Goal: Transaction & Acquisition: Purchase product/service

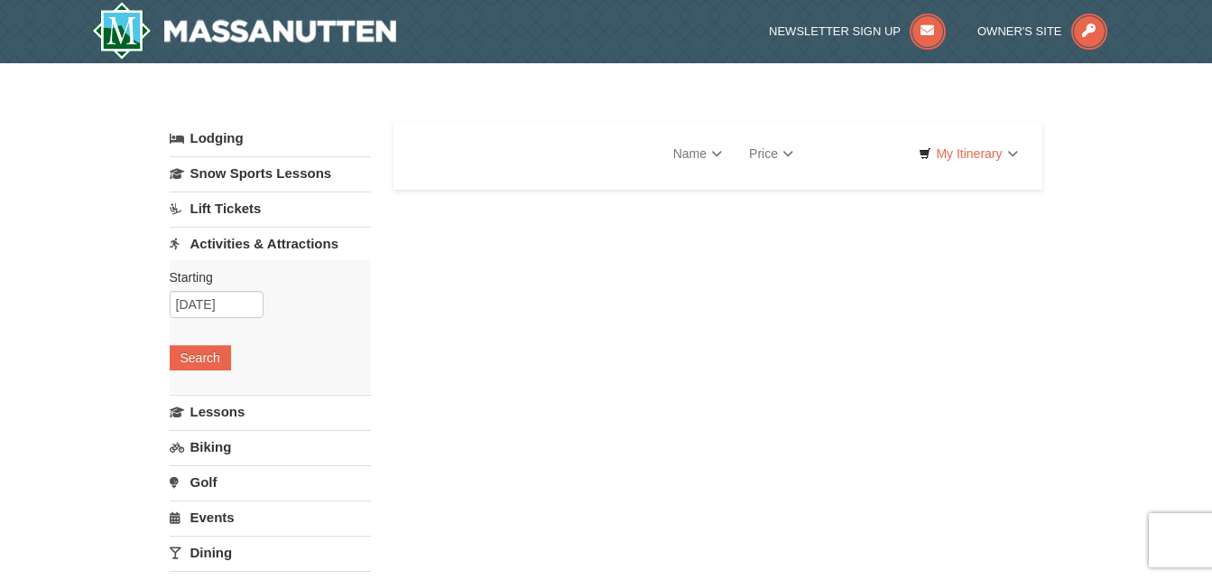
select select "9"
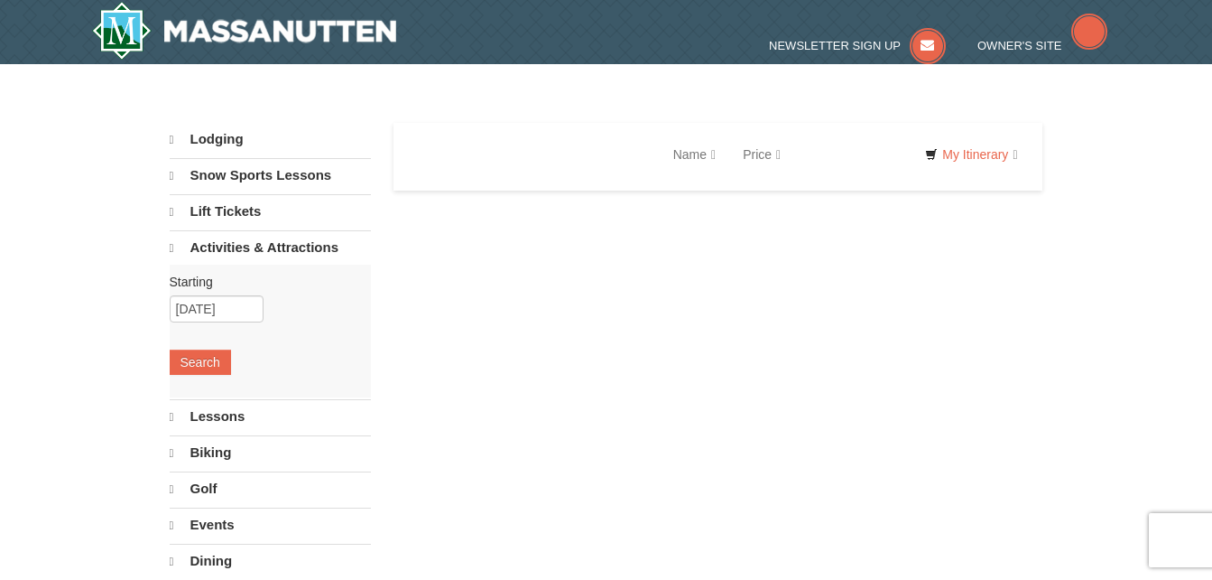
select select "9"
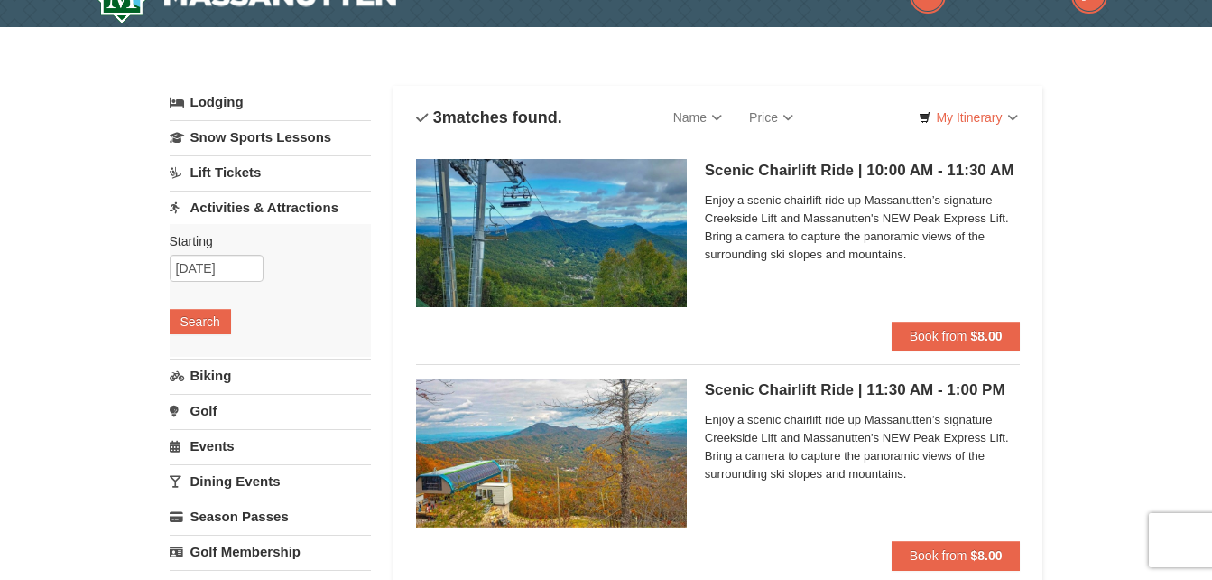
scroll to position [62, 0]
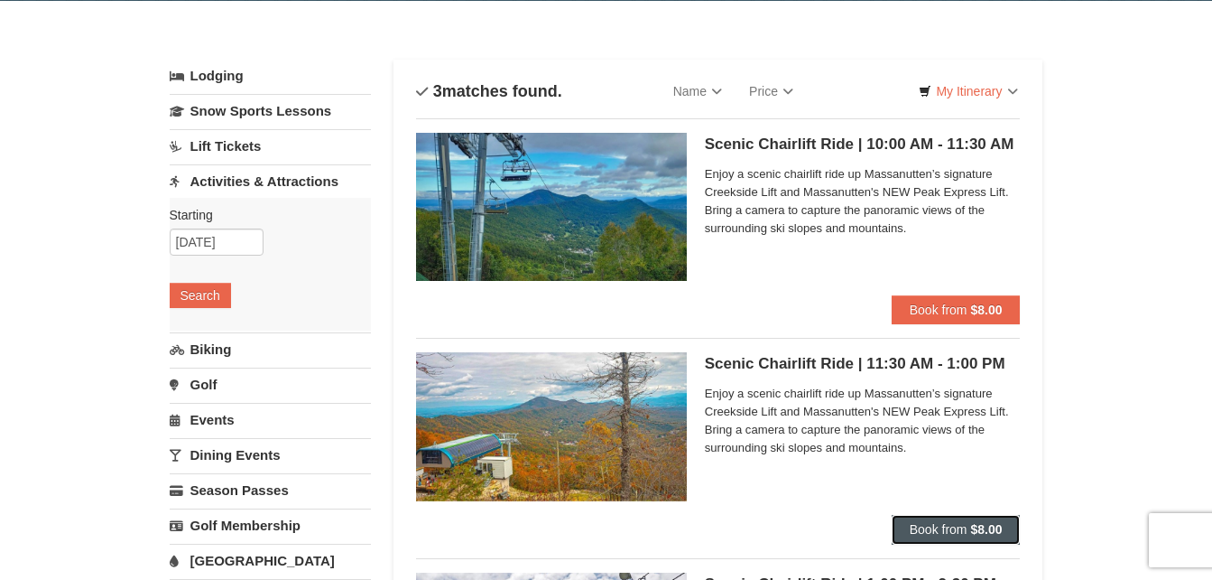
click at [963, 531] on span "Book from" at bounding box center [939, 529] width 58 height 14
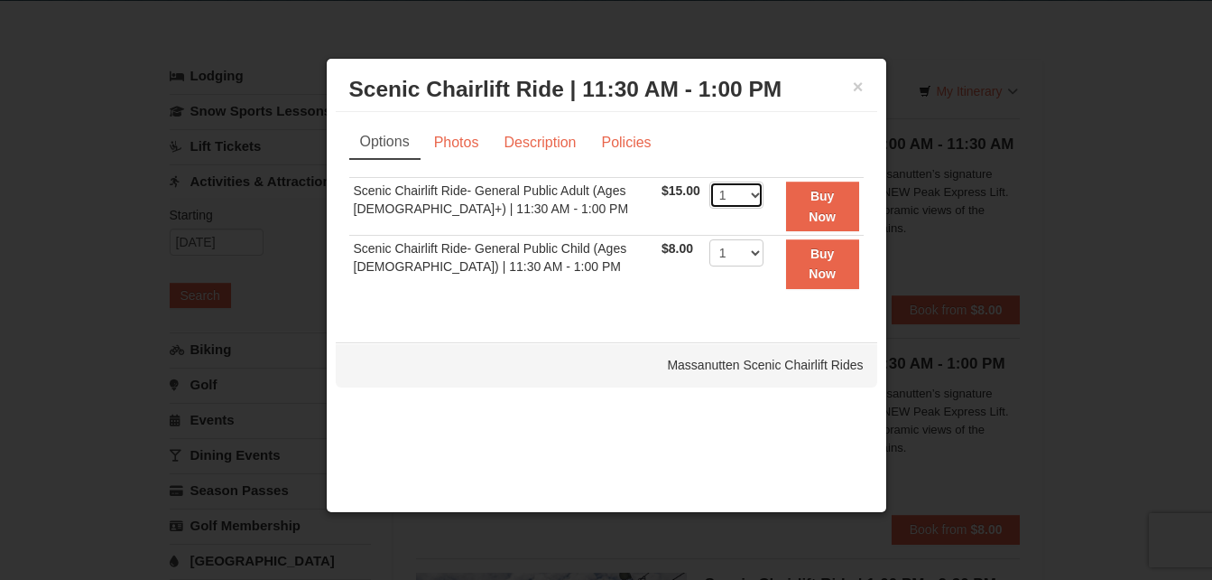
click at [749, 204] on select "1 2 3 4 5 6 7 8 9 10 11 12 13 14 15 16 17 18 19 20 21 22" at bounding box center [737, 194] width 54 height 27
select select "11"
click at [710, 181] on select "1 2 3 4 5 6 7 8 9 10 11 12 13 14 15 16 17 18 19 20 21 22" at bounding box center [737, 194] width 54 height 27
click at [749, 250] on select "1 2 3 4 5 6 7 8 9 10 11 12 13 14 15 16 17 18 19 20 21 22" at bounding box center [737, 252] width 54 height 27
click at [581, 386] on div "Massanutten Scenic Chairlift Rides" at bounding box center [607, 364] width 542 height 45
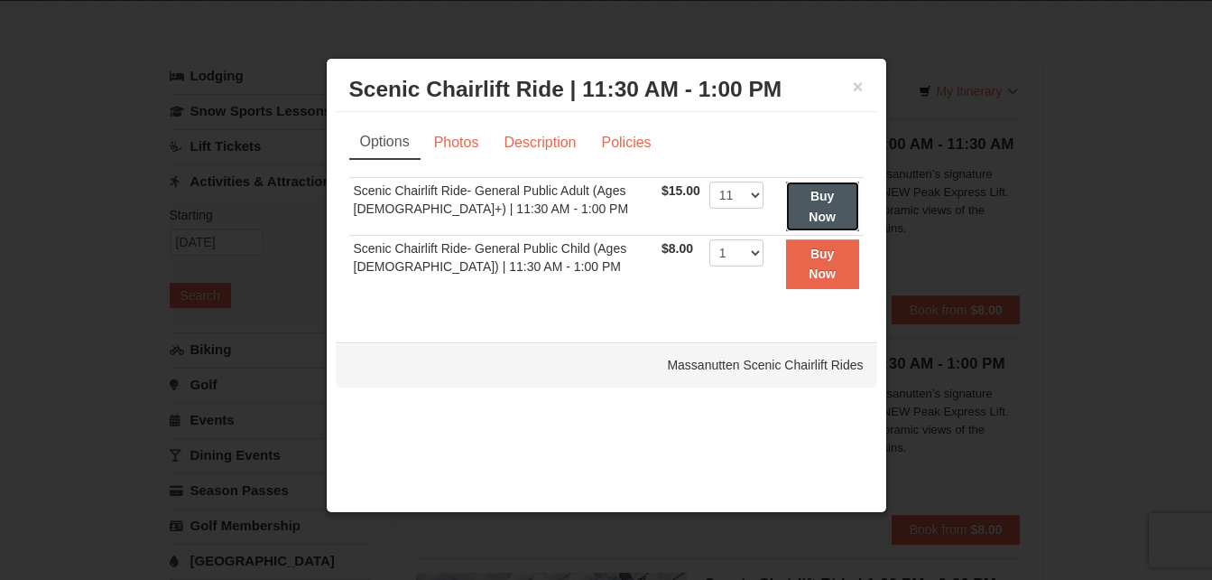
click at [825, 205] on button "Buy Now" at bounding box center [822, 206] width 73 height 50
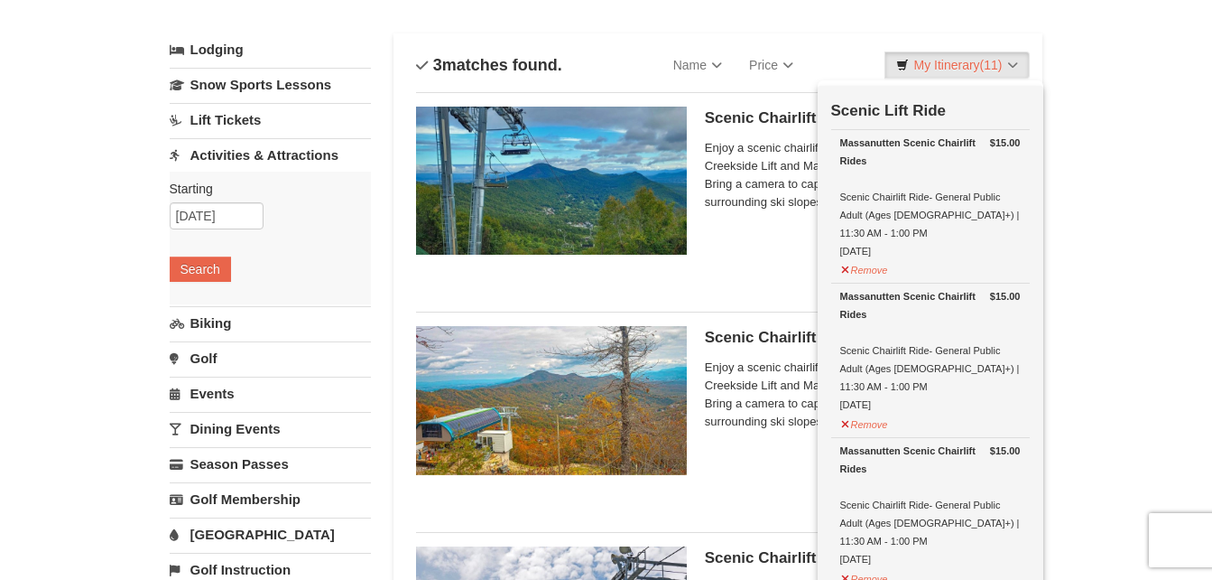
scroll to position [89, 0]
click at [975, 102] on td "Scenic Lift Ride" at bounding box center [930, 107] width 199 height 44
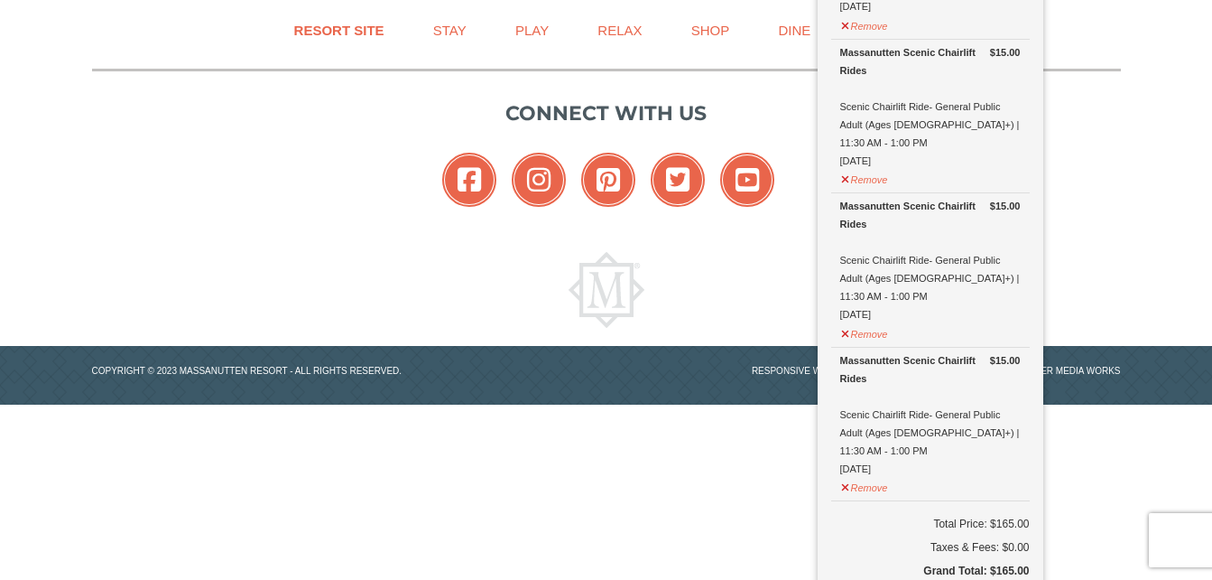
scroll to position [1415, 0]
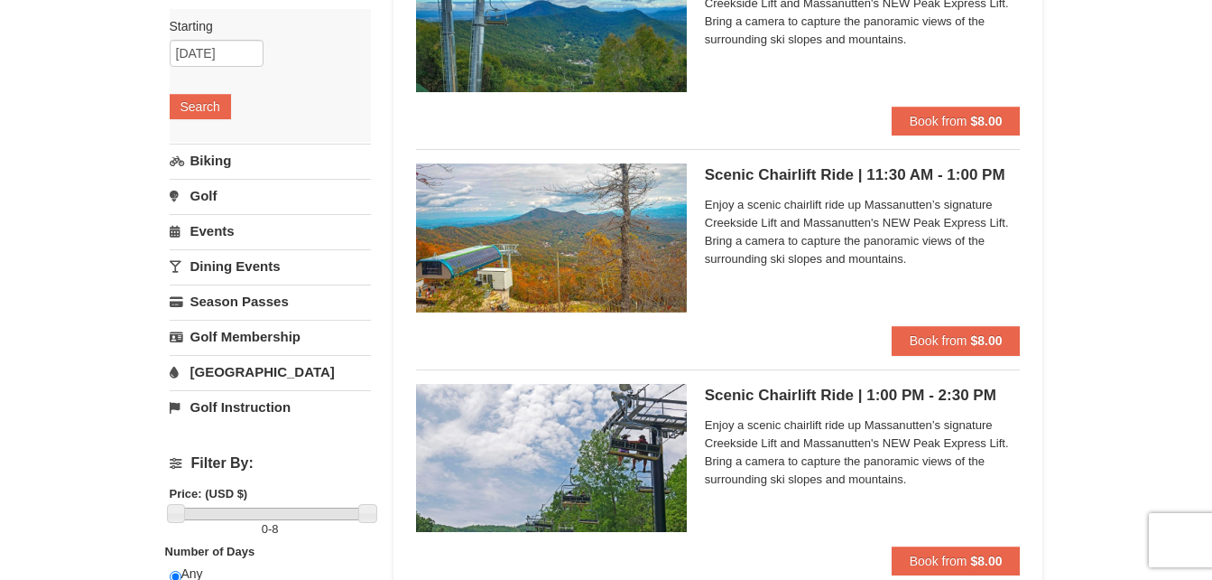
scroll to position [263, 0]
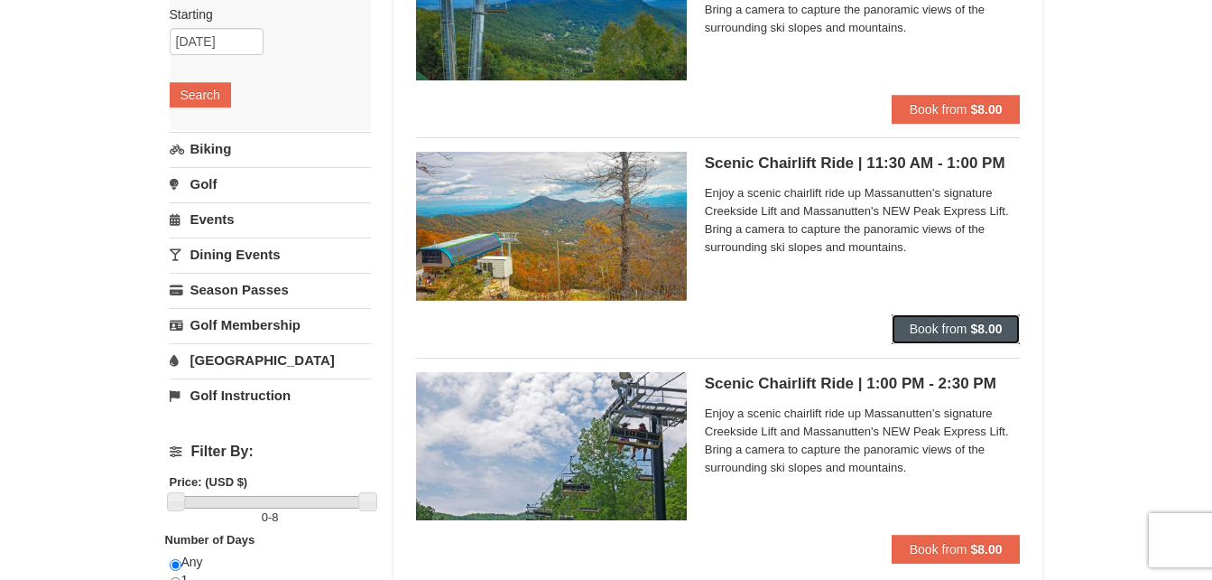
click at [947, 322] on span "Book from" at bounding box center [939, 328] width 58 height 14
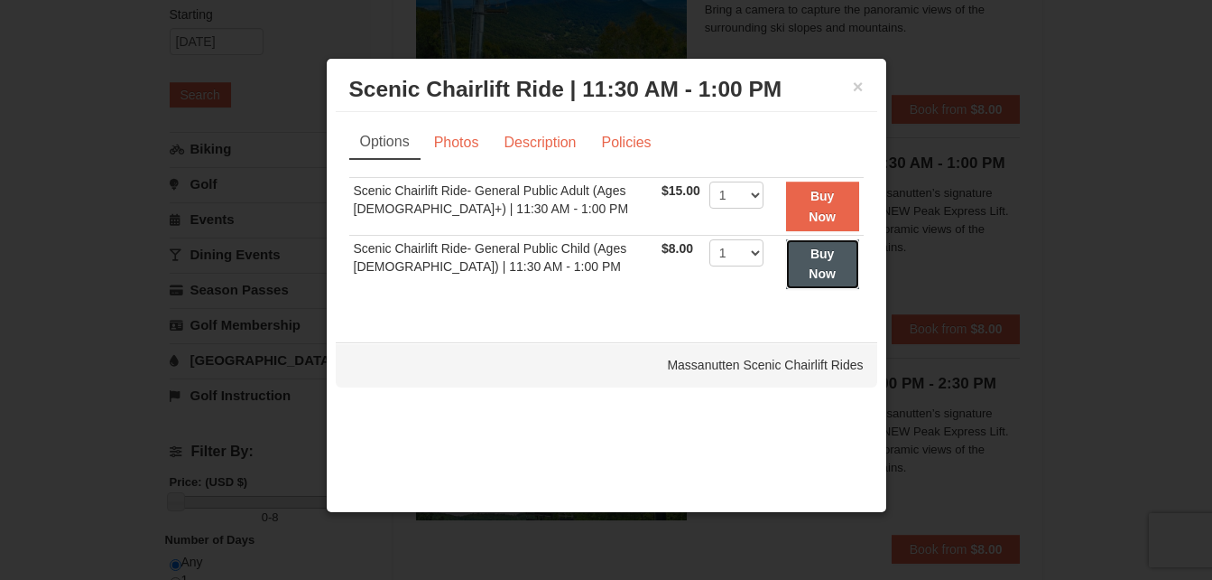
click at [824, 272] on strong "Buy Now" at bounding box center [822, 263] width 27 height 34
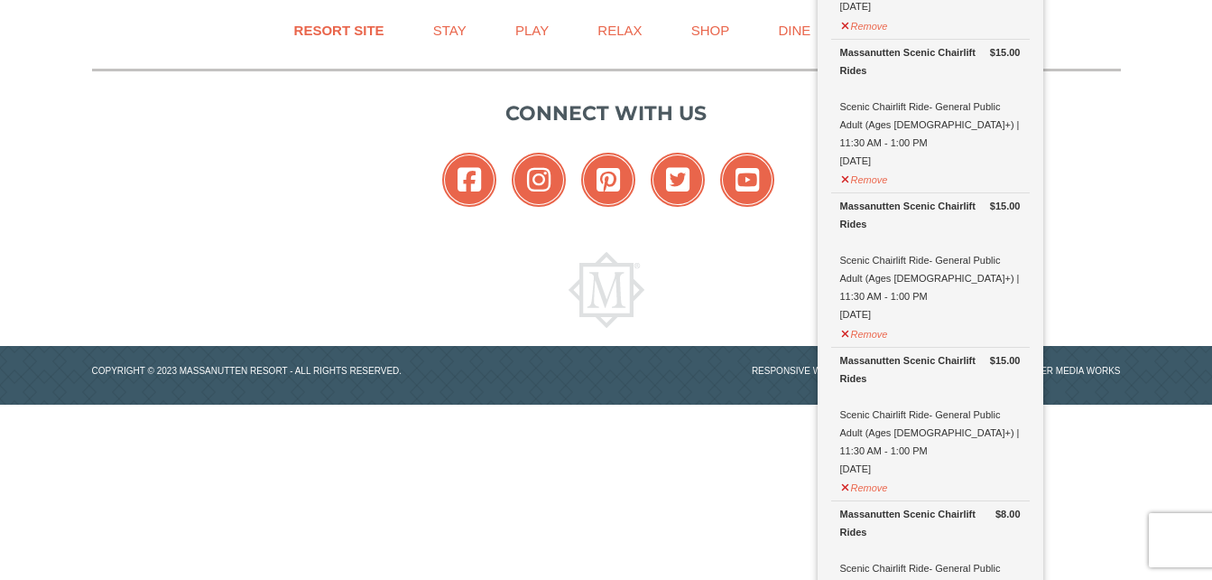
scroll to position [1552, 0]
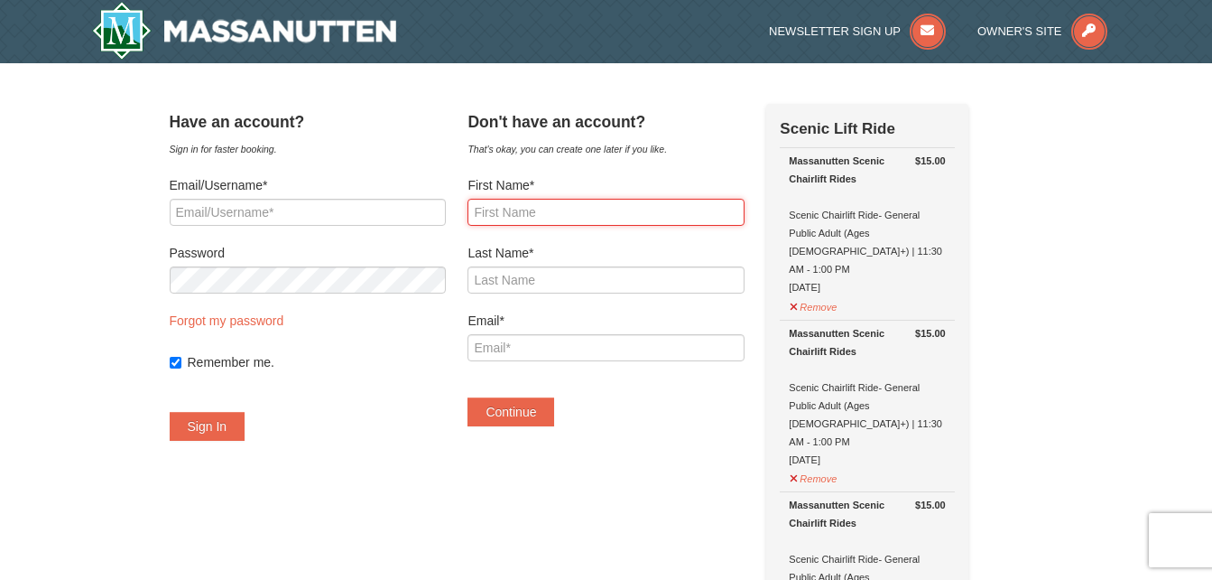
click at [549, 206] on input "First Name*" at bounding box center [606, 212] width 276 height 27
type input "jennifer"
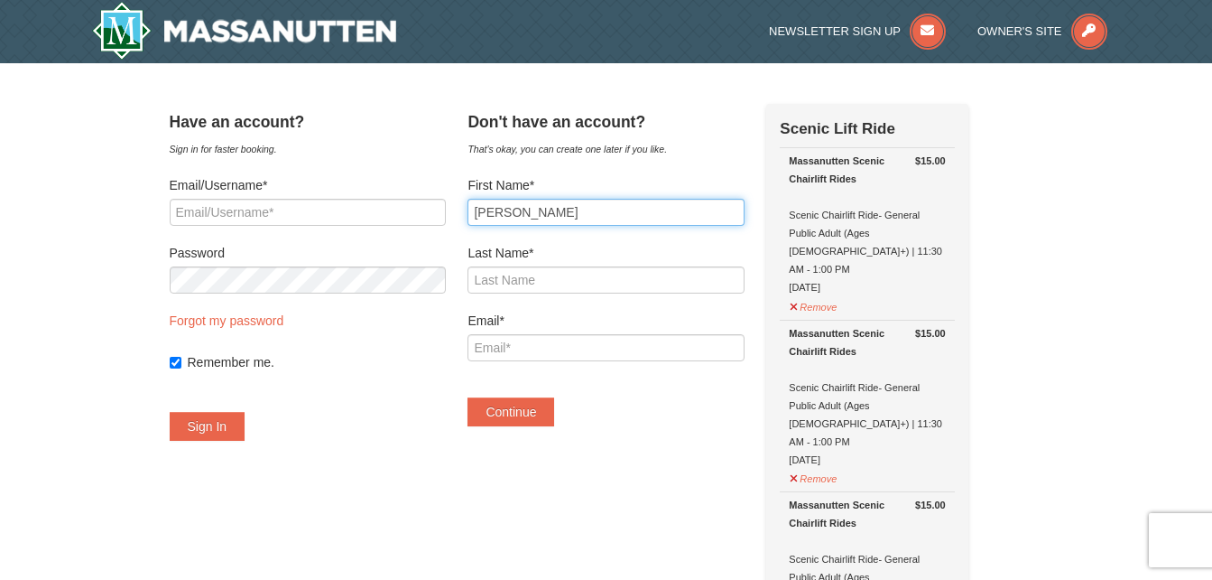
type input "alderfer"
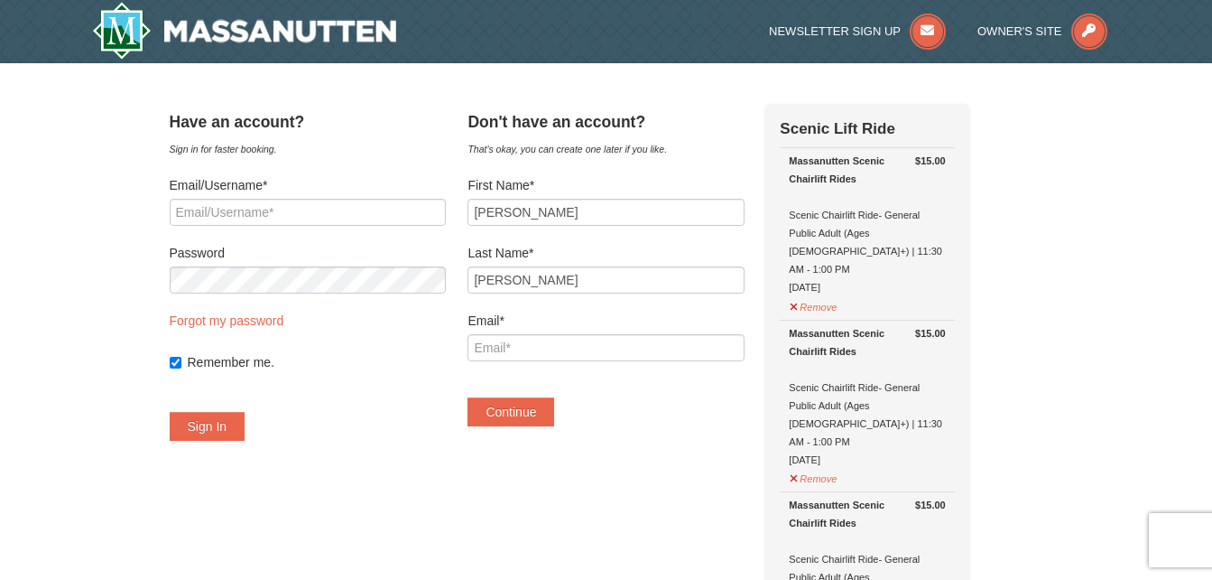
type input "[EMAIL_ADDRESS][DOMAIN_NAME]"
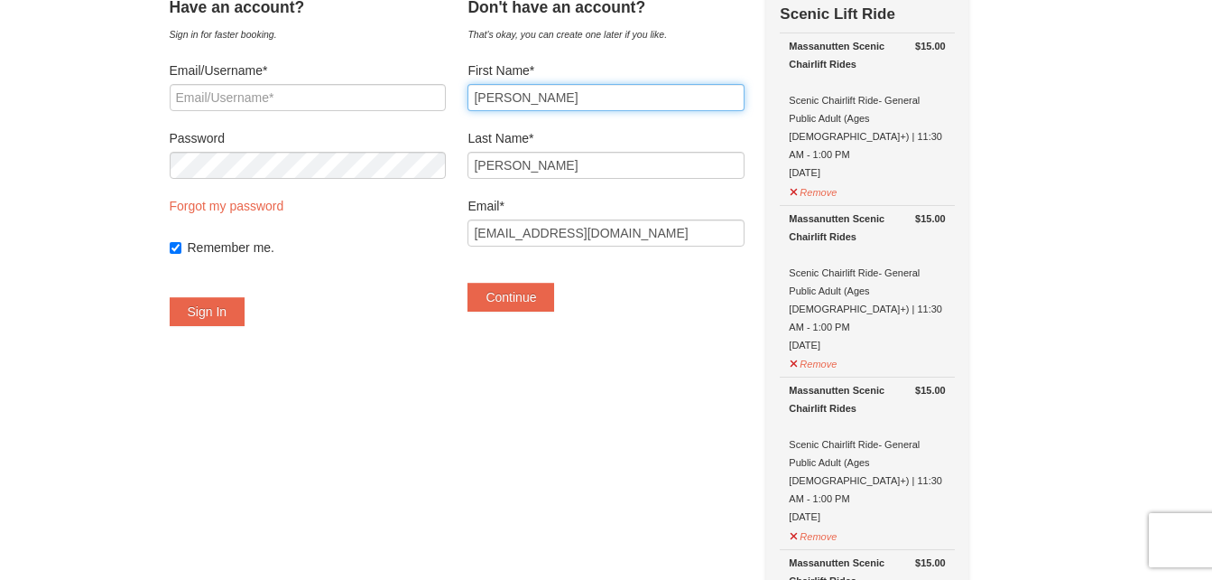
scroll to position [119, 0]
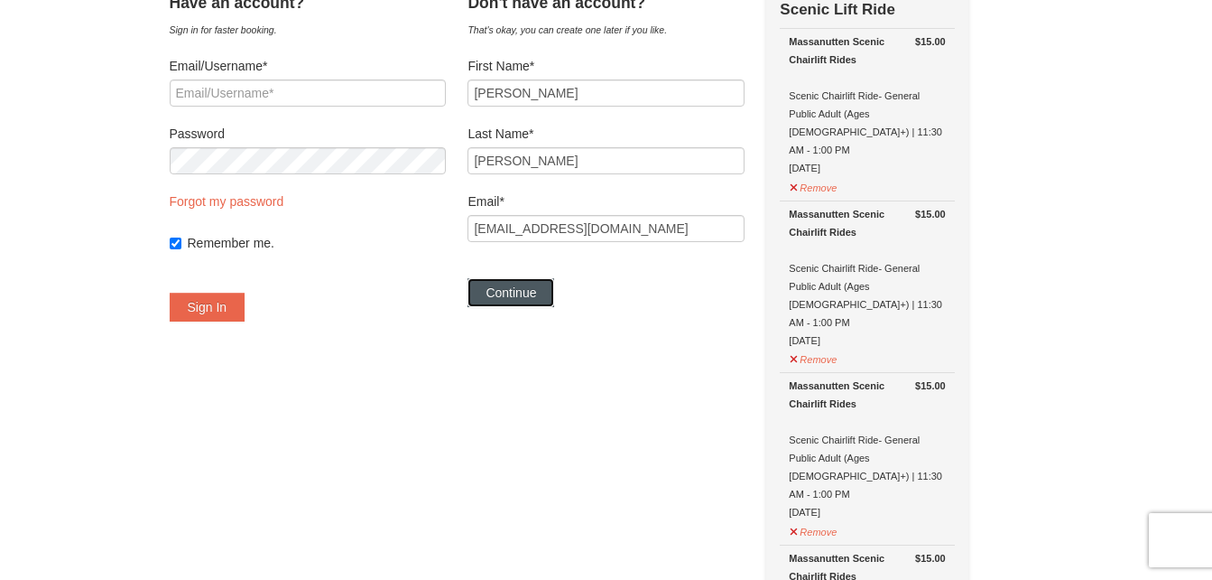
click at [552, 298] on button "Continue" at bounding box center [511, 292] width 87 height 29
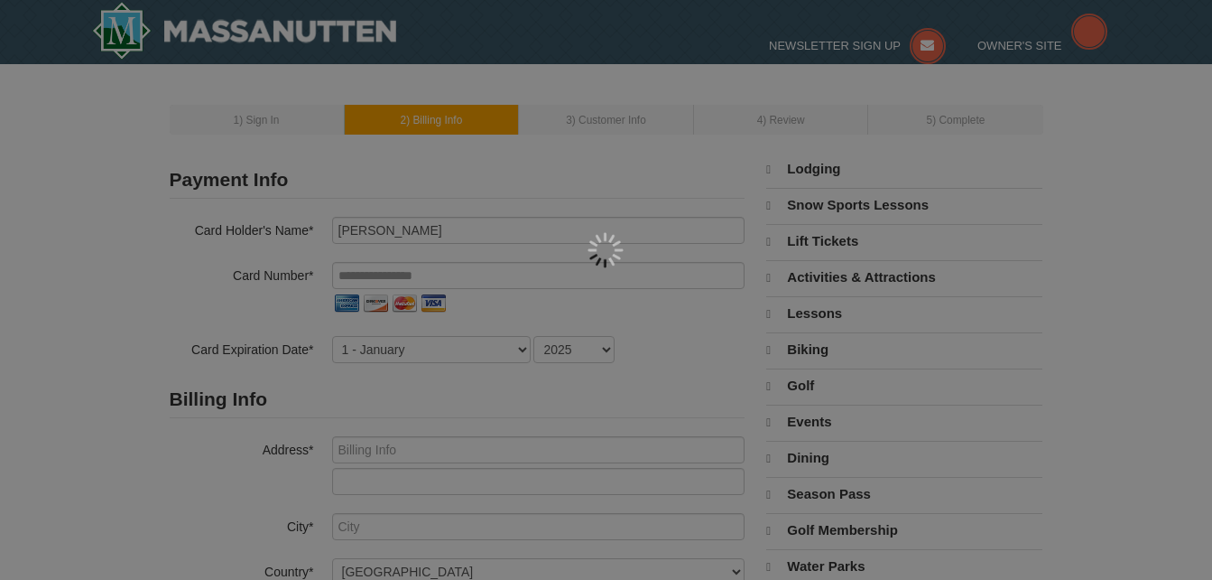
select select "9"
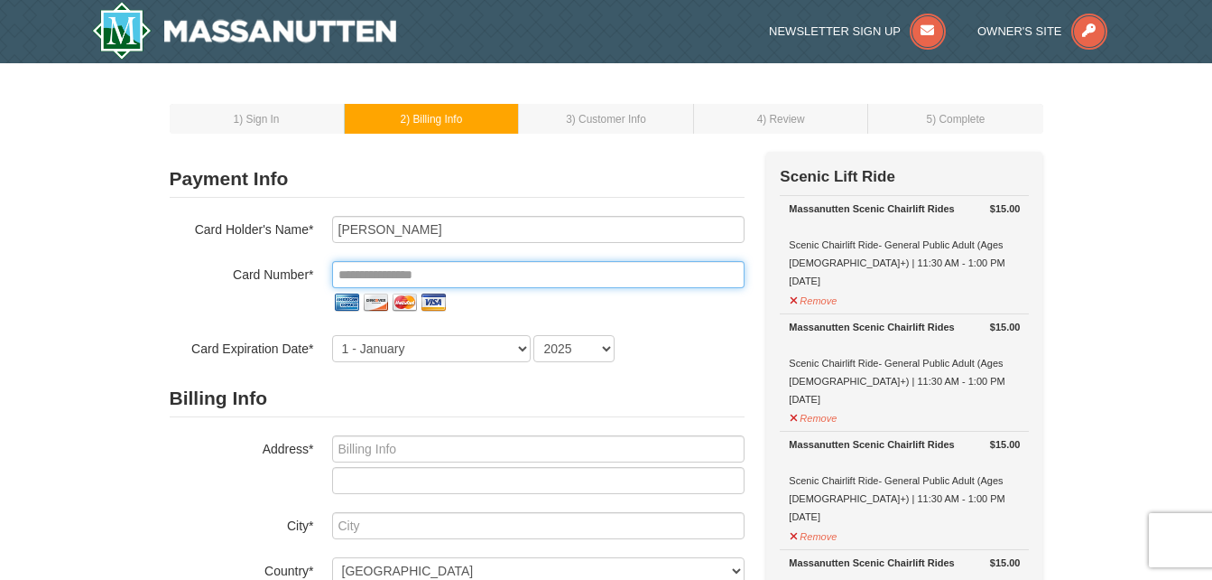
click at [509, 277] on input "tel" at bounding box center [538, 274] width 413 height 27
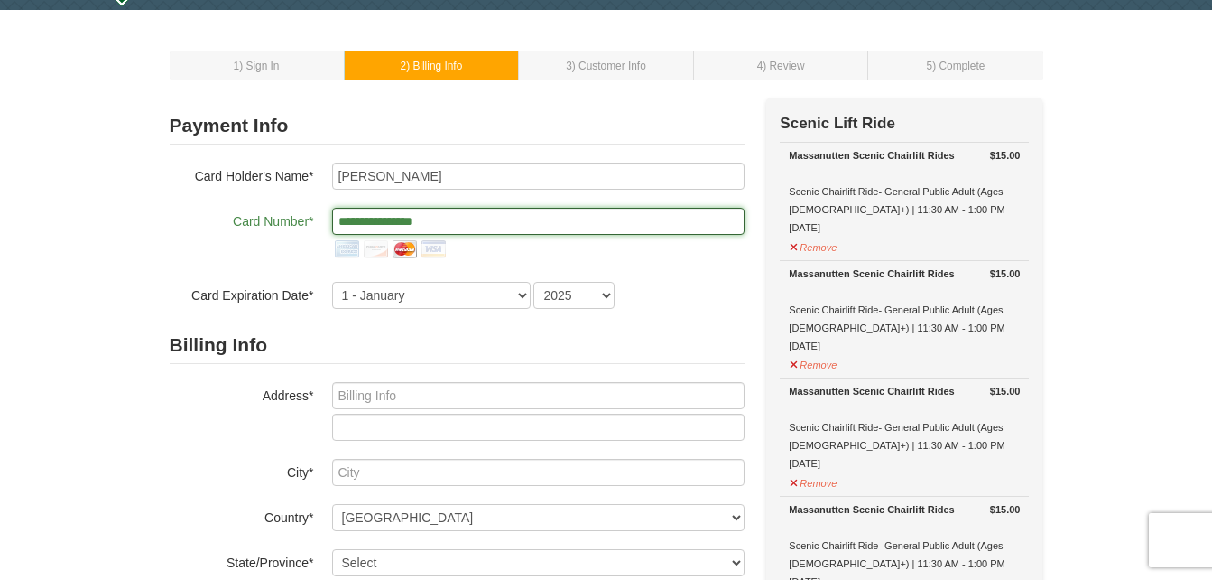
scroll to position [67, 0]
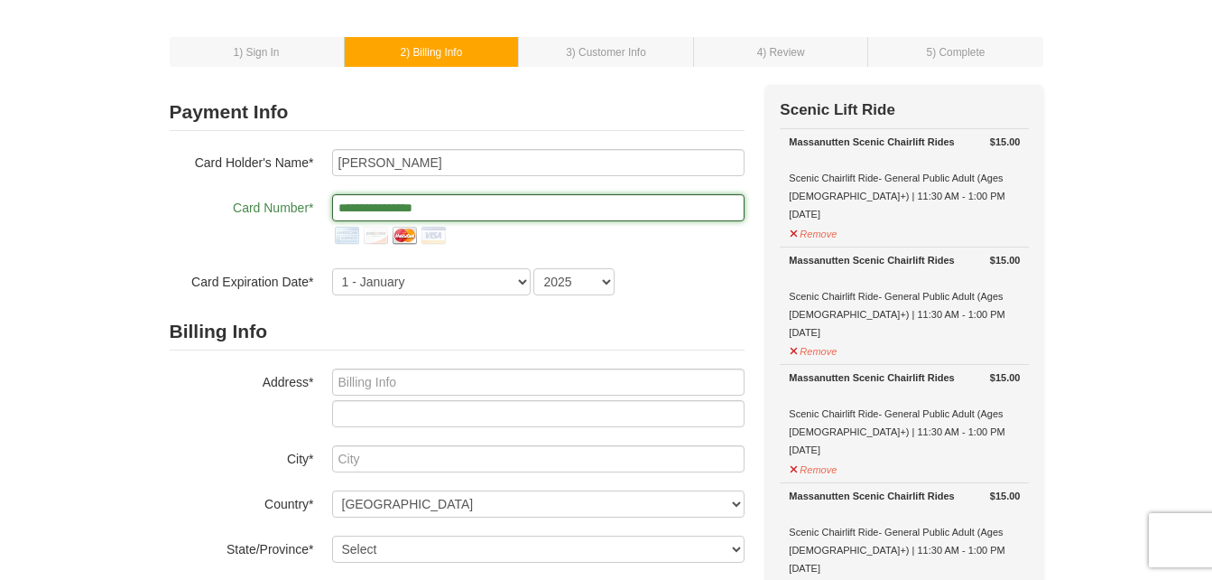
type input "**********"
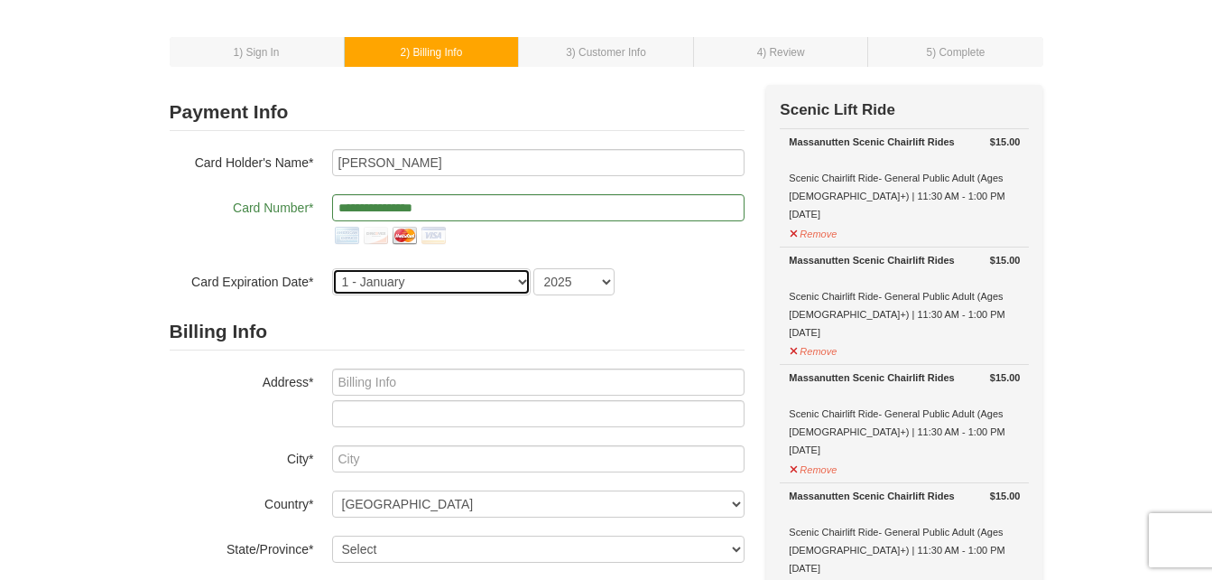
click at [448, 283] on select "1 - January 2 - February 3 - March 4 - April 5 - May 6 - June 7 - July 8 - Augu…" at bounding box center [431, 281] width 199 height 27
select select "9"
click at [332, 268] on select "1 - January 2 - February 3 - March 4 - April 5 - May 6 - June 7 - July 8 - Augu…" at bounding box center [431, 281] width 199 height 27
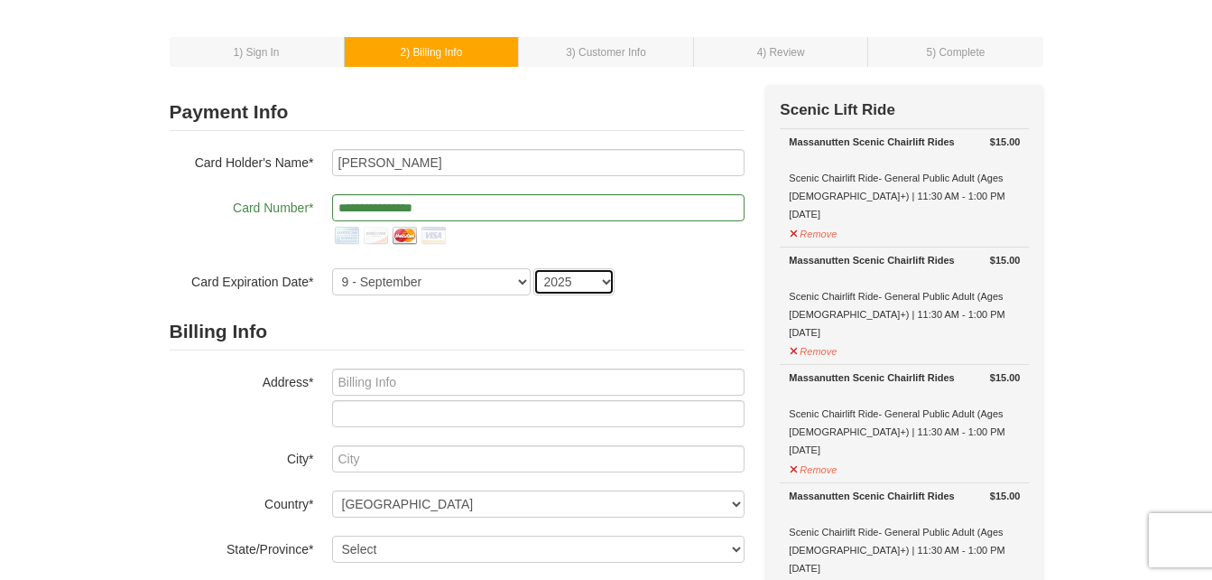
click at [611, 281] on select "2025 2026 2027 2028 2029 2030 2031 2032 2033 2034" at bounding box center [573, 281] width 81 height 27
select select "2028"
click at [533, 268] on select "2025 2026 2027 2028 2029 2030 2031 2032 2033 2034" at bounding box center [573, 281] width 81 height 27
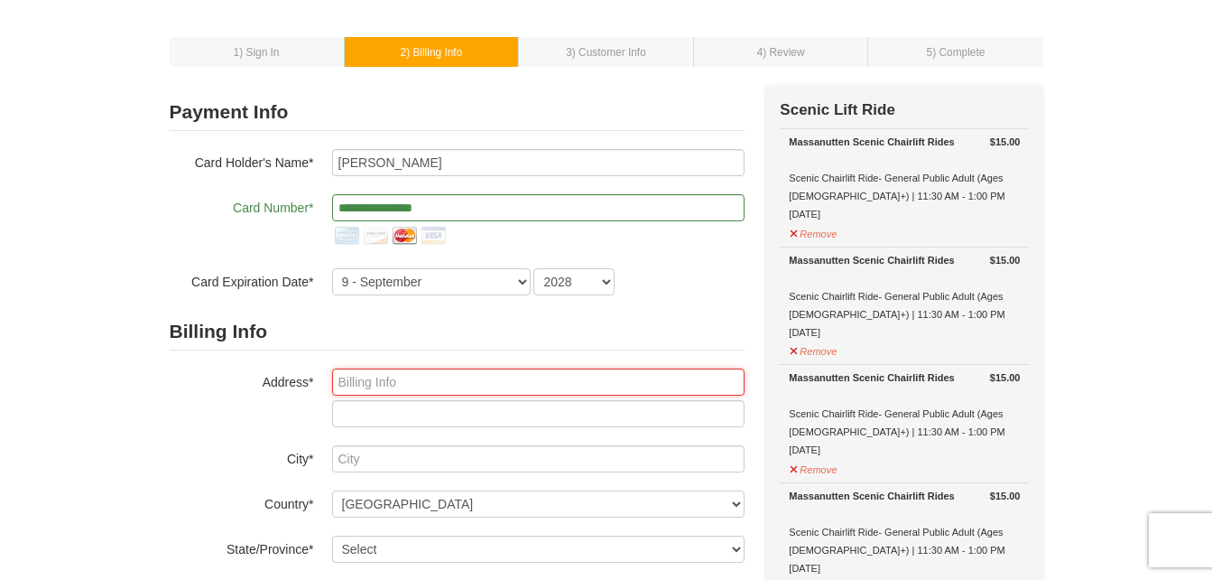
click at [411, 384] on input "text" at bounding box center [538, 381] width 413 height 27
type input "448 Groff Mill Road"
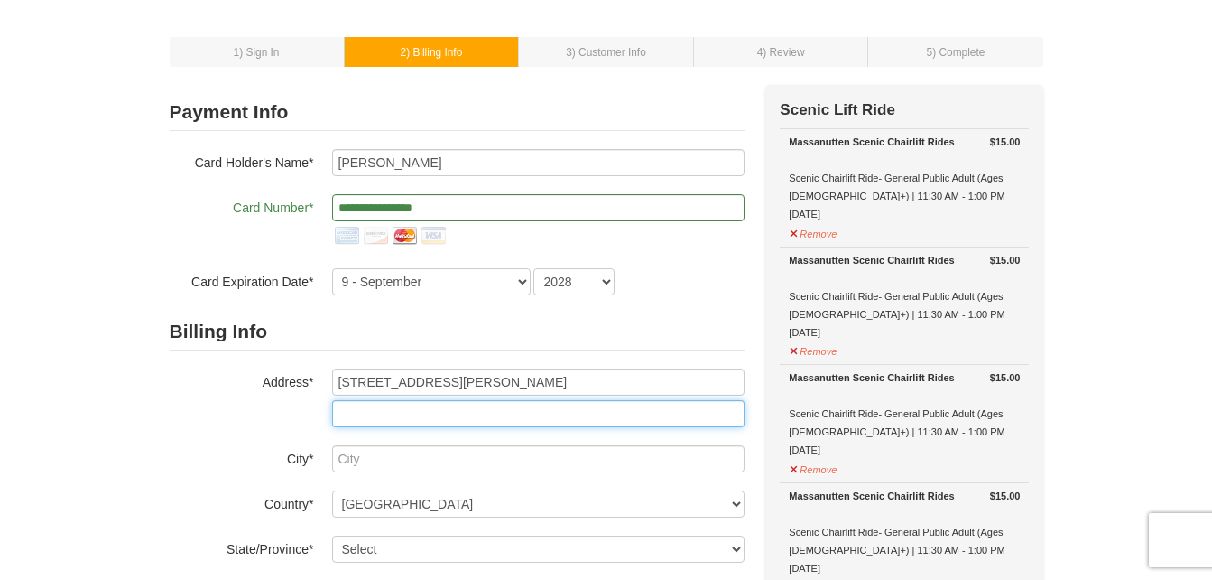
type input "448 Groffs Mill Road"
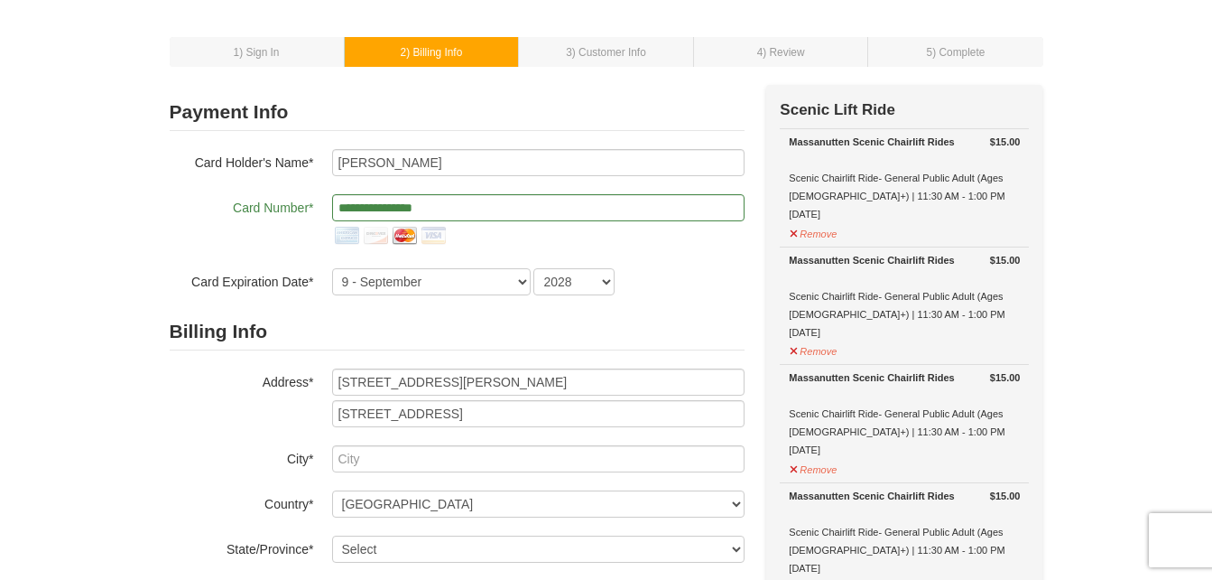
type input "harleysville"
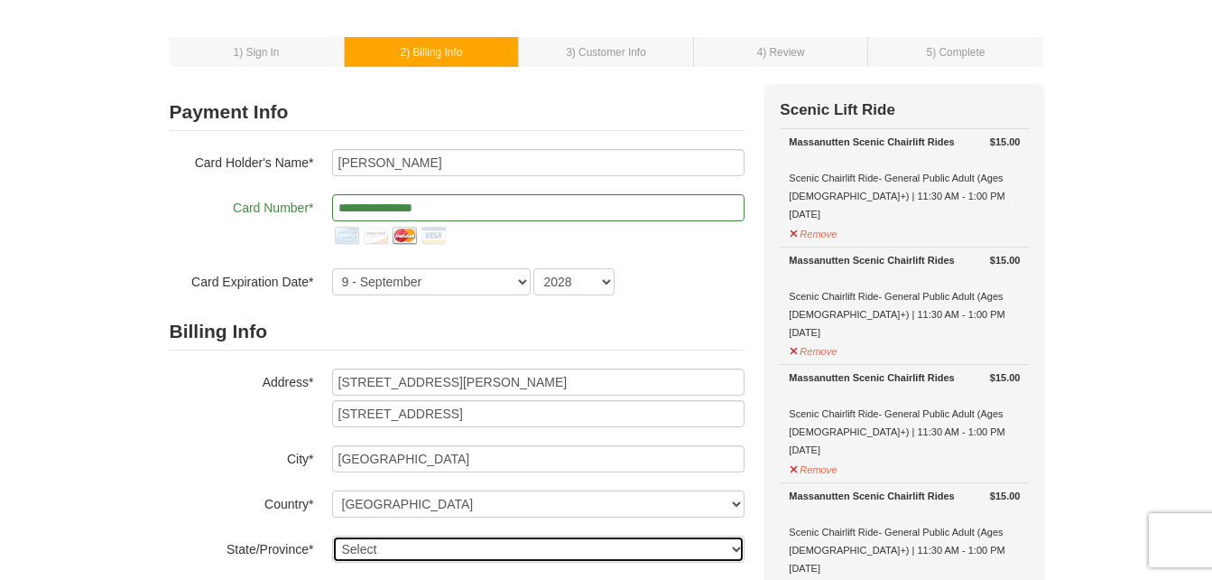
select select "PA"
type input "19438"
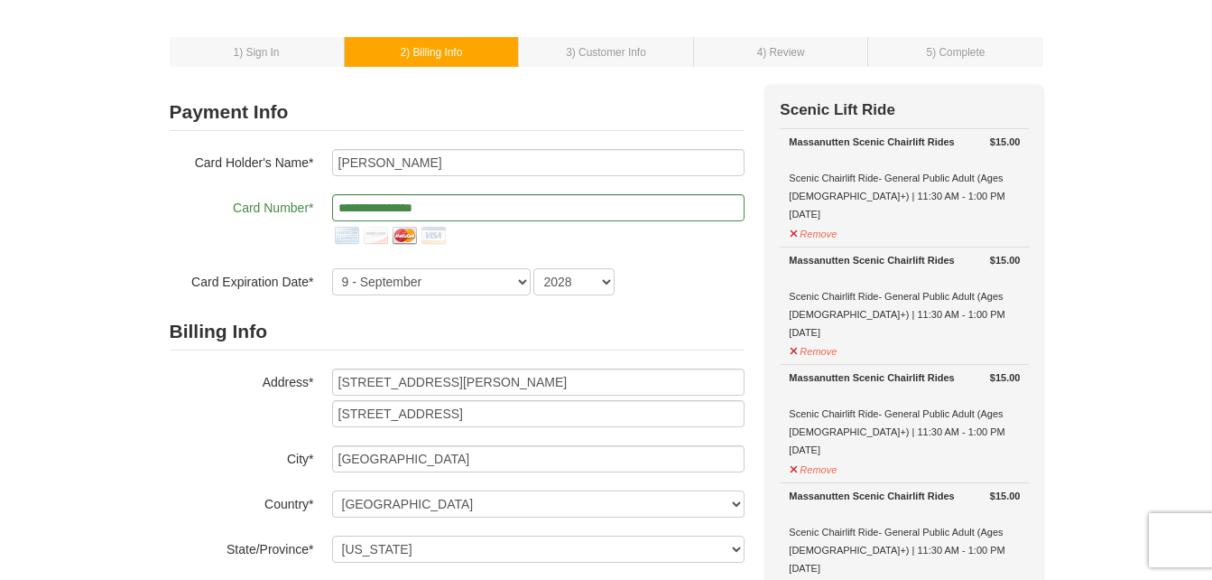
type input "057"
type input "4098"
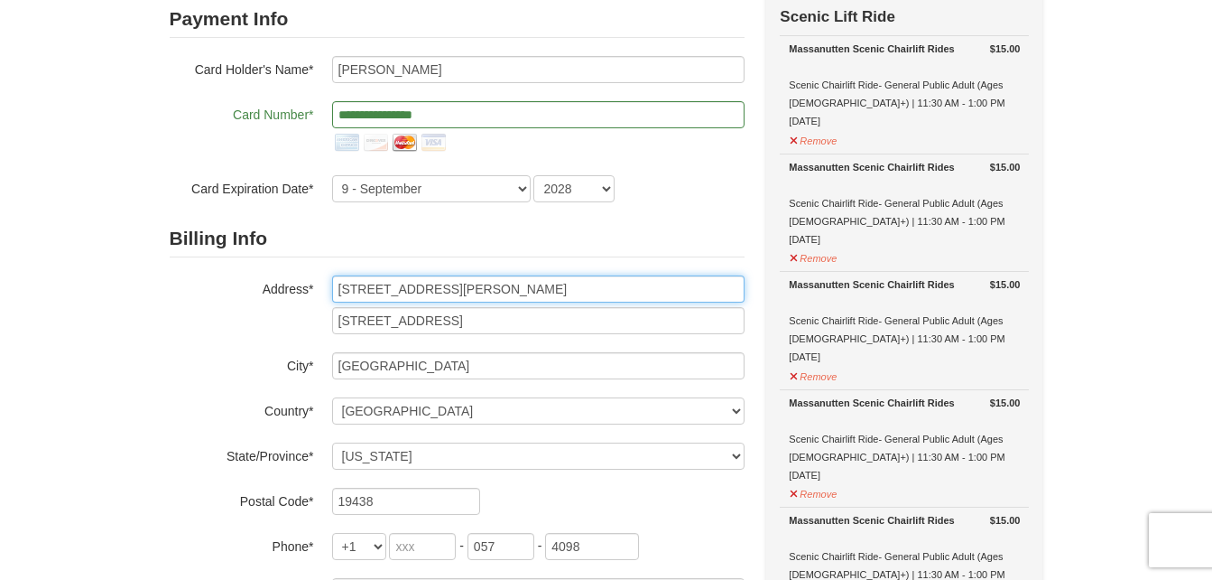
scroll to position [161, 0]
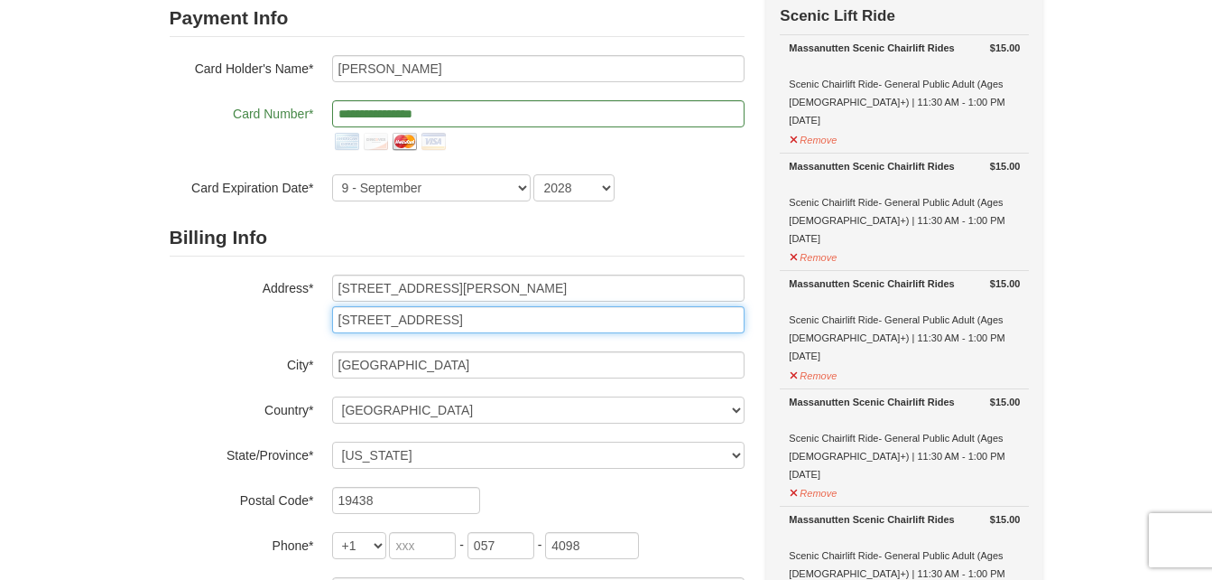
click at [478, 325] on input "448 Groffs Mill Road" at bounding box center [538, 319] width 413 height 27
type input "4"
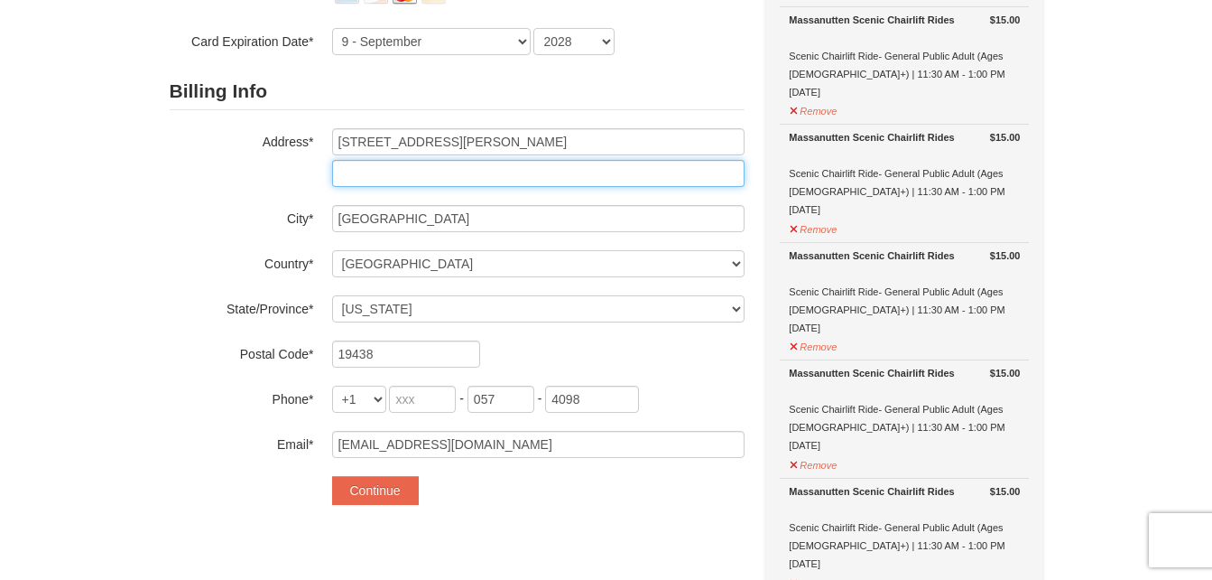
scroll to position [309, 0]
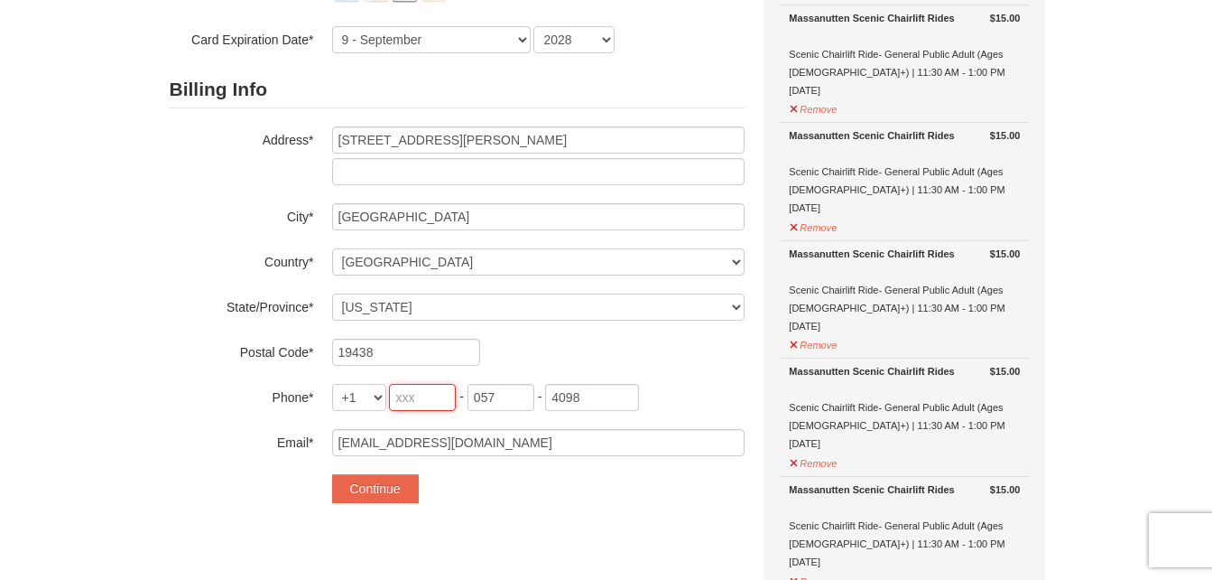
click at [416, 404] on input "tel" at bounding box center [422, 397] width 67 height 27
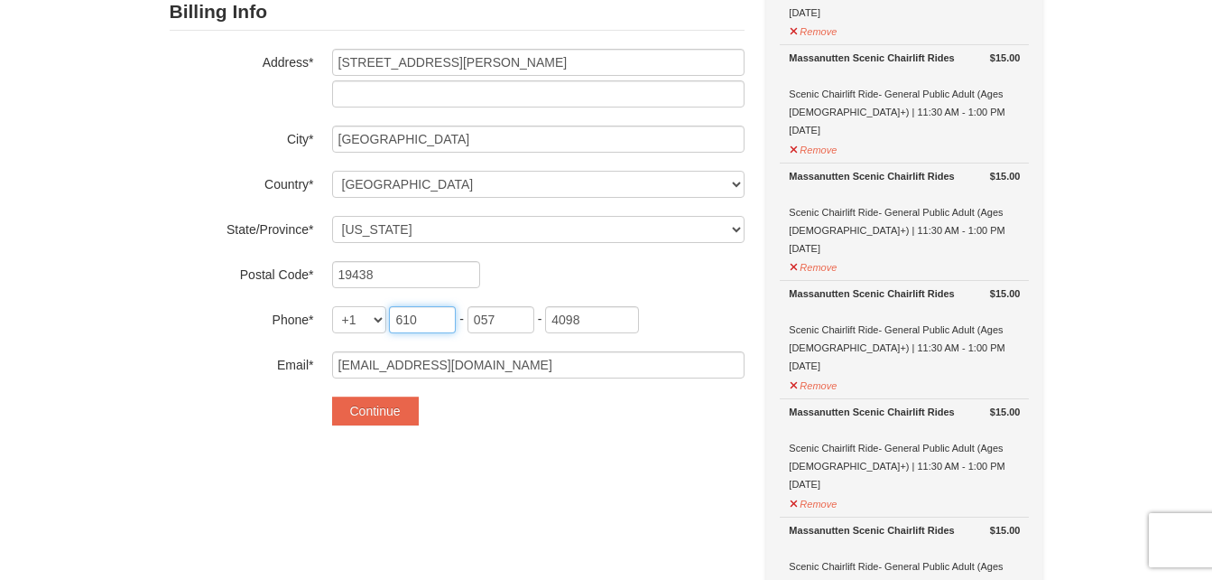
scroll to position [402, 0]
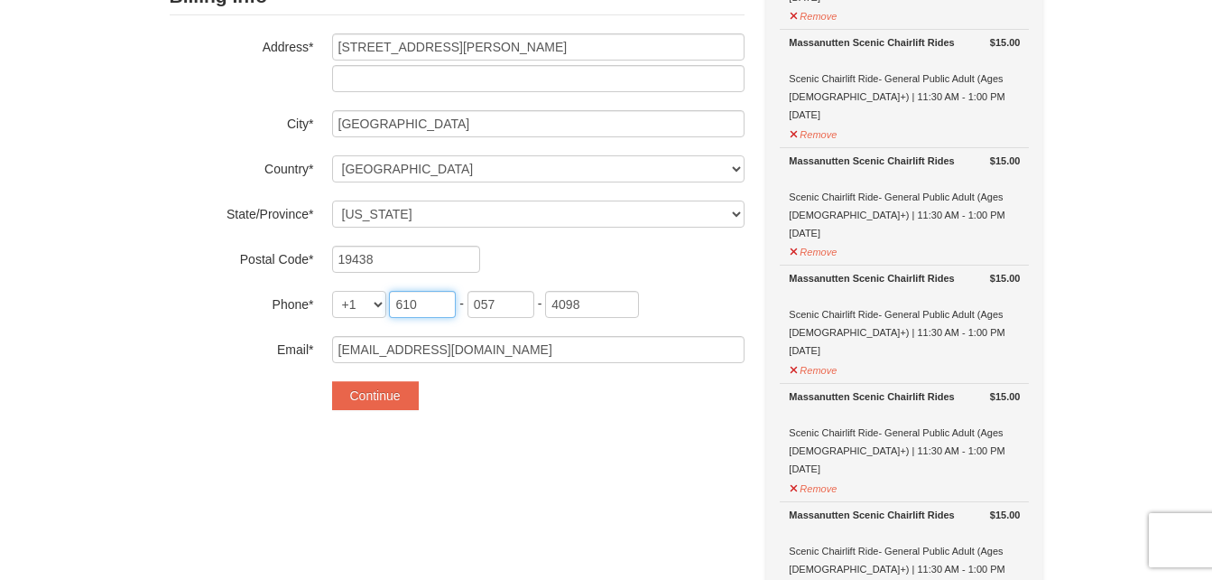
type input "610"
click at [511, 311] on input "057" at bounding box center [501, 304] width 67 height 27
type input "0"
type input "574"
click at [612, 309] on input "4098" at bounding box center [592, 304] width 94 height 27
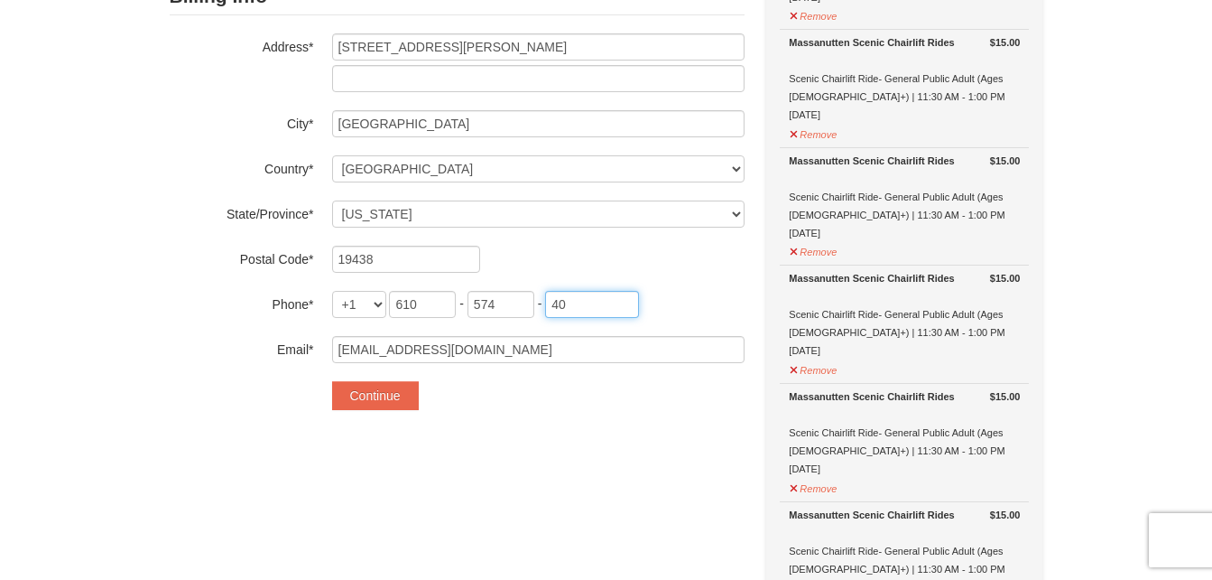
type input "4"
type input "0981"
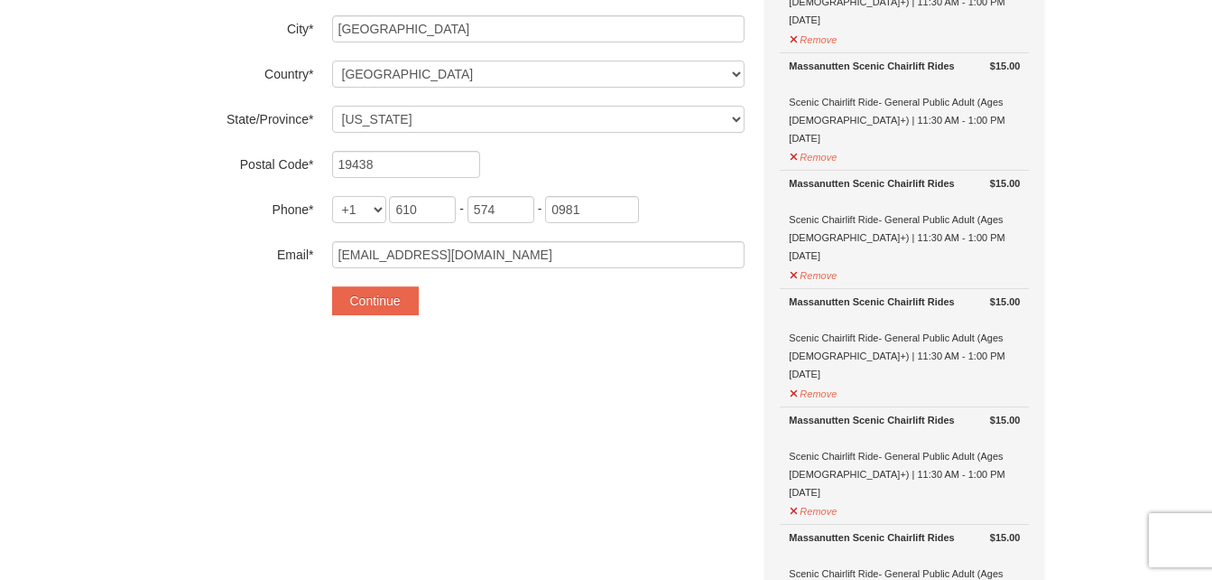
scroll to position [487, 0]
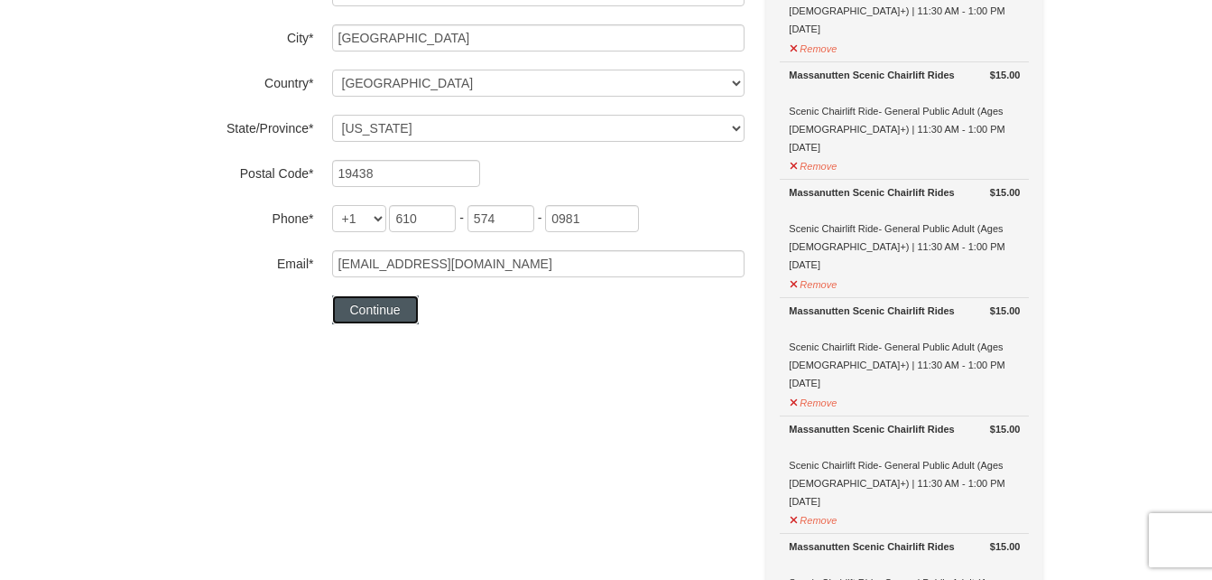
click at [368, 319] on button "Continue" at bounding box center [375, 309] width 87 height 29
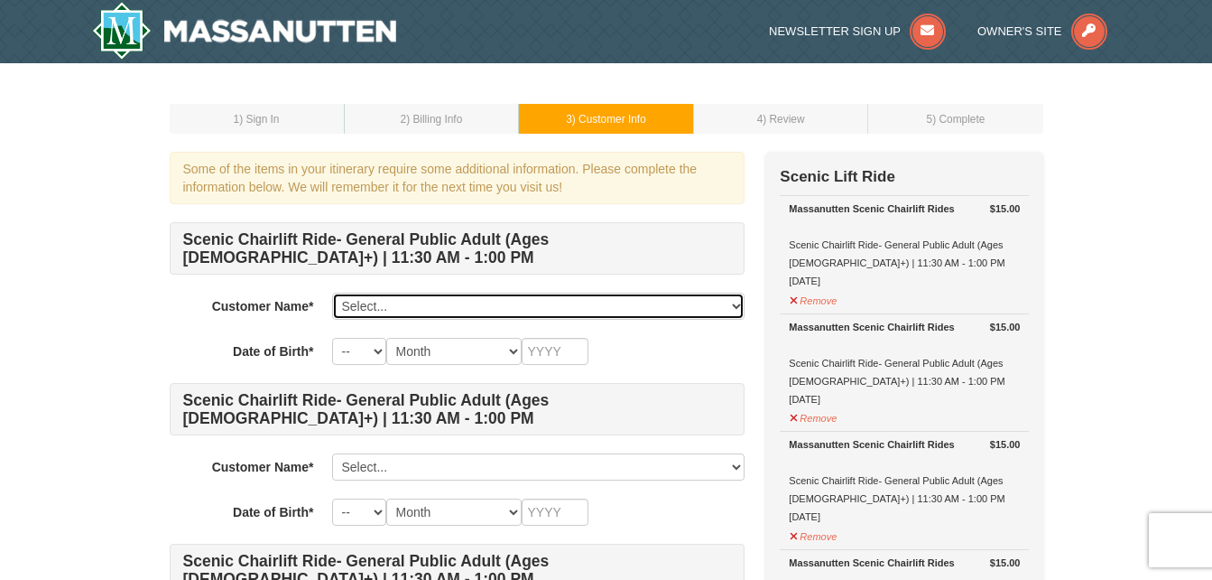
click at [425, 304] on select "Select... [PERSON_NAME] New..." at bounding box center [538, 305] width 413 height 27
click at [409, 303] on select "Select... [PERSON_NAME] New..." at bounding box center [538, 305] width 413 height 27
click at [416, 311] on select "Select... [PERSON_NAME] New..." at bounding box center [538, 305] width 413 height 27
select select "28241772"
click at [332, 292] on select "Select... [PERSON_NAME] New..." at bounding box center [538, 305] width 413 height 27
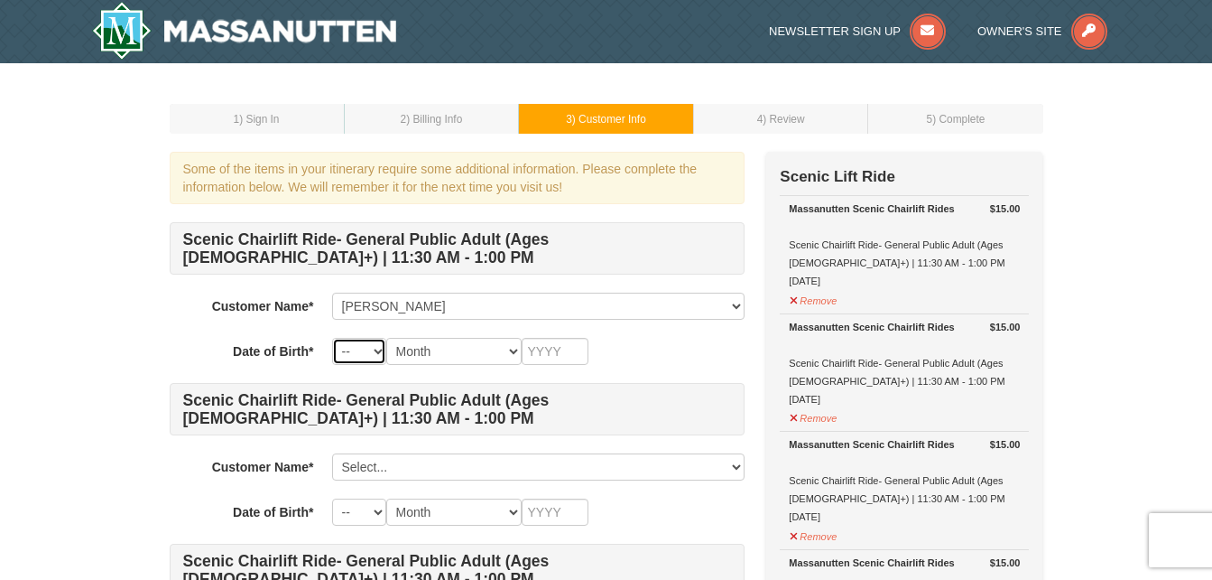
click at [376, 357] on select "-- 01 02 03 04 05 06 07 08 09 10 11 12 13 14 15 16 17 18 19 20 21 22 23 24 25 2…" at bounding box center [359, 351] width 54 height 27
click at [332, 338] on select "-- 01 02 03 04 05 06 07 08 09 10 11 12 13 14 15 16 17 18 19 20 21 22 23 24 25 2…" at bounding box center [359, 351] width 54 height 27
click at [464, 364] on select "Month January February March April May June July August September October Novem…" at bounding box center [453, 351] width 135 height 27
click at [385, 355] on select "-- 01 02 03 04 05 06 07 08 09 10 11 12 13 14 15 16 17 18 19 20 21 22 23 24 25 2…" at bounding box center [359, 351] width 54 height 27
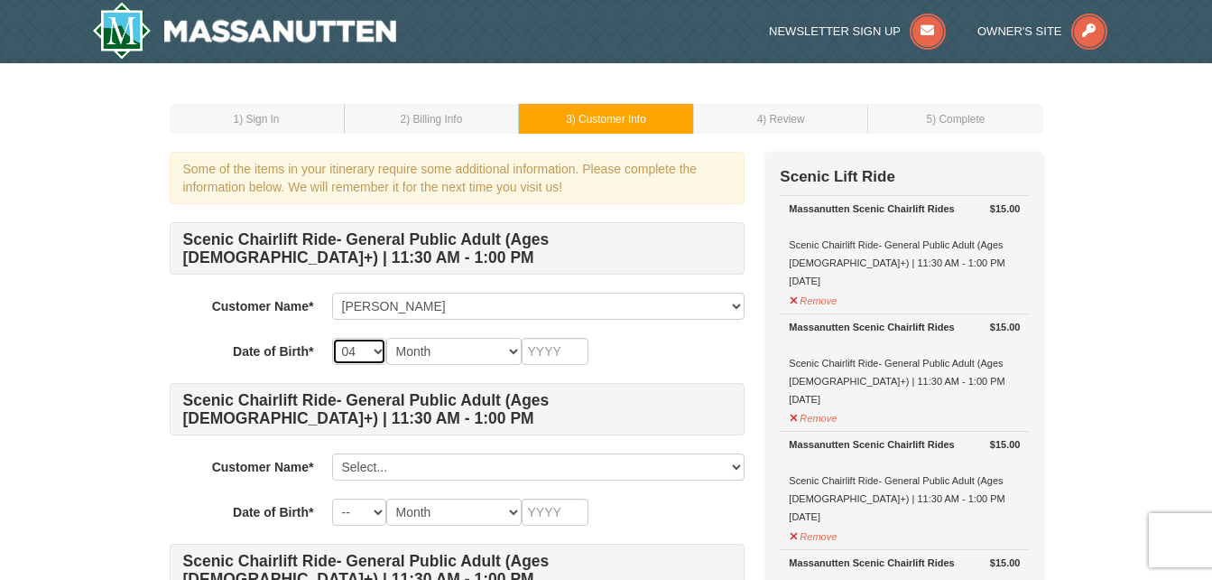
click at [357, 361] on select "-- 01 02 03 04 05 06 07 08 09 10 11 12 13 14 15 16 17 18 19 20 21 22 23 24 25 2…" at bounding box center [359, 351] width 54 height 27
click at [376, 362] on select "-- 01 02 03 04 05 06 07 08 09 10 11 12 13 14 15 16 17 18 19 20 21 22 23 24 25 2…" at bounding box center [359, 351] width 54 height 27
select select "16"
click at [332, 338] on select "-- 01 02 03 04 05 06 07 08 09 10 11 12 13 14 15 16 17 18 19 20 21 22 23 24 25 2…" at bounding box center [359, 351] width 54 height 27
click at [451, 352] on select "Month January February March April May June July August September October Novem…" at bounding box center [453, 351] width 135 height 27
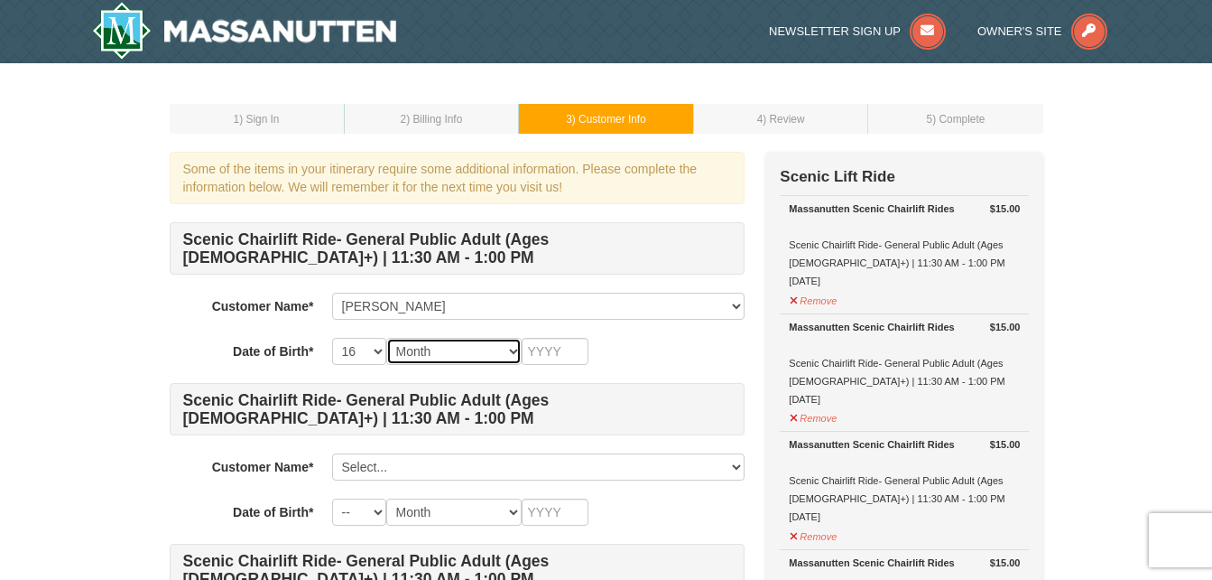
select select "04"
click at [386, 338] on select "Month January February March April May June July August September October Novem…" at bounding box center [453, 351] width 135 height 27
click at [562, 351] on input "text" at bounding box center [555, 351] width 67 height 27
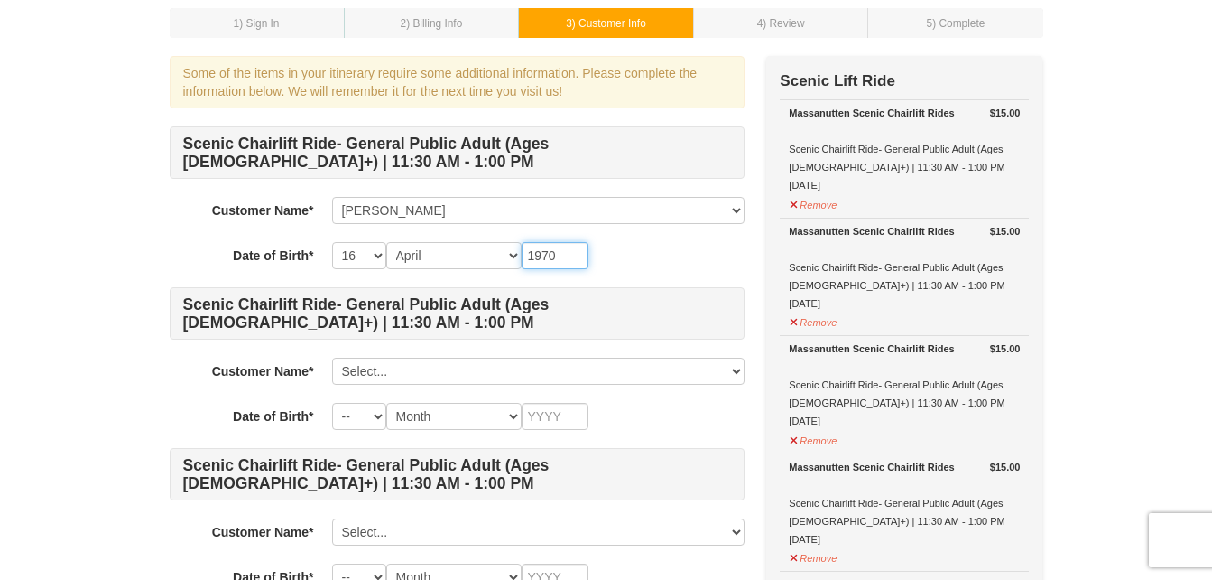
scroll to position [111, 0]
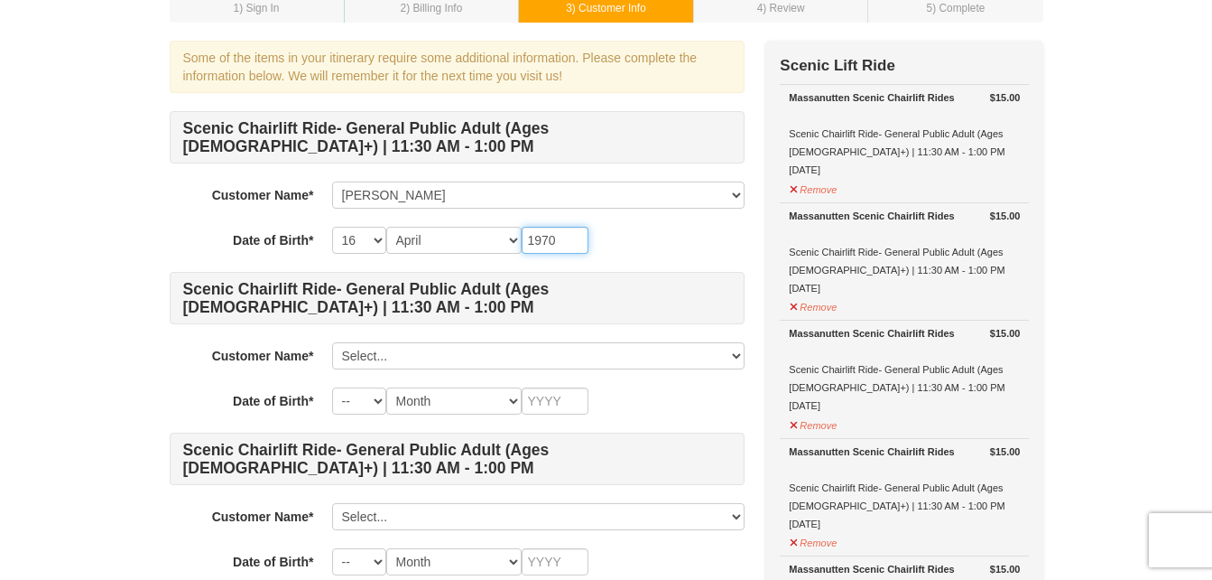
type input "1970"
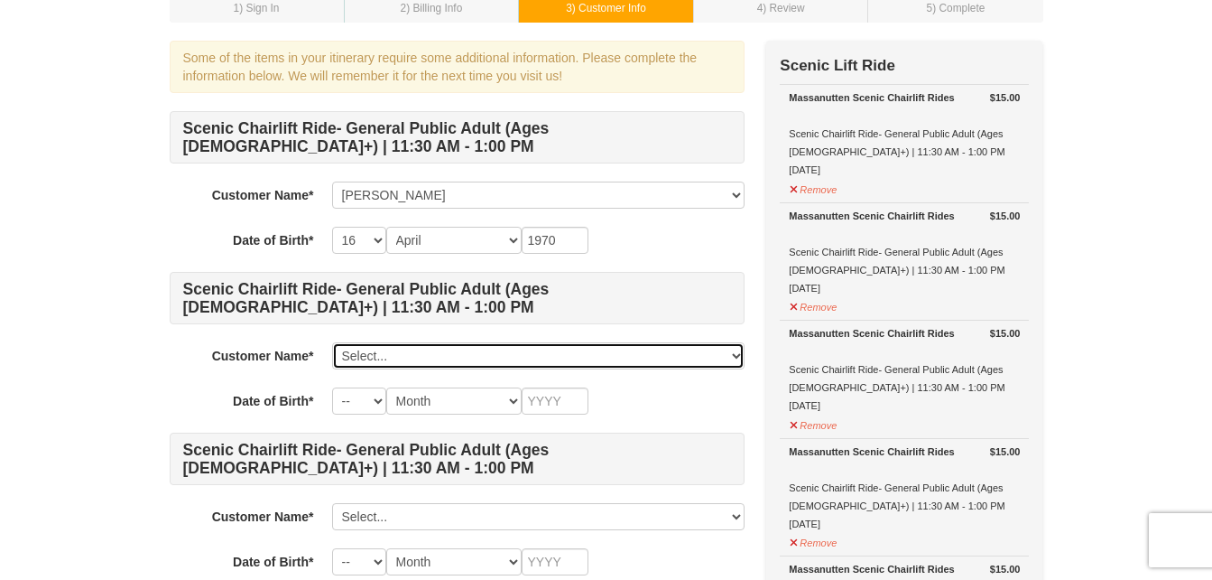
click at [403, 357] on select "Select... [PERSON_NAME] New..." at bounding box center [538, 355] width 413 height 27
click at [398, 357] on select "Select... [PERSON_NAME] New..." at bounding box center [538, 355] width 413 height 27
click at [391, 352] on select "Select... [PERSON_NAME] New..." at bounding box center [538, 355] width 413 height 27
click at [412, 368] on select "Select... [PERSON_NAME] New..." at bounding box center [538, 355] width 413 height 27
click at [389, 356] on select "Select... [PERSON_NAME] New..." at bounding box center [538, 355] width 413 height 27
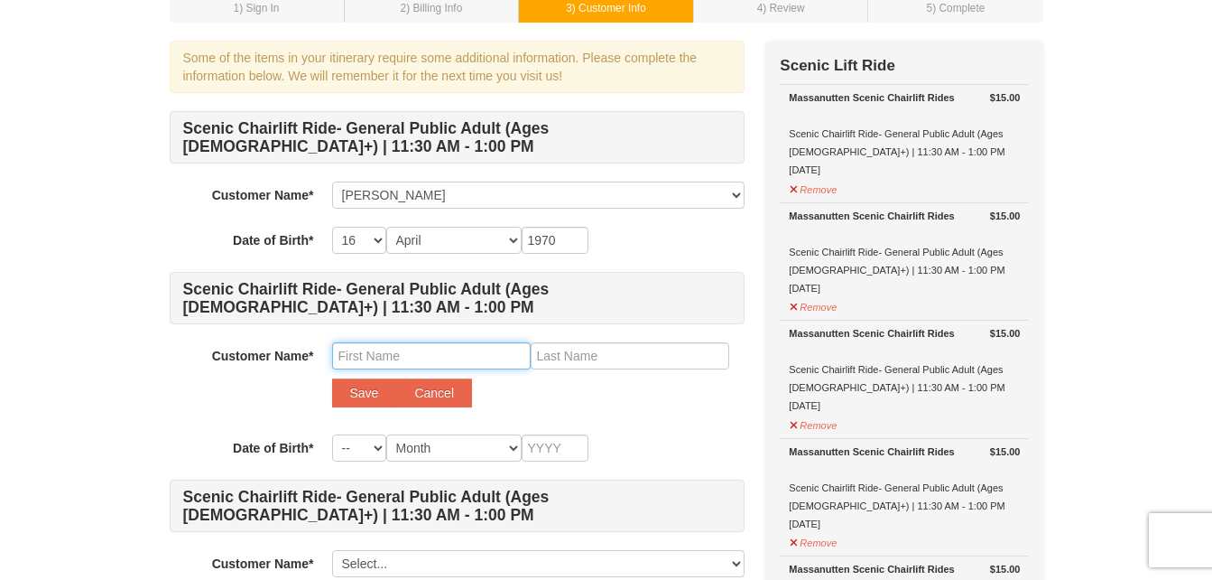
click at [385, 359] on input "text" at bounding box center [431, 355] width 199 height 27
type input "[PERSON_NAME]"
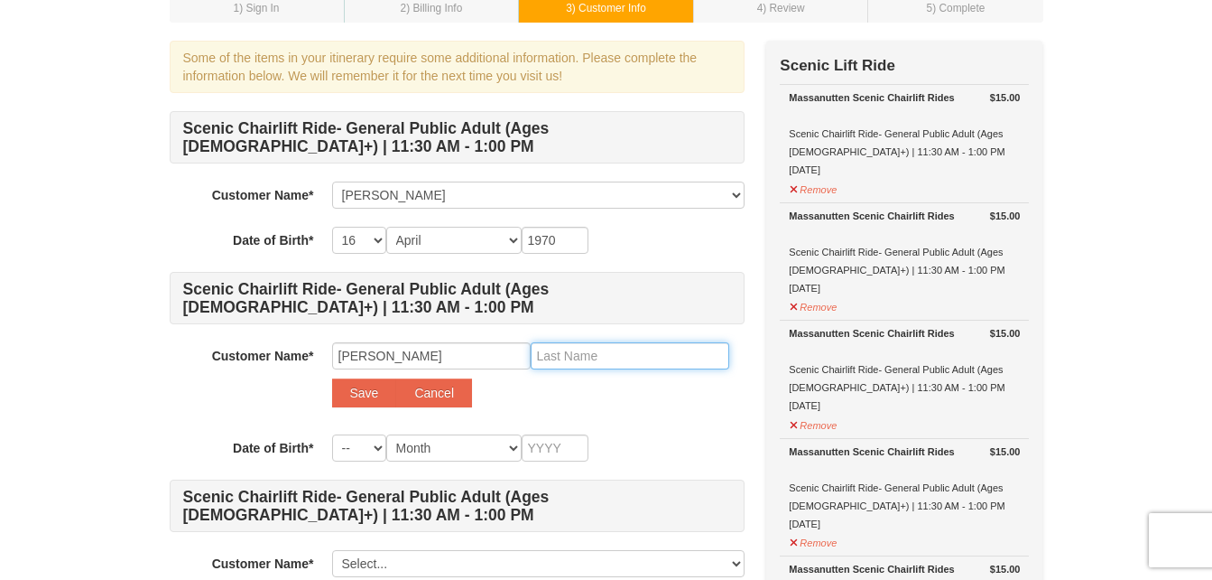
click at [600, 350] on input "text" at bounding box center [630, 355] width 199 height 27
type input "[PERSON_NAME]"
click at [368, 448] on select "-- 01 02 03 04 05 06 07 08 09 10 11 12 13 14 15 16 17 18 19 20 21 22 23 24 25 2…" at bounding box center [359, 447] width 54 height 27
select select "29"
click at [332, 434] on select "-- 01 02 03 04 05 06 07 08 09 10 11 12 13 14 15 16 17 18 19 20 21 22 23 24 25 2…" at bounding box center [359, 447] width 54 height 27
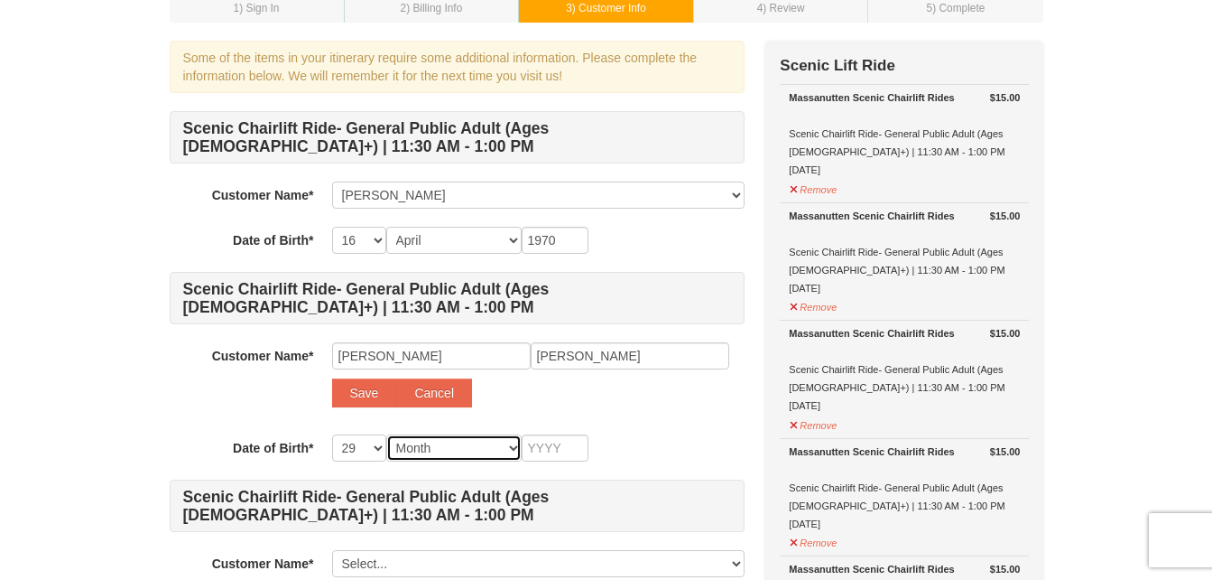
click at [448, 449] on select "Month January February March April May June July August September October Novem…" at bounding box center [453, 447] width 135 height 27
select select "04"
click at [386, 434] on select "Month January February March April May June July August September October Novem…" at bounding box center [453, 447] width 135 height 27
click at [581, 444] on input "text" at bounding box center [555, 447] width 67 height 27
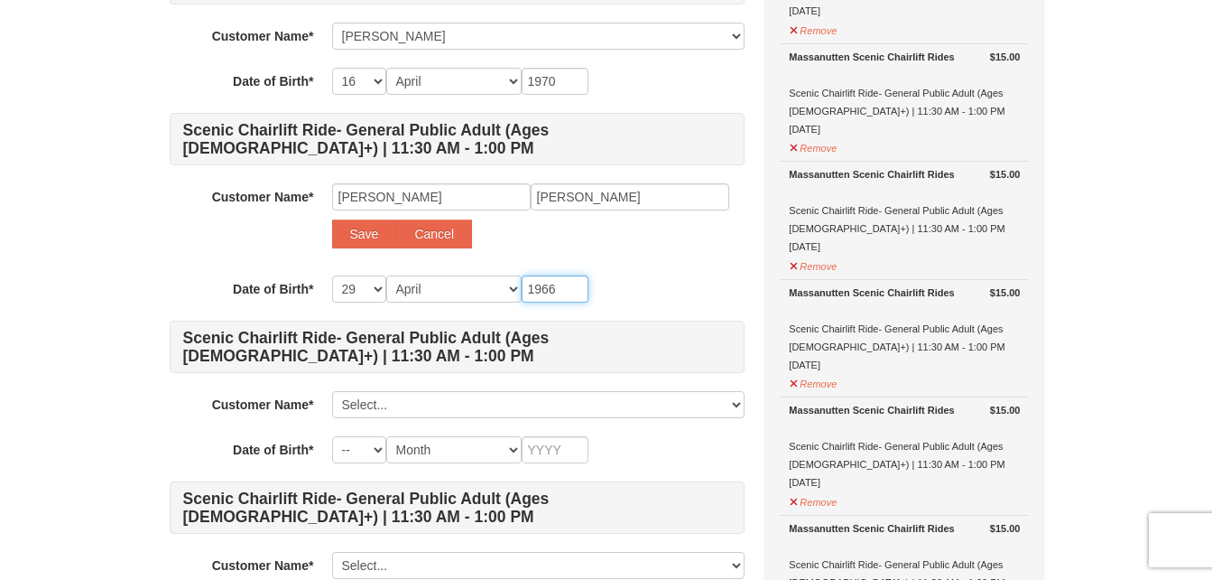
scroll to position [274, 0]
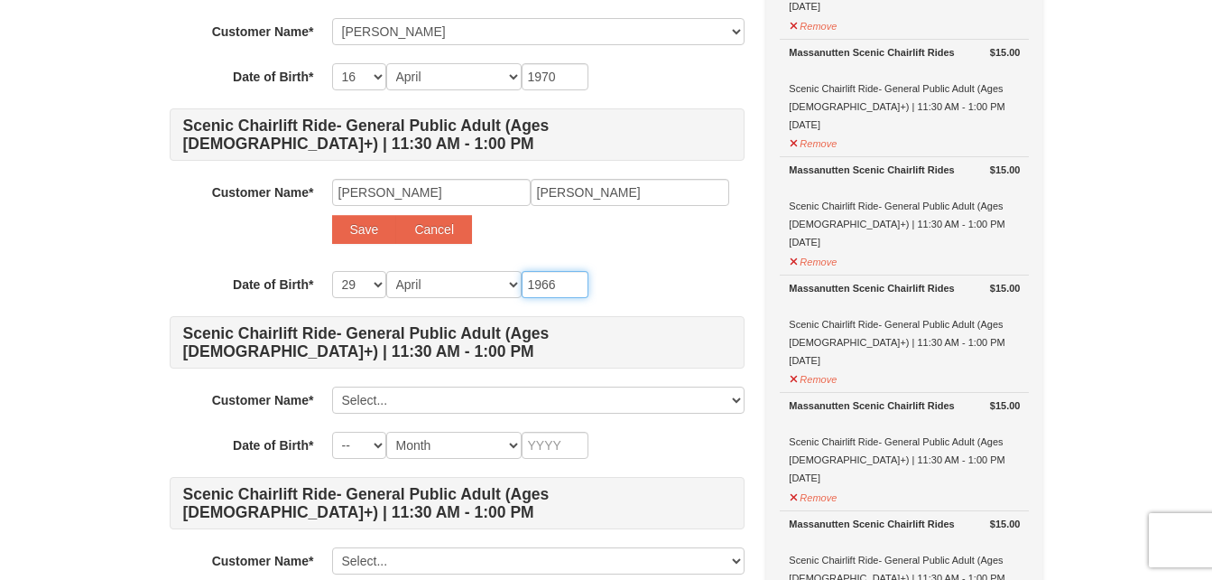
type input "1966"
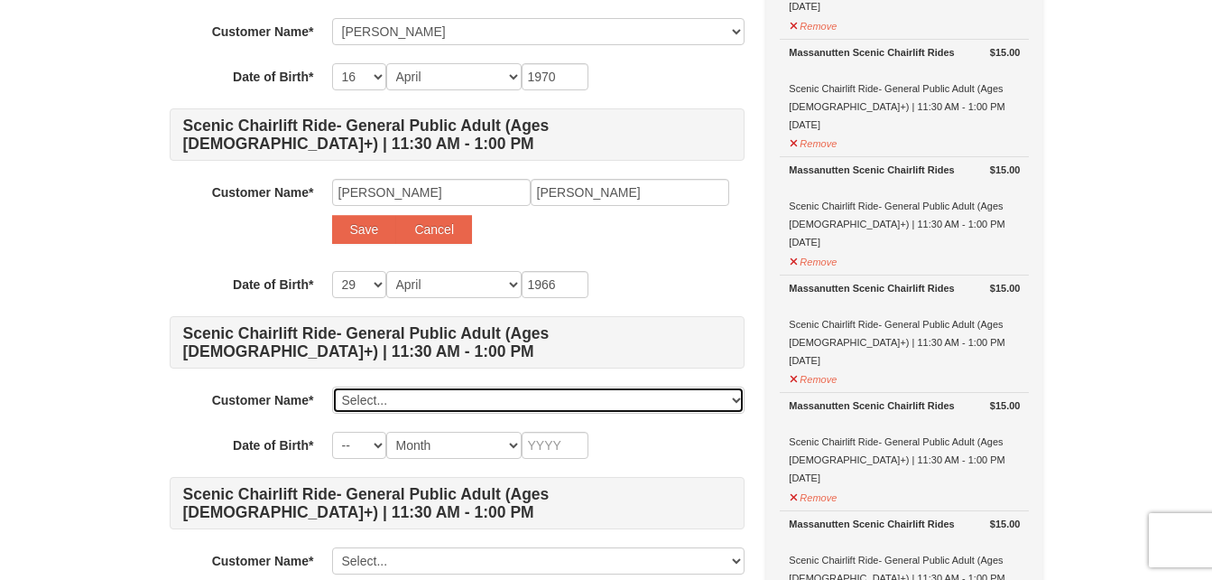
click at [378, 396] on select "Select... jennifer alderfer Add New..." at bounding box center [538, 399] width 413 height 27
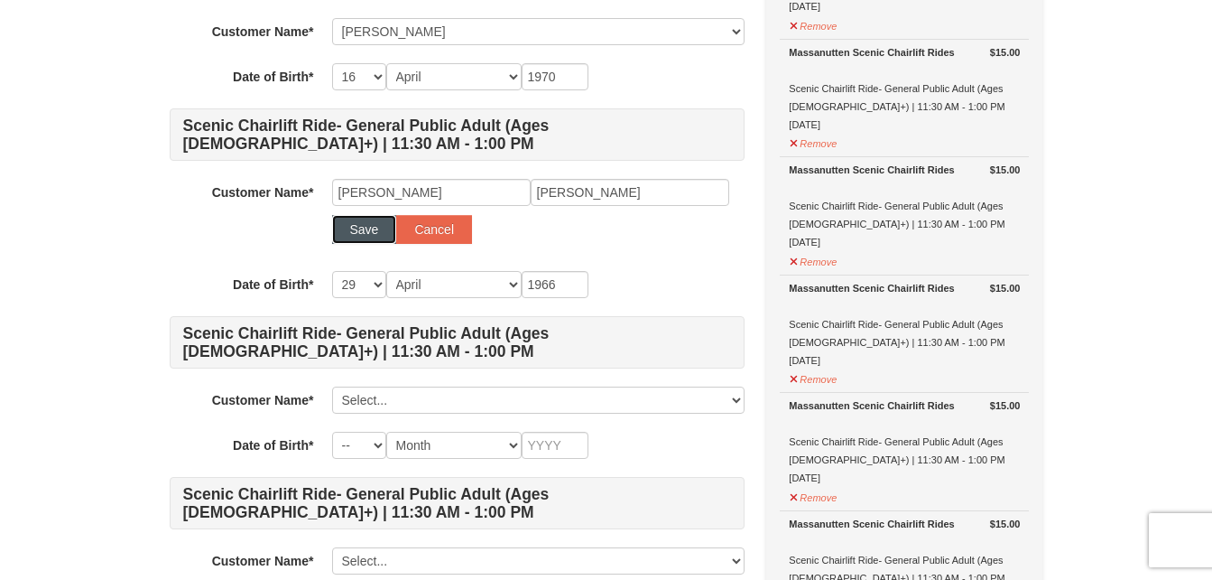
click at [366, 218] on button "Save" at bounding box center [364, 229] width 65 height 29
select select
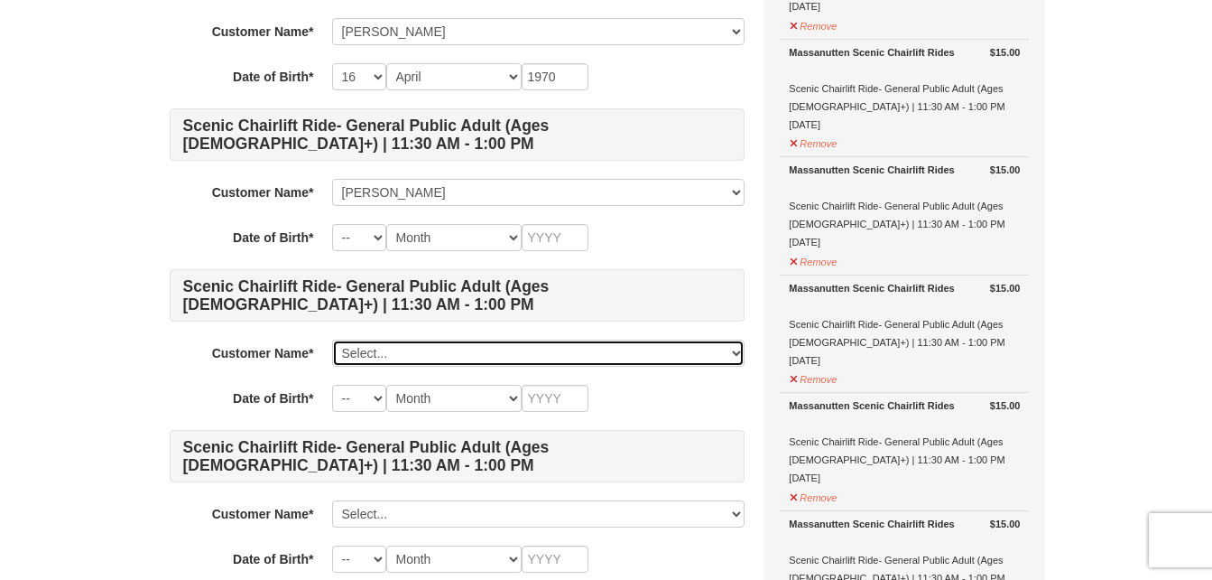
click at [387, 357] on select "Select... jennifer alderfer brian alderfer Add New..." at bounding box center [538, 352] width 413 height 27
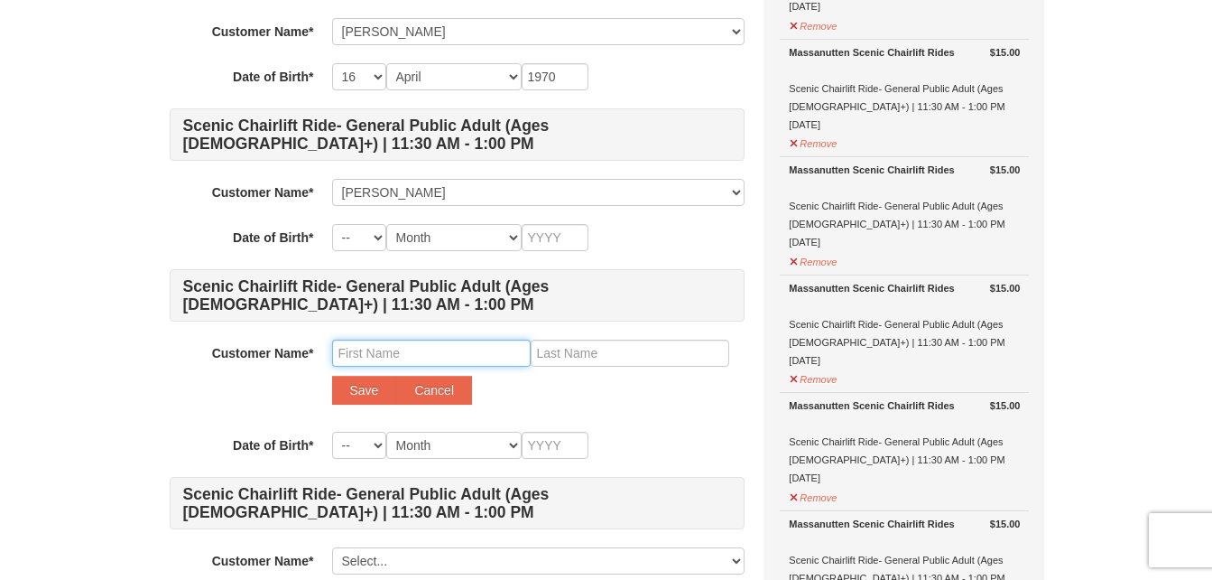
click at [375, 344] on input "text" at bounding box center [431, 352] width 199 height 27
type input "donald"
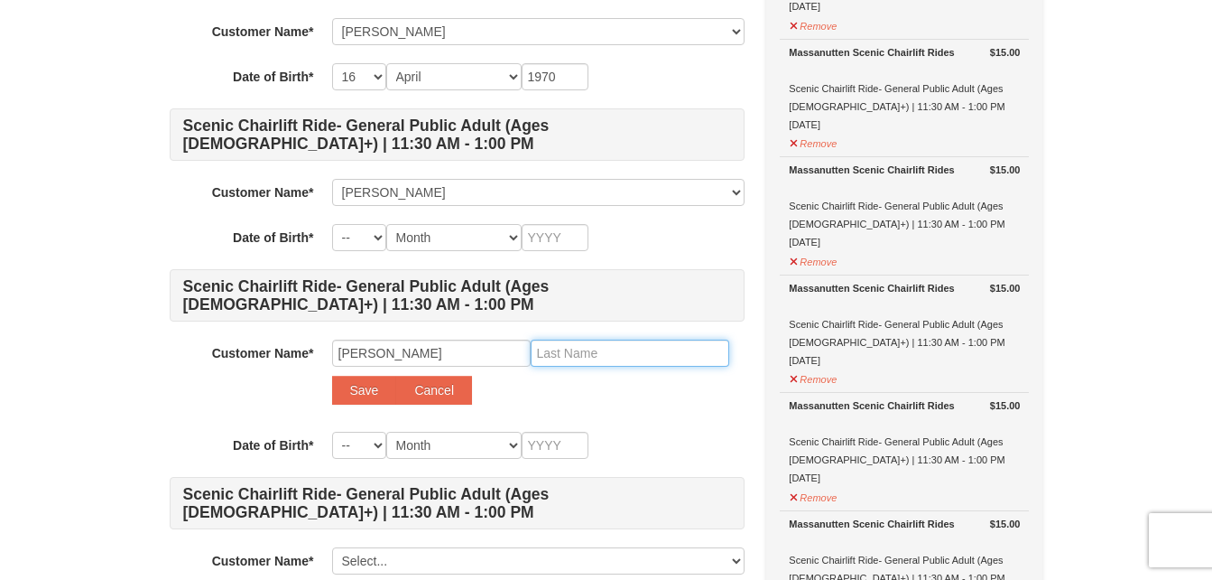
click at [604, 351] on input "text" at bounding box center [630, 352] width 199 height 27
type input "ziegler"
click at [380, 449] on select "-- 01 02 03 04 05 06 07 08 09 10 11 12 13 14 15 16 17 18 19 20 21 22 23 24 25 2…" at bounding box center [359, 444] width 54 height 27
click at [332, 431] on select "-- 01 02 03 04 05 06 07 08 09 10 11 12 13 14 15 16 17 18 19 20 21 22 23 24 25 2…" at bounding box center [359, 444] width 54 height 27
click at [376, 447] on select "-- 01 02 03 04 05 06 07 08 09 10 11 12 13 14 15 16 17 18 19 20 21 22 23 24 25 2…" at bounding box center [359, 444] width 54 height 27
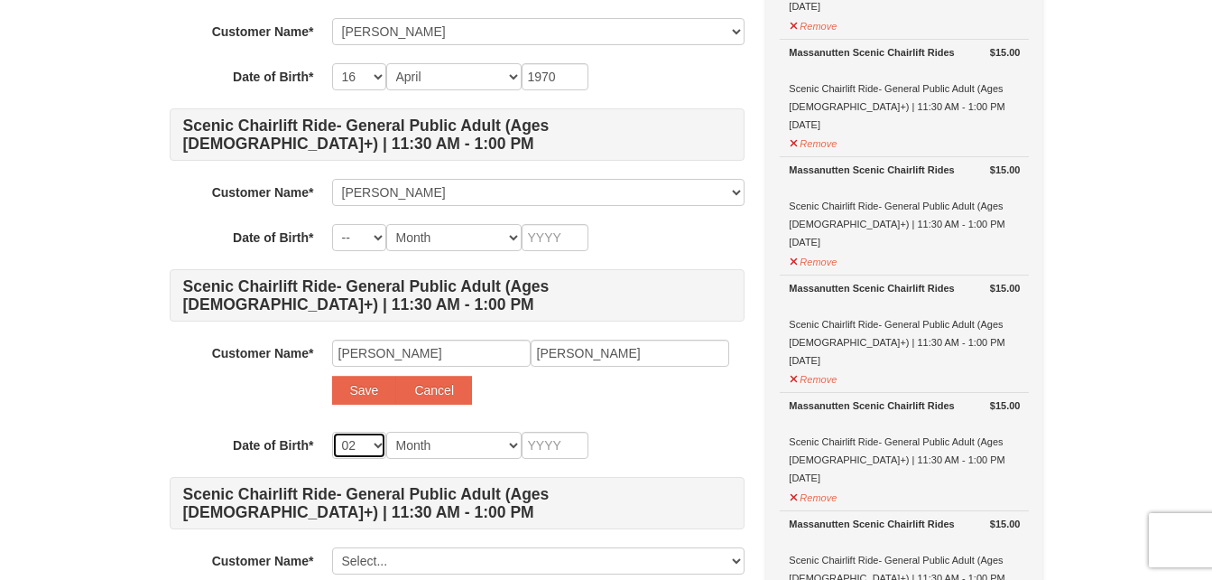
select select "17"
click at [332, 431] on select "-- 01 02 03 04 05 06 07 08 09 10 11 12 13 14 15 16 17 18 19 20 21 22 23 24 25 2…" at bounding box center [359, 444] width 54 height 27
click at [472, 447] on select "Month January February March April May June July August September October Novem…" at bounding box center [453, 444] width 135 height 27
select select "02"
click at [386, 431] on select "Month January February March April May June July August September October Novem…" at bounding box center [453, 444] width 135 height 27
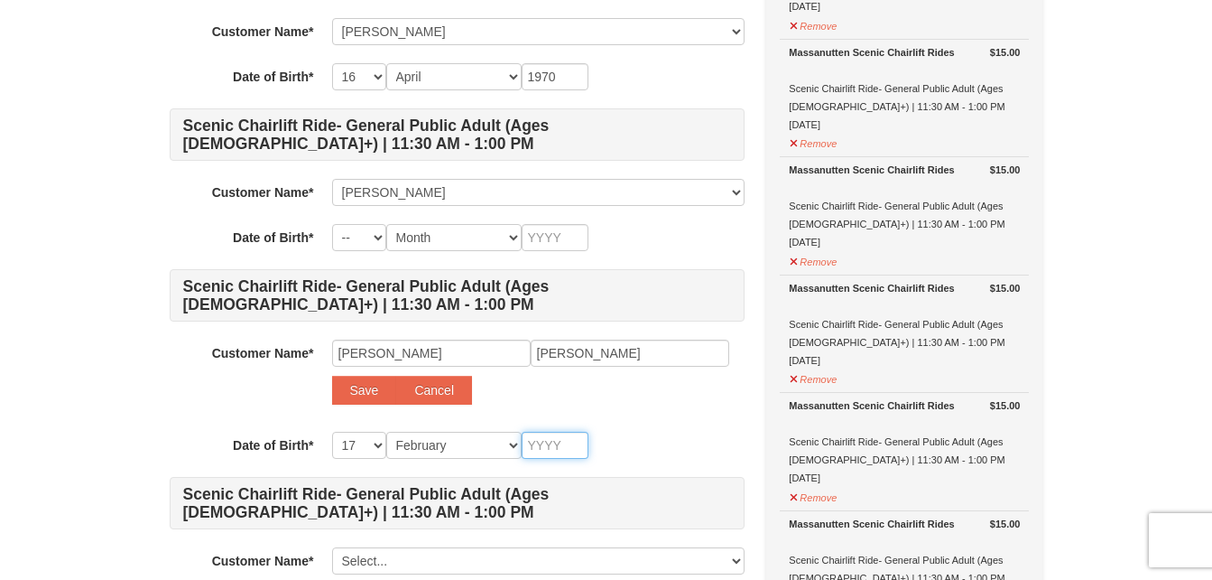
click at [567, 441] on input "text" at bounding box center [555, 444] width 67 height 27
click at [552, 449] on input "text" at bounding box center [555, 444] width 67 height 27
type input "1949"
click at [362, 403] on button "Save" at bounding box center [364, 390] width 65 height 29
select select
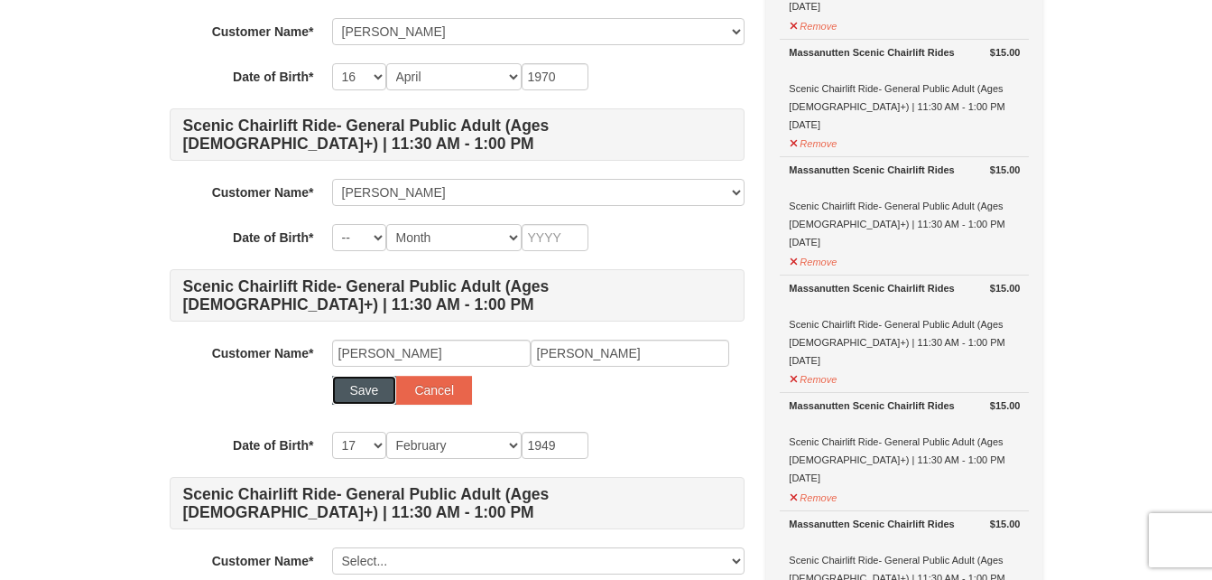
select select
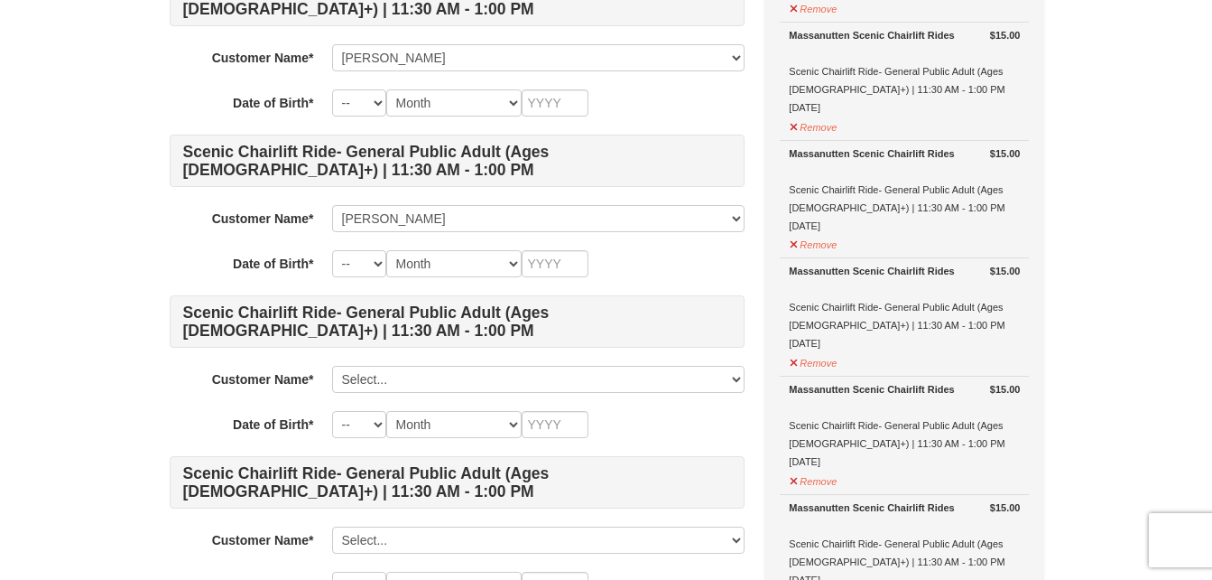
scroll to position [444, 0]
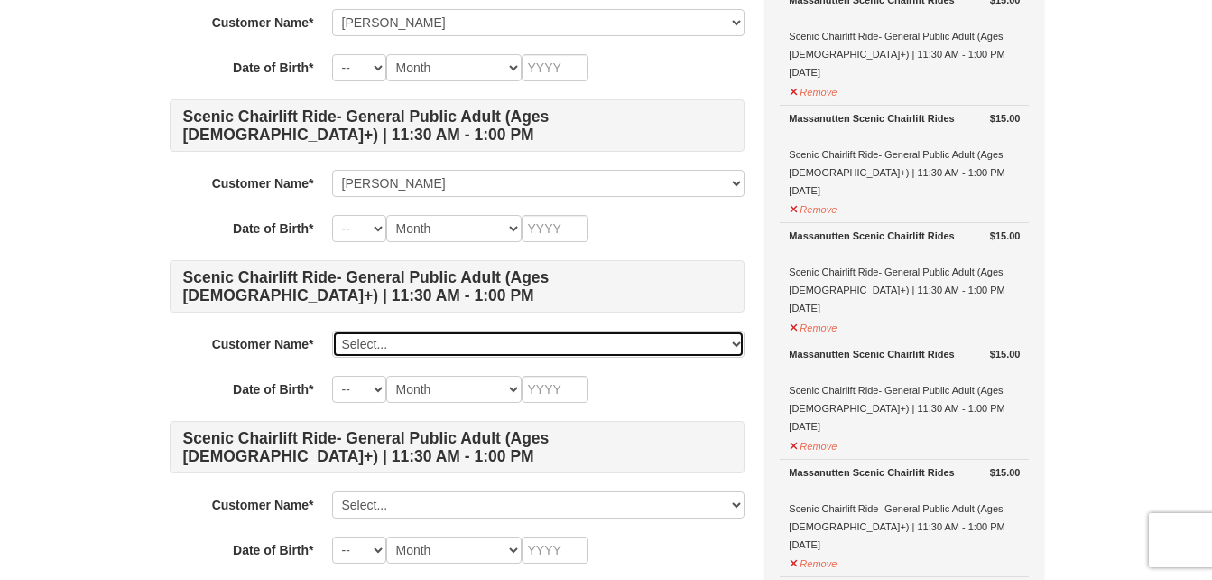
click at [384, 349] on select "Select... jennifer alderfer brian alderfer donald ziegler Add New..." at bounding box center [538, 343] width 413 height 27
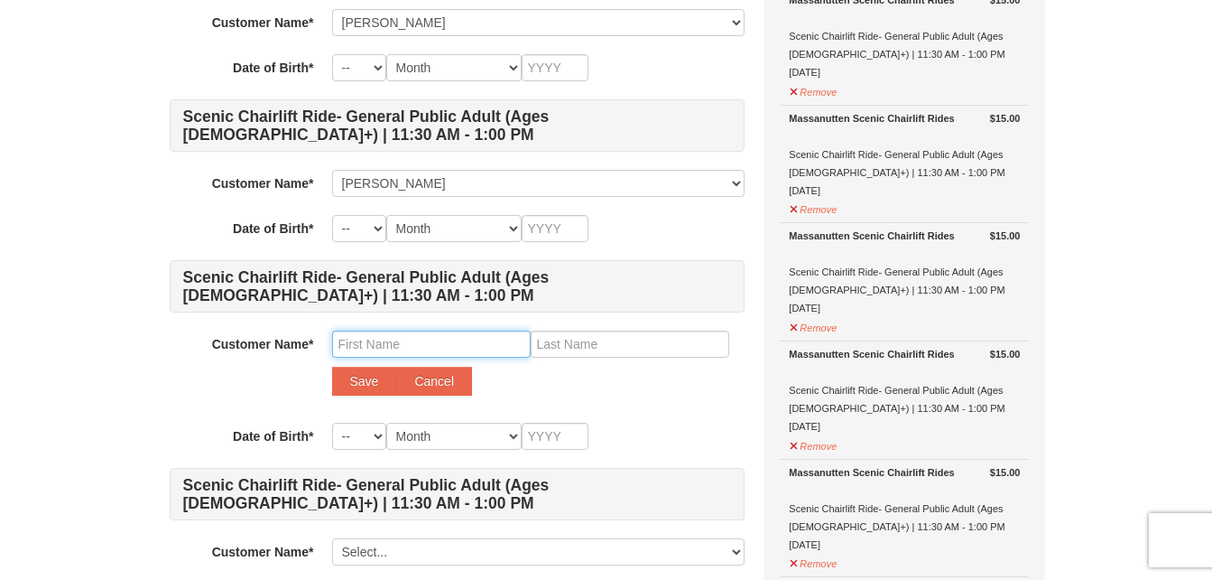
click at [382, 352] on input "text" at bounding box center [431, 343] width 199 height 27
type input "darlene"
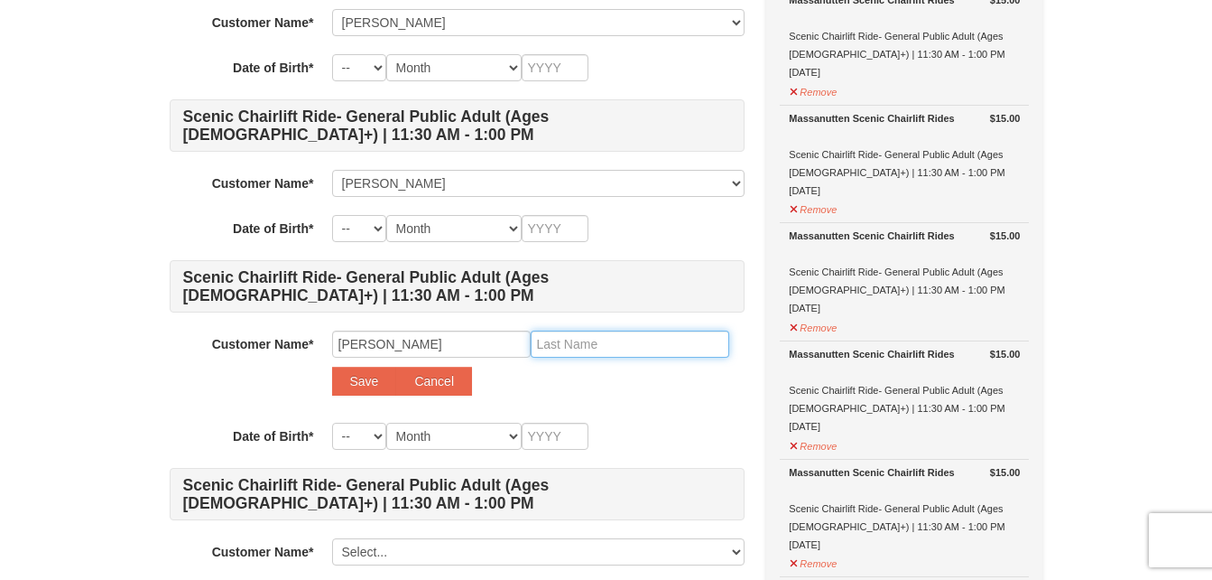
click at [607, 347] on input "text" at bounding box center [630, 343] width 199 height 27
type input "ziegler"
click at [359, 435] on select "-- 01 02 03 04 05 06 07 08 09 10 11 12 13 14 15 16 17 18 19 20 21 22 23 24 25 2…" at bounding box center [359, 435] width 54 height 27
select select "17"
click at [332, 422] on select "-- 01 02 03 04 05 06 07 08 09 10 11 12 13 14 15 16 17 18 19 20 21 22 23 24 25 2…" at bounding box center [359, 435] width 54 height 27
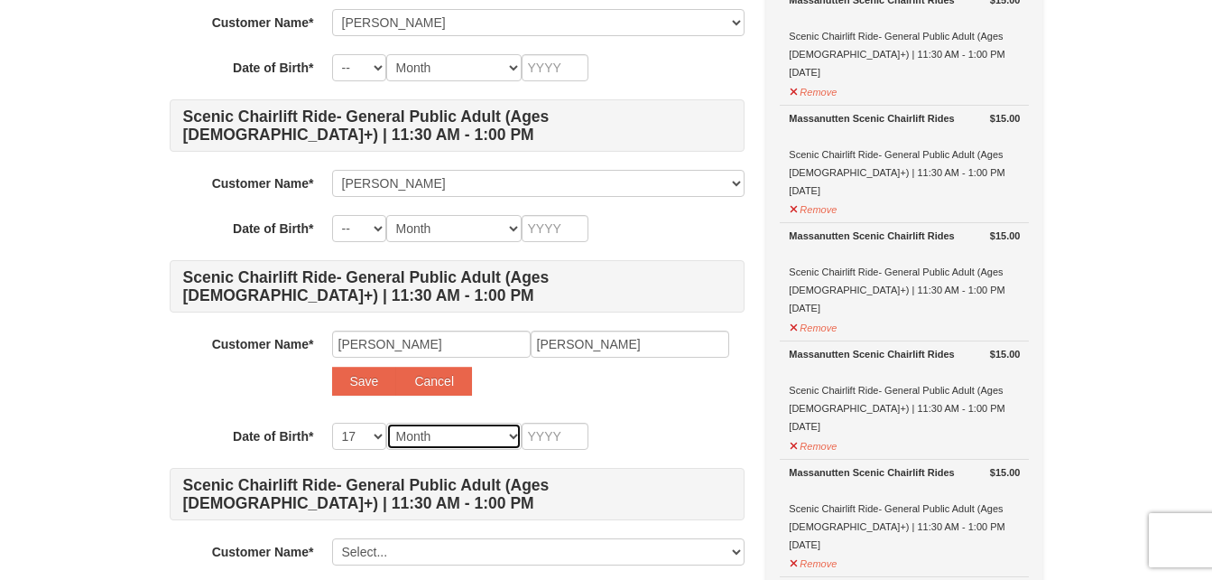
click at [452, 442] on select "Month January February March April May June July August September October Novem…" at bounding box center [453, 435] width 135 height 27
select select "06"
click at [386, 422] on select "Month January February March April May June July August September October Novem…" at bounding box center [453, 435] width 135 height 27
click at [565, 431] on input "text" at bounding box center [555, 435] width 67 height 27
type input "1948"
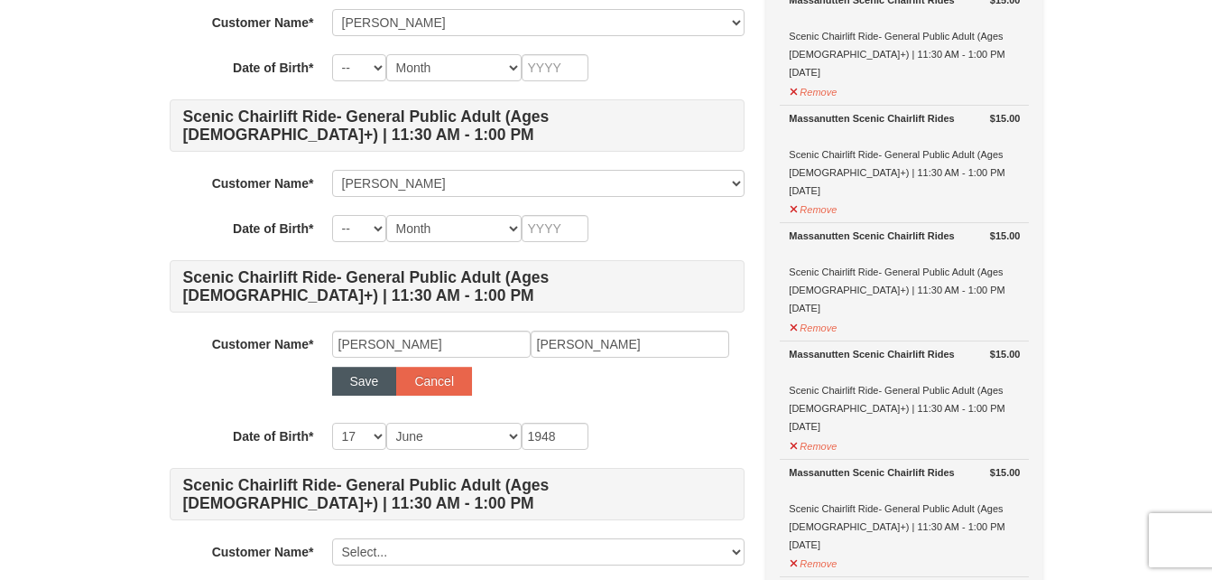
click at [355, 376] on button "Save" at bounding box center [364, 380] width 65 height 29
select select
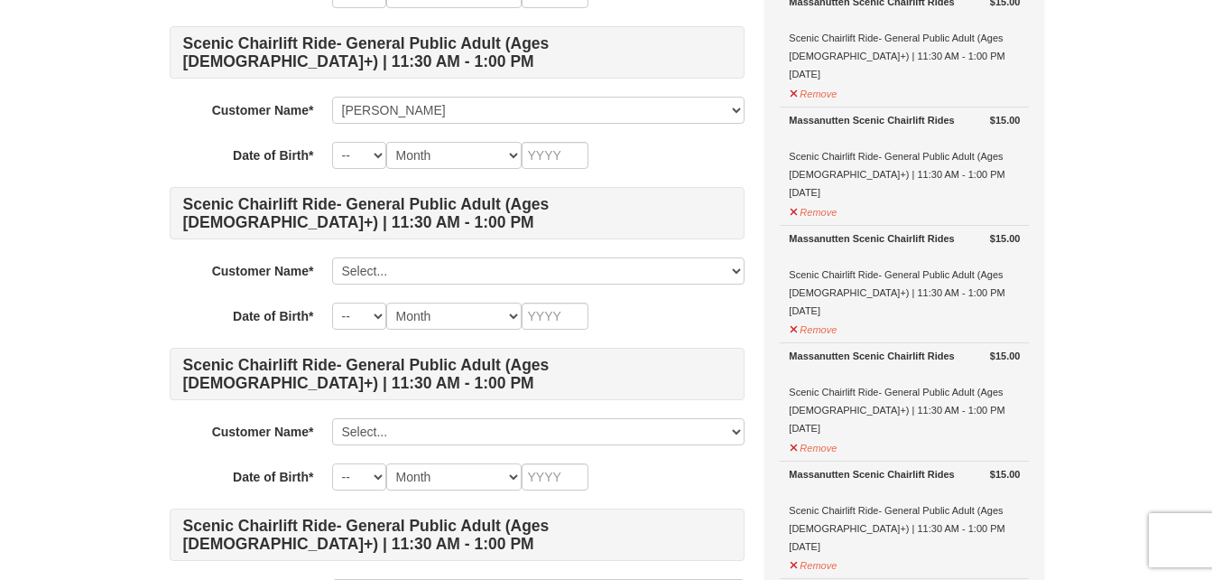
scroll to position [688, 0]
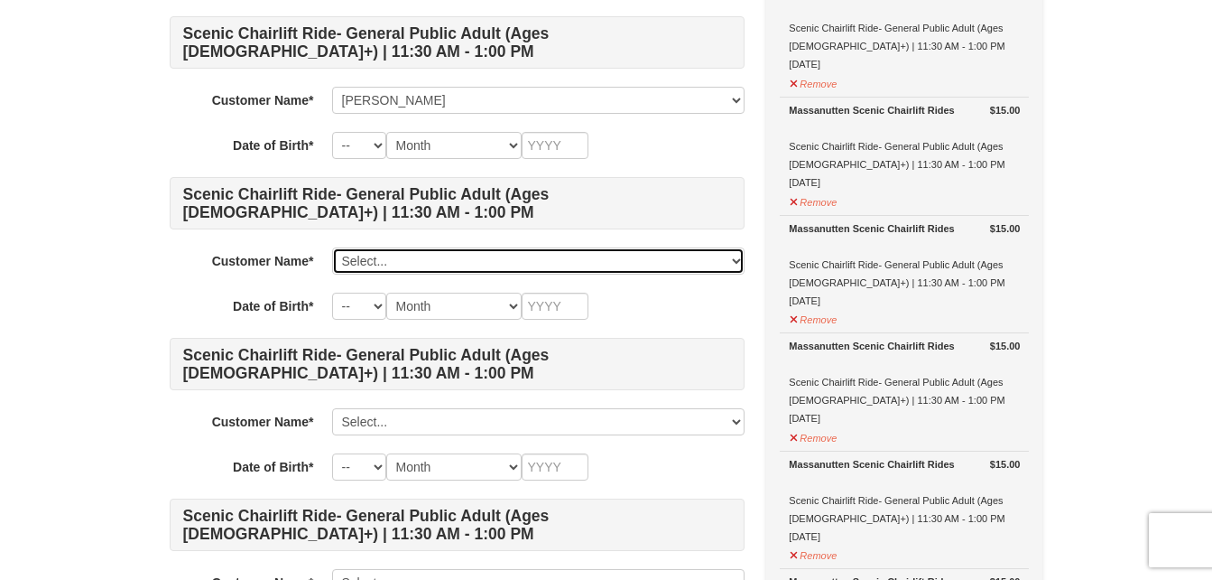
click at [394, 261] on select "Select... jennifer alderfer brian alderfer donald ziegler darlene ziegler Add N…" at bounding box center [538, 260] width 413 height 27
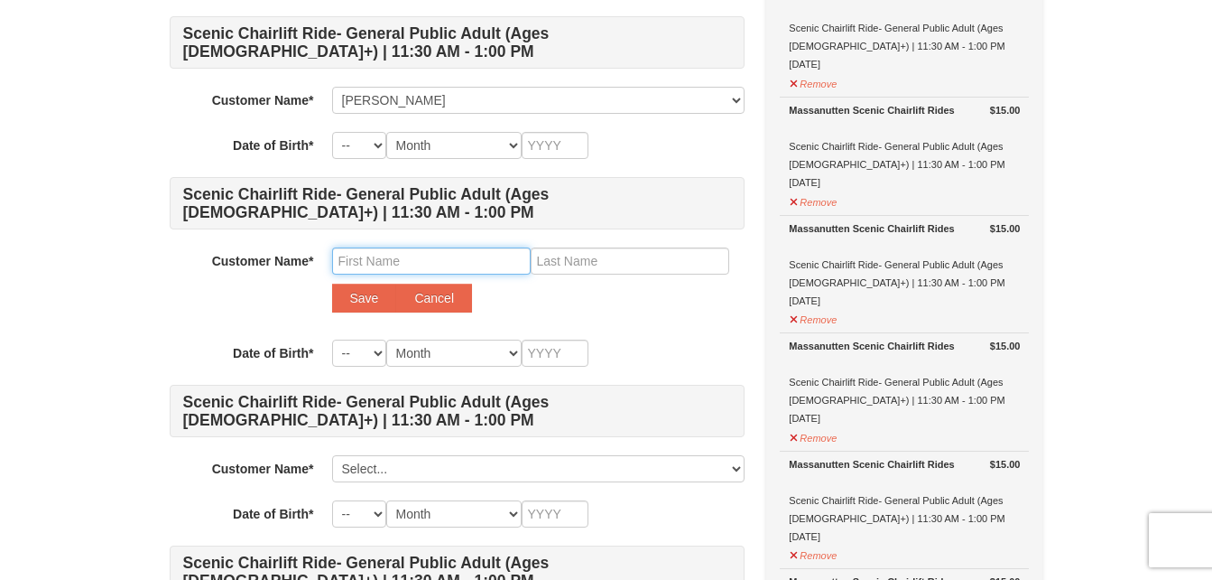
click at [397, 262] on input "text" at bounding box center [431, 260] width 199 height 27
type input "nancy"
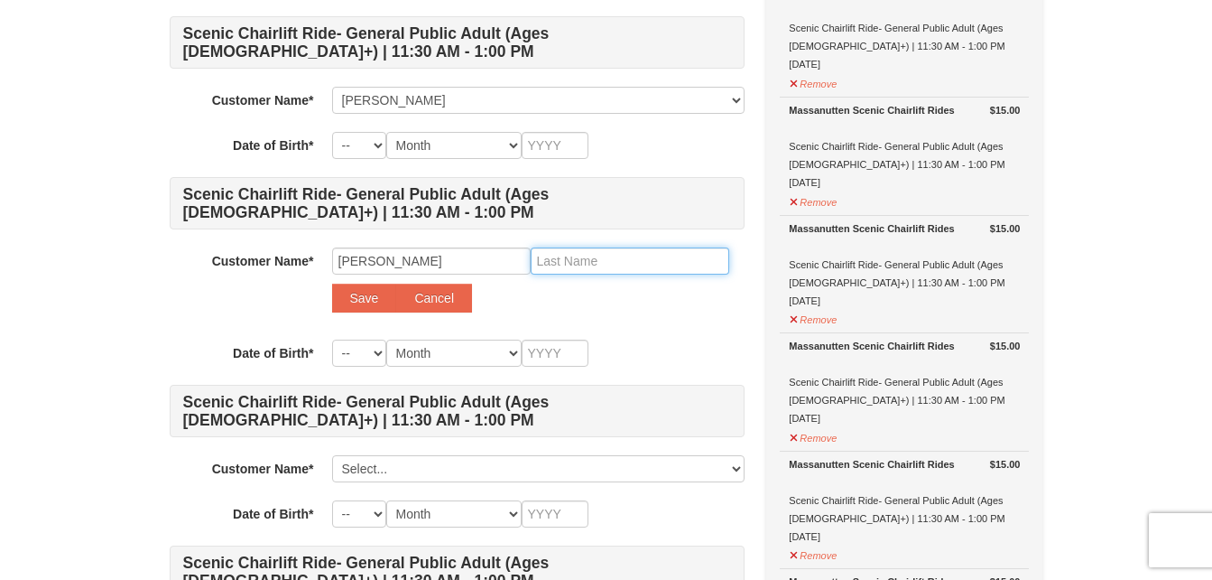
click at [578, 255] on input "text" at bounding box center [630, 260] width 199 height 27
type input "alderfer"
click at [367, 355] on select "-- 01 02 03 04 05 06 07 08 09 10 11 12 13 14 15 16 17 18 19 20 21 22 23 24 25 2…" at bounding box center [359, 352] width 54 height 27
click at [366, 344] on select "-- 01 02 03 04 05 06 07 08 09 10 11 12 13 14 15 16 17 18 19 20 21 22 23 24 25 2…" at bounding box center [359, 352] width 54 height 27
click at [371, 357] on select "-- 01 02 03 04 05 06 07 08 09 10 11 12 13 14 15 16 17 18 19 20 21 22 23 24 25 2…" at bounding box center [359, 352] width 54 height 27
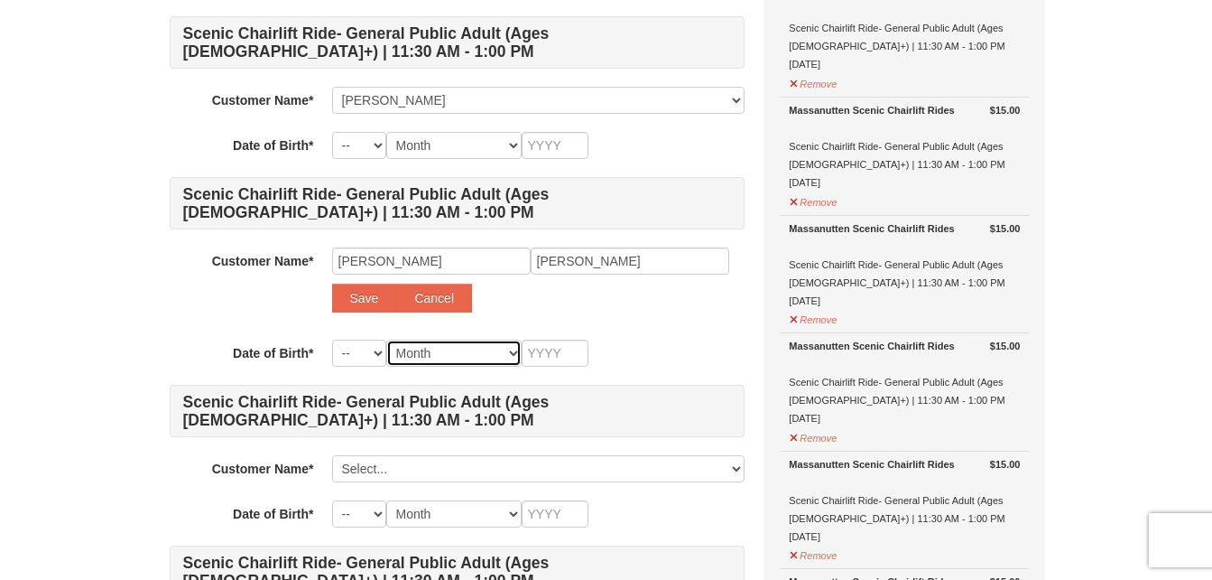
click at [467, 357] on select "Month January February March April May June July August September October Novem…" at bounding box center [453, 352] width 135 height 27
select select "11"
click at [386, 339] on select "Month January February March April May June July August September October Novem…" at bounding box center [453, 352] width 135 height 27
click at [566, 353] on input "text" at bounding box center [555, 352] width 67 height 27
type input "1944"
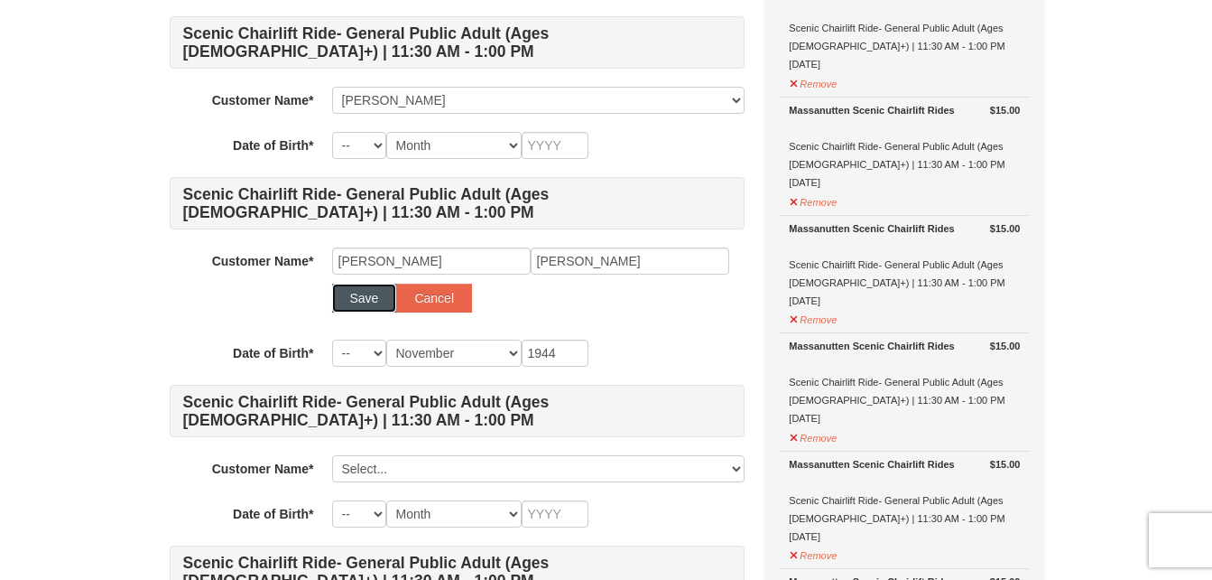
click at [369, 305] on button "Save" at bounding box center [364, 297] width 65 height 29
select select
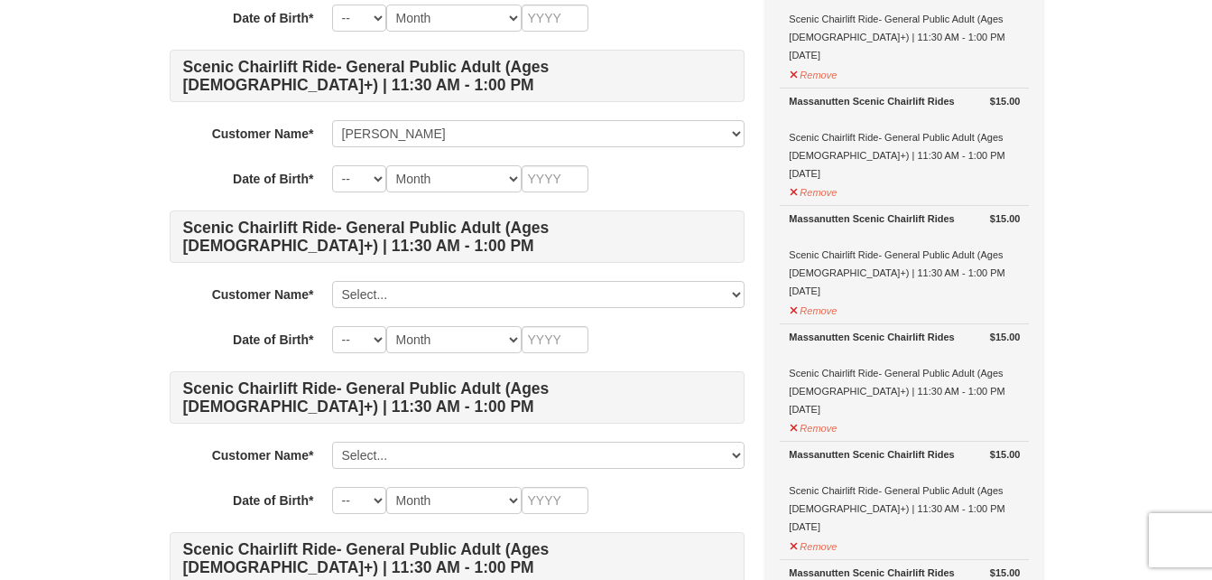
scroll to position [821, 0]
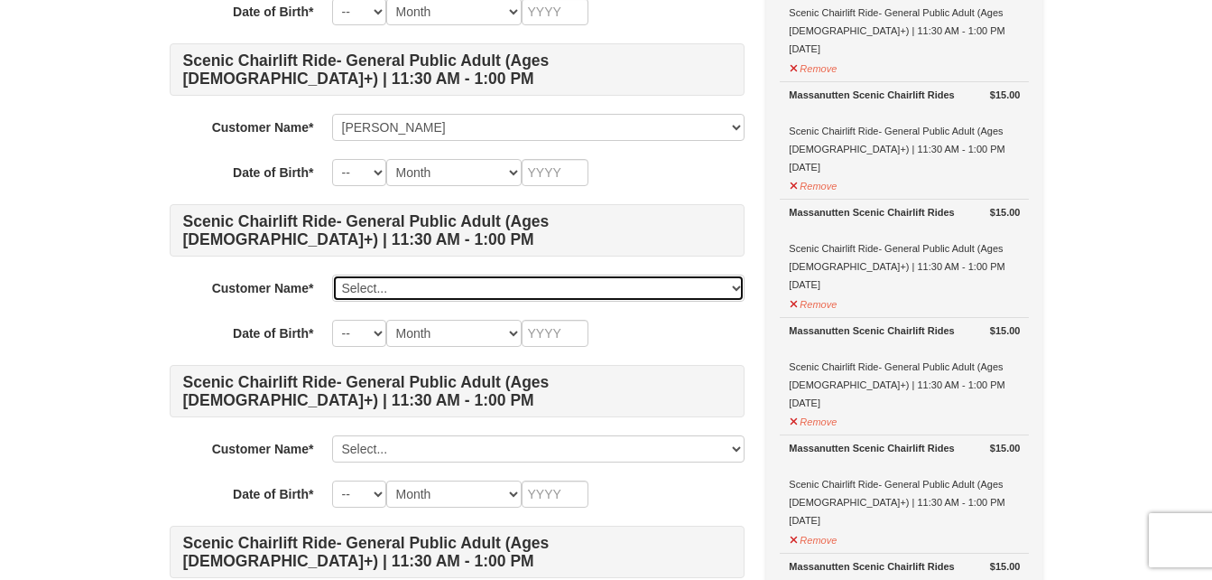
click at [370, 291] on select "Select... jennifer alderfer brian alderfer donald ziegler darlene ziegler nancy…" at bounding box center [538, 287] width 413 height 27
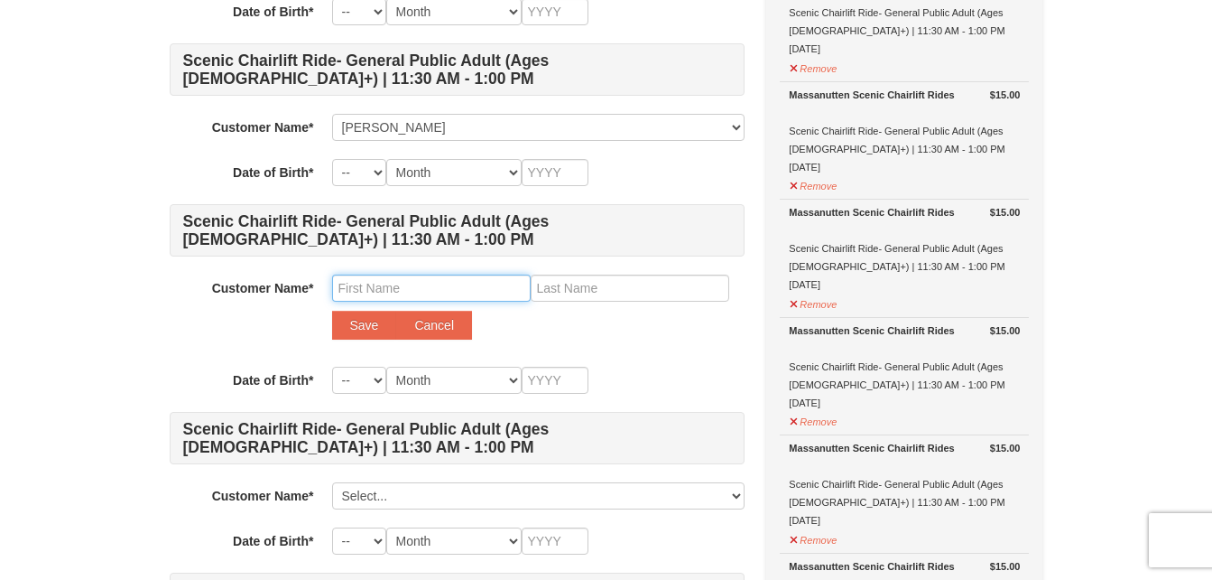
click at [370, 295] on input "text" at bounding box center [431, 287] width 199 height 27
type input "brenda"
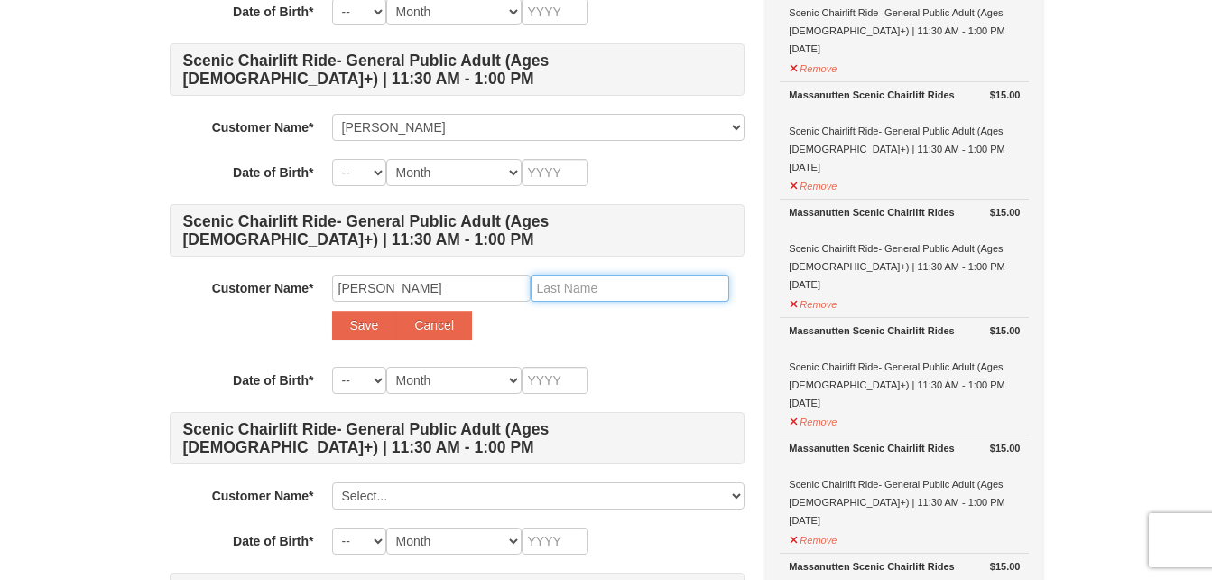
click at [581, 293] on input "text" at bounding box center [630, 287] width 199 height 27
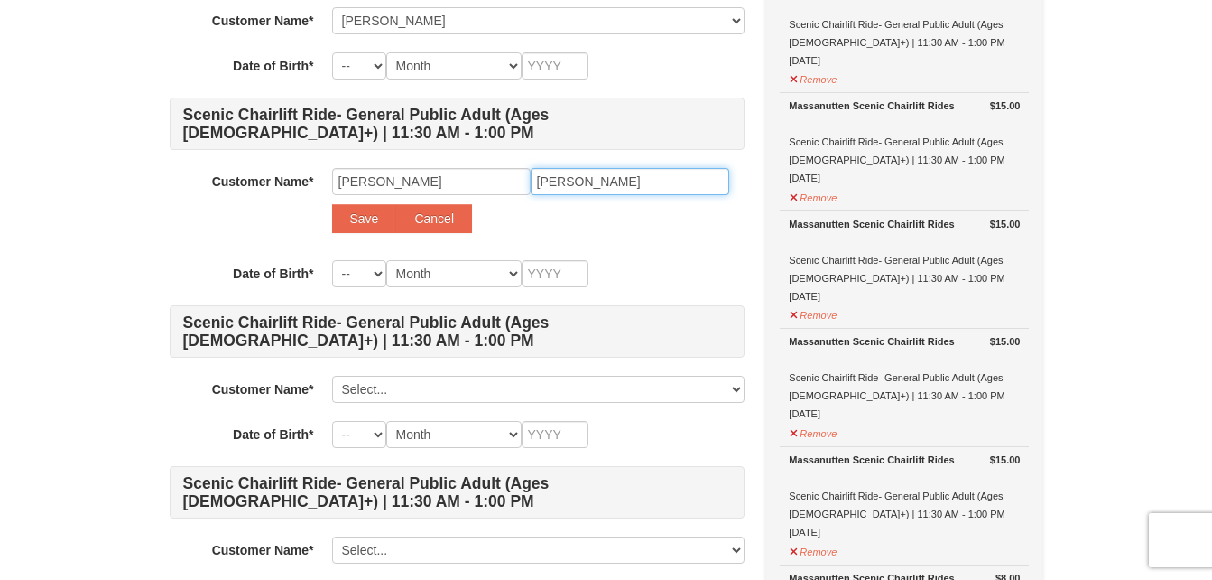
scroll to position [944, 0]
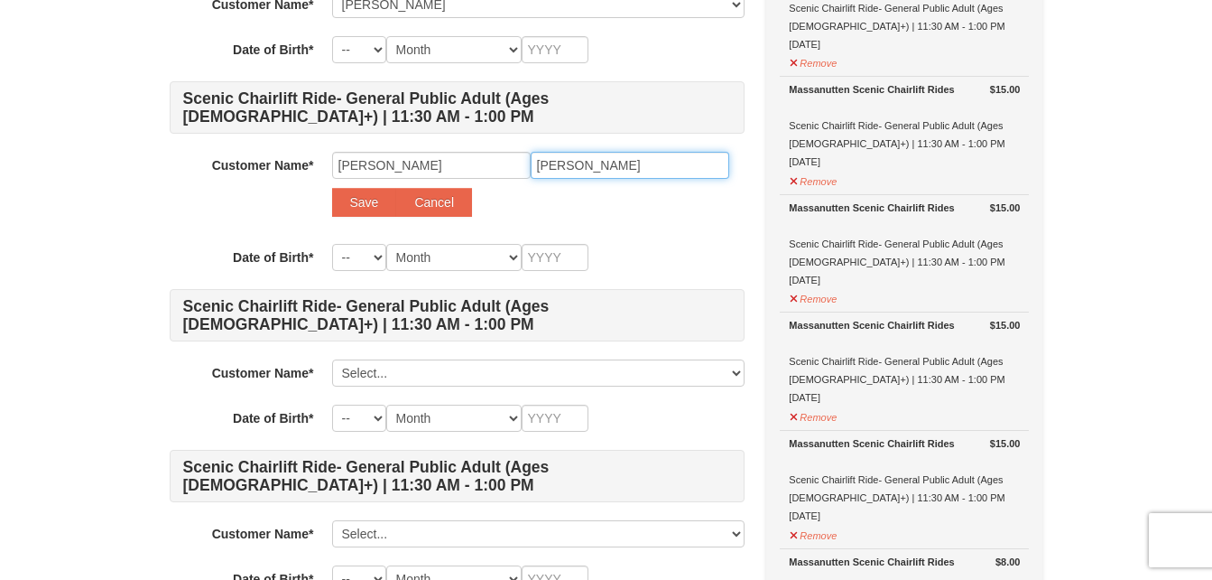
type input "synder"
click at [364, 261] on select "-- 01 02 03 04 05 06 07 08 09 10 11 12 13 14 15 16 17 18 19 20 21 22 23 24 25 2…" at bounding box center [359, 257] width 54 height 27
select select "11"
click at [332, 244] on select "-- 01 02 03 04 05 06 07 08 09 10 11 12 13 14 15 16 17 18 19 20 21 22 23 24 25 2…" at bounding box center [359, 257] width 54 height 27
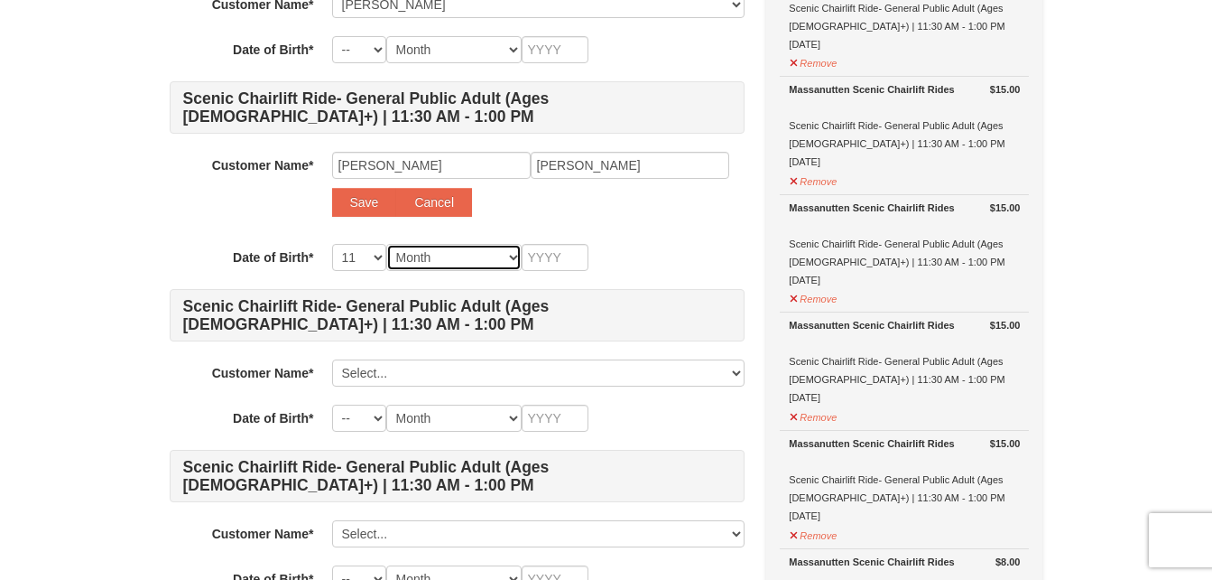
click at [501, 259] on select "Month January February March April May June July August September October Novem…" at bounding box center [453, 257] width 135 height 27
select select "12"
click at [386, 244] on select "Month January February March April May June July August September October Novem…" at bounding box center [453, 257] width 135 height 27
click at [575, 259] on input "text" at bounding box center [555, 257] width 67 height 27
type input "1963"
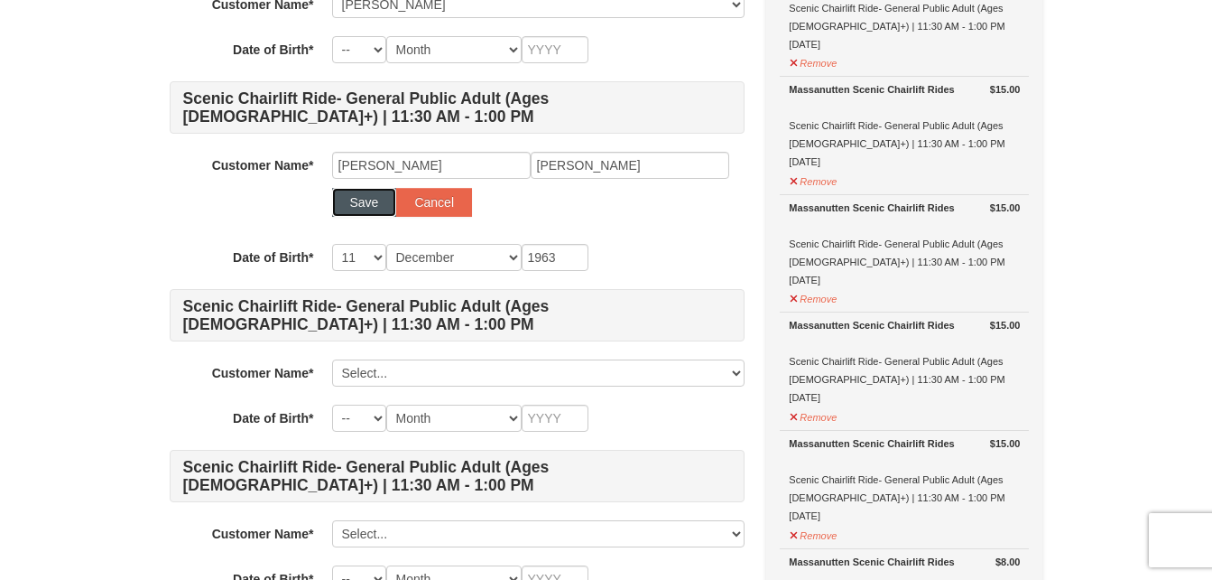
click at [362, 202] on button "Save" at bounding box center [364, 202] width 65 height 29
select select
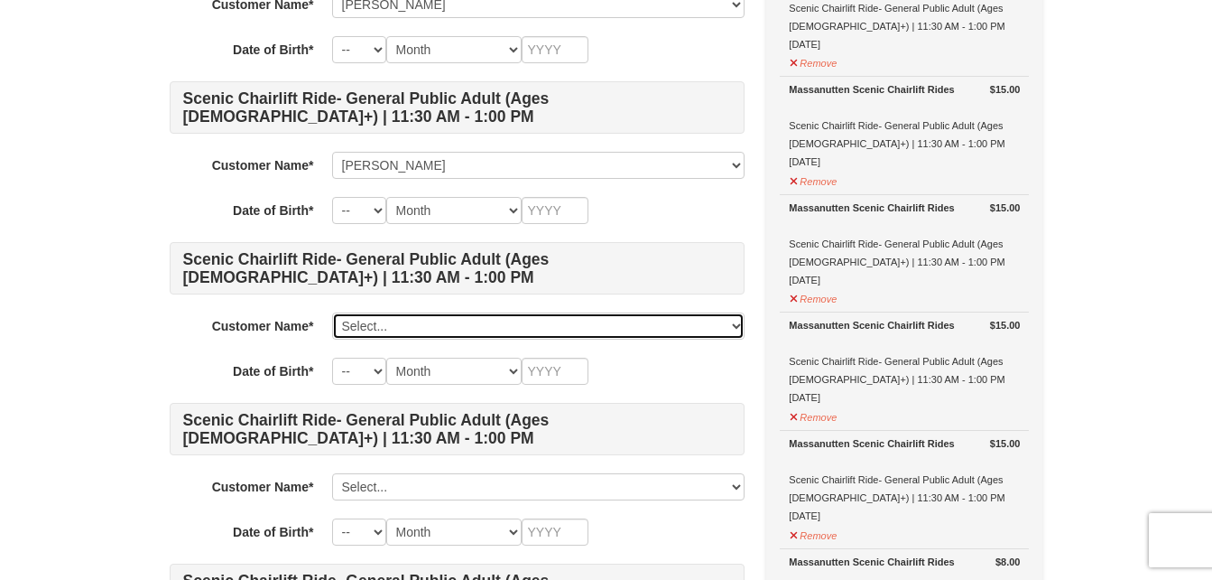
click at [426, 325] on select "Select... jennifer alderfer brian alderfer donald ziegler darlene ziegler nancy…" at bounding box center [538, 325] width 413 height 27
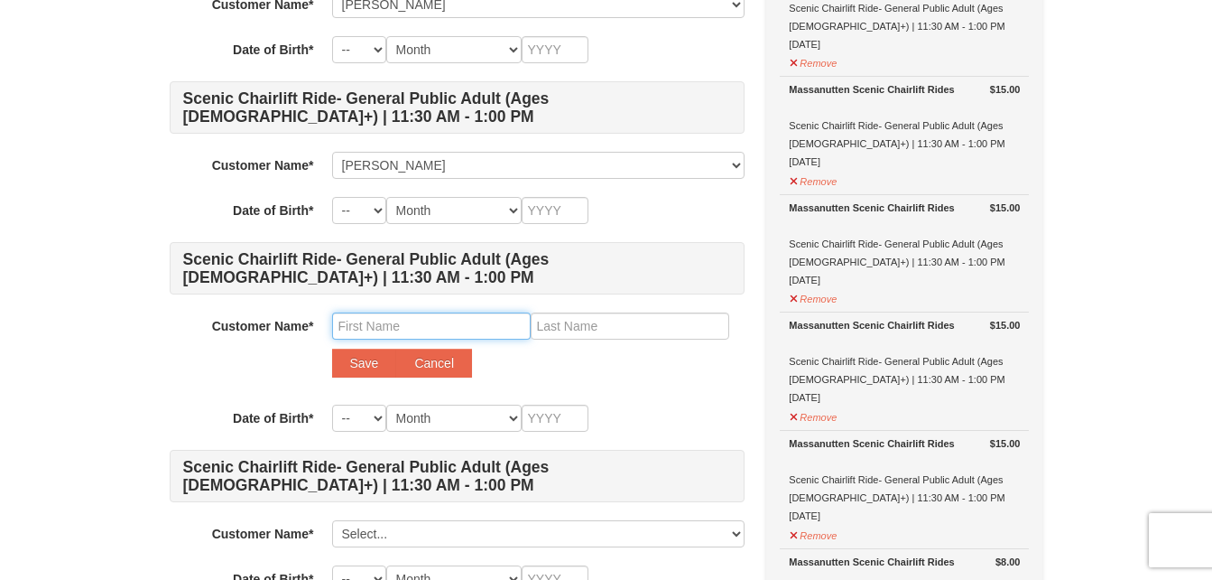
click at [373, 320] on input "text" at bounding box center [431, 325] width 199 height 27
type input "karla"
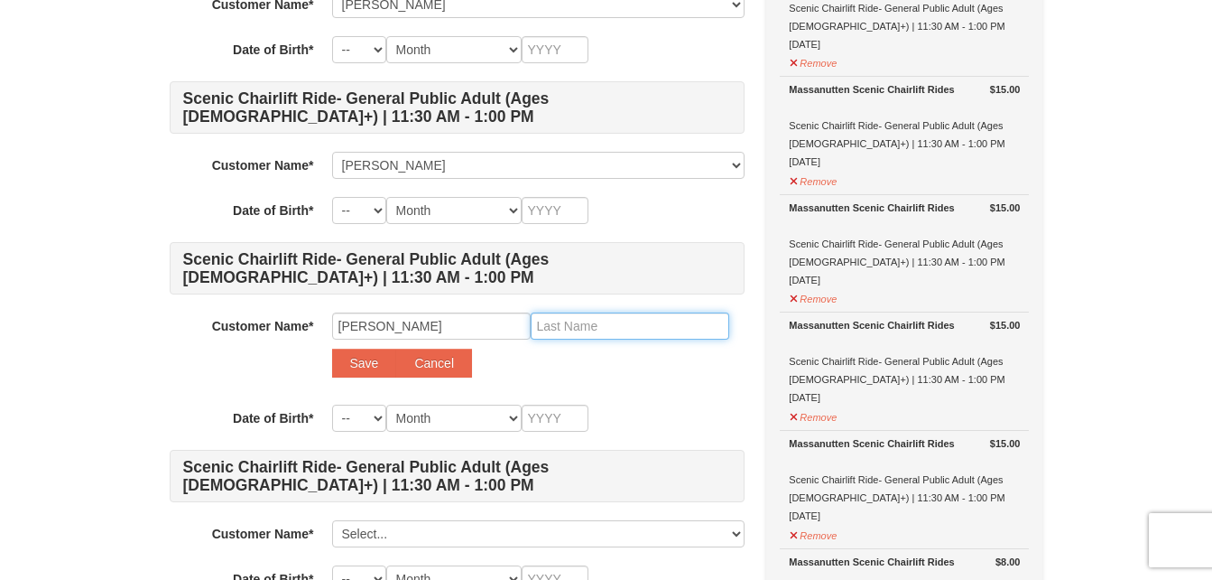
click at [596, 320] on input "text" at bounding box center [630, 325] width 199 height 27
type input "alderfer"
click at [374, 420] on select "-- 01 02 03 04 05 06 07 08 09 10 11 12 13 14 15 16 17 18 19 20 21 22 23 24 25 2…" at bounding box center [359, 417] width 54 height 27
select select "04"
click at [332, 404] on select "-- 01 02 03 04 05 06 07 08 09 10 11 12 13 14 15 16 17 18 19 20 21 22 23 24 25 2…" at bounding box center [359, 417] width 54 height 27
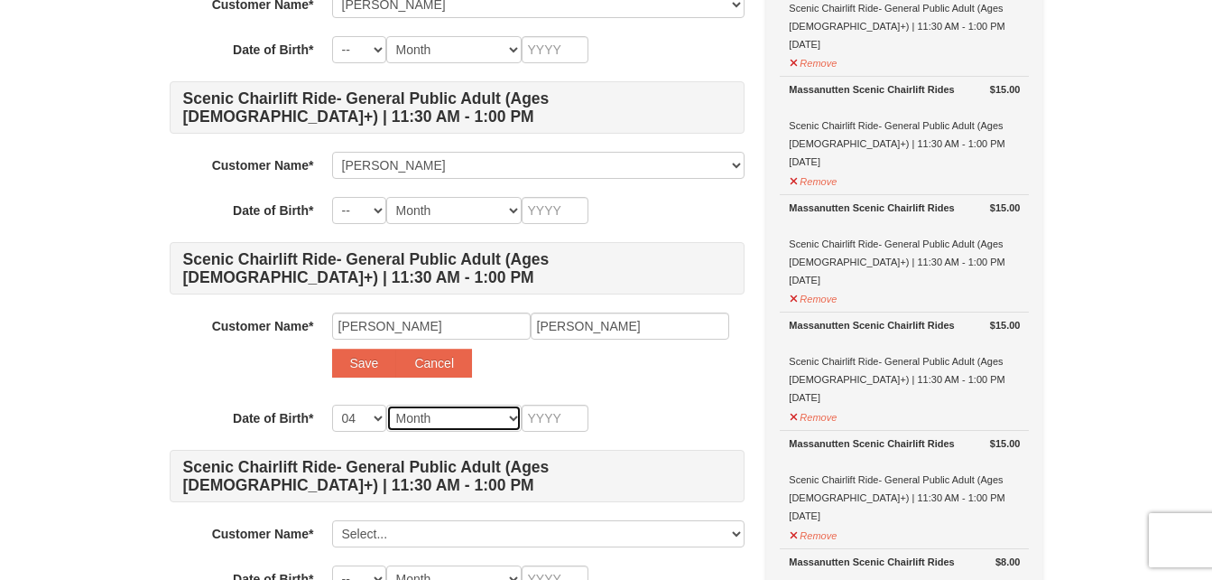
click at [459, 425] on select "Month January February March April May June July August September October Novem…" at bounding box center [453, 417] width 135 height 27
select select "02"
click at [386, 404] on select "Month January February March April May June July August September October Novem…" at bounding box center [453, 417] width 135 height 27
click at [559, 424] on input "text" at bounding box center [555, 417] width 67 height 27
click at [355, 356] on button "Save" at bounding box center [364, 362] width 65 height 29
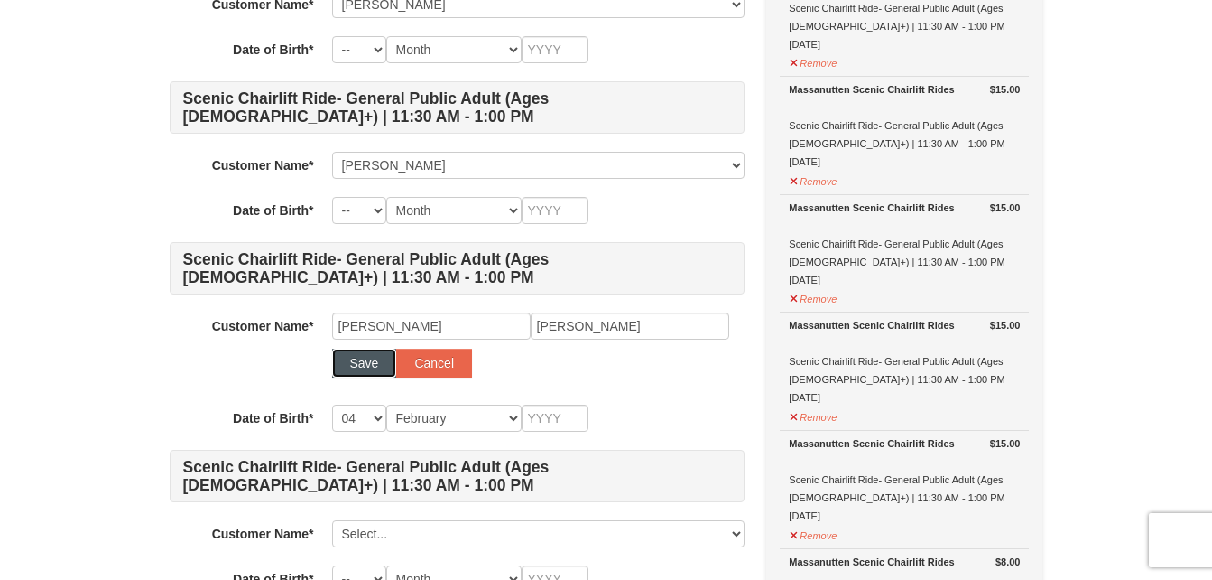
select select
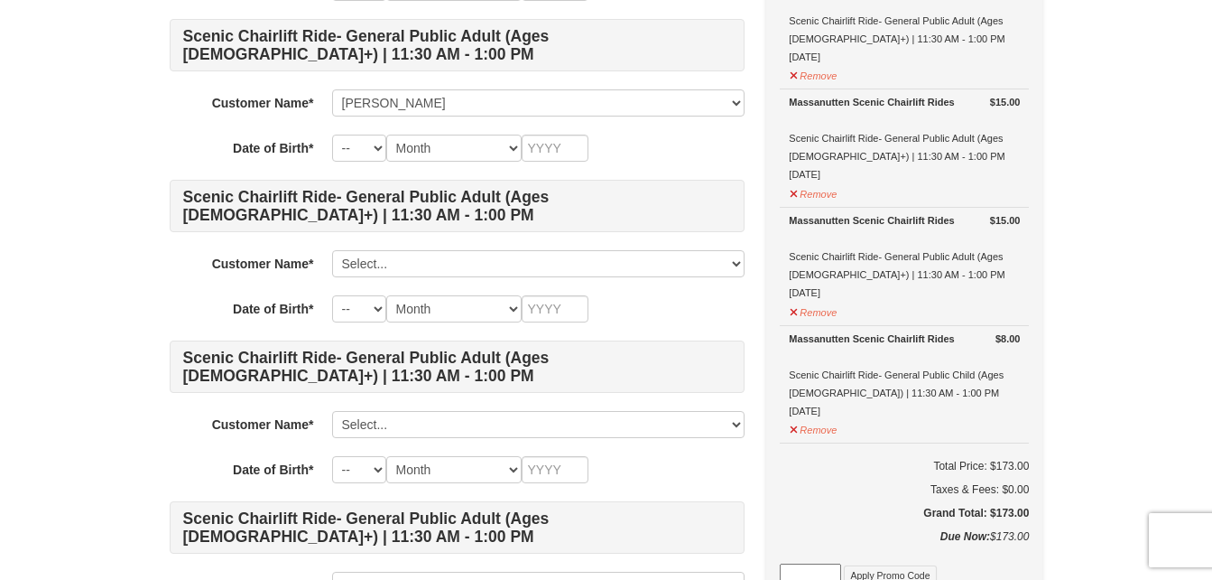
scroll to position [1172, 0]
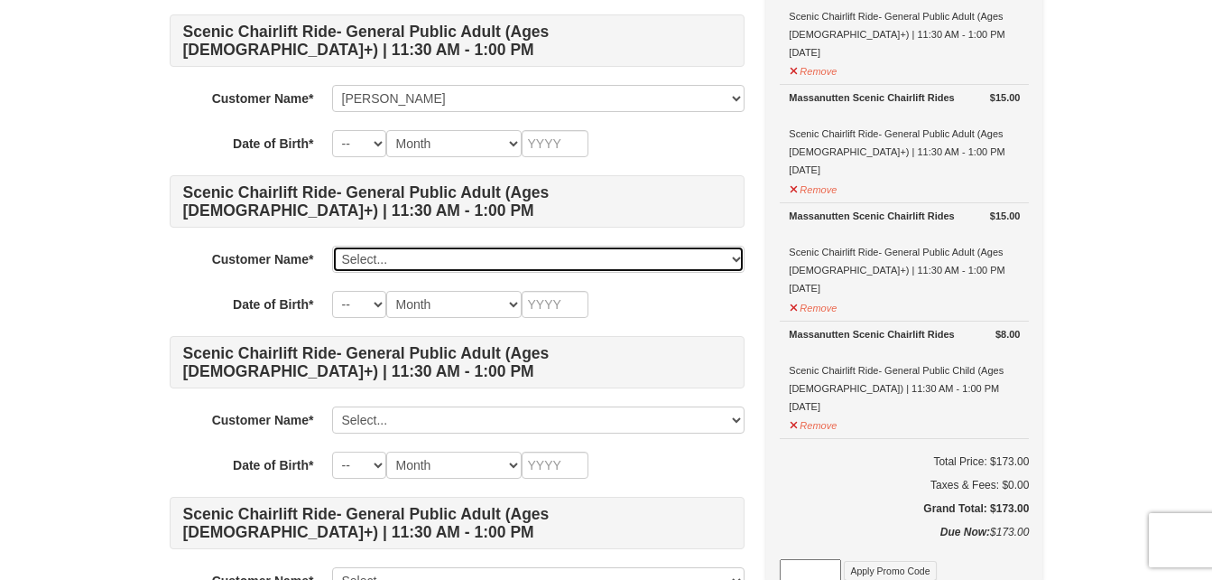
click at [386, 259] on select "Select... jennifer alderfer brian alderfer donald ziegler darlene ziegler nancy…" at bounding box center [538, 259] width 413 height 27
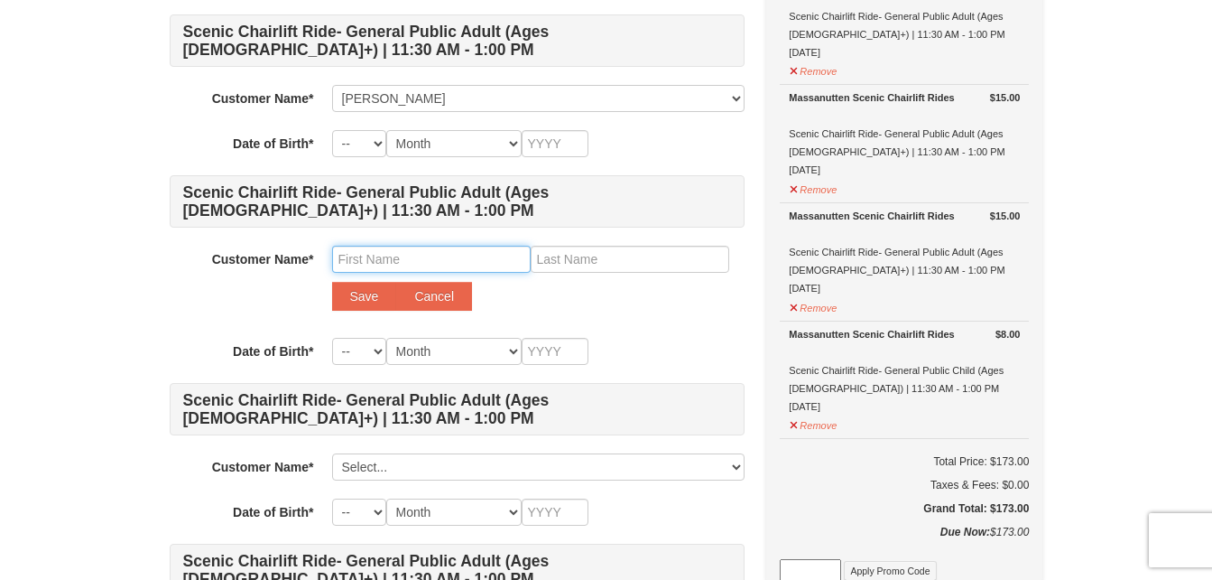
click at [366, 261] on input "text" at bounding box center [431, 259] width 199 height 27
type input "brian"
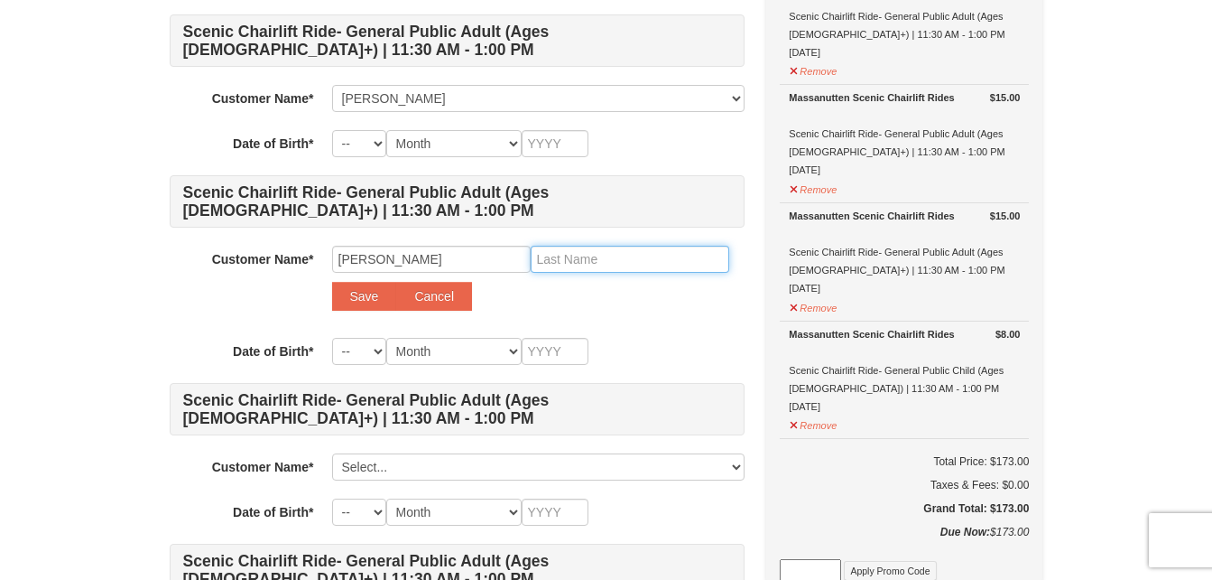
click at [602, 267] on input "text" at bounding box center [630, 259] width 199 height 27
type input "tierney"
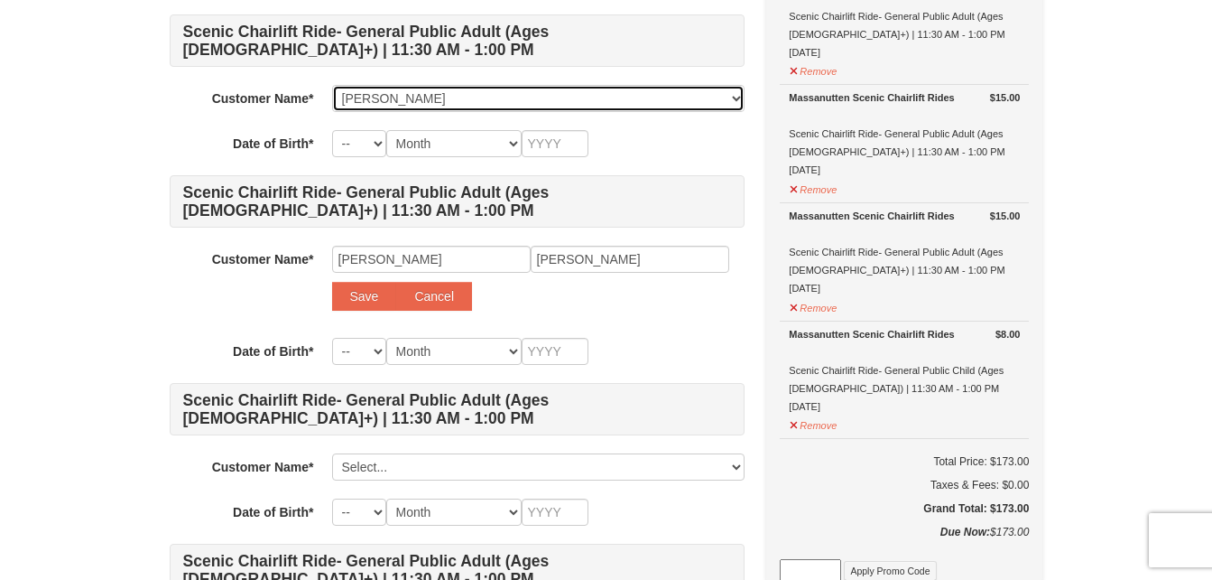
click at [460, 103] on select "Select... jennifer alderfer brian alderfer donald ziegler darlene ziegler nancy…" at bounding box center [538, 98] width 413 height 27
click at [461, 101] on select "Select... jennifer alderfer brian alderfer donald ziegler darlene ziegler nancy…" at bounding box center [538, 98] width 413 height 27
click at [448, 98] on select "Select... jennifer alderfer brian alderfer donald ziegler darlene ziegler nancy…" at bounding box center [538, 98] width 413 height 27
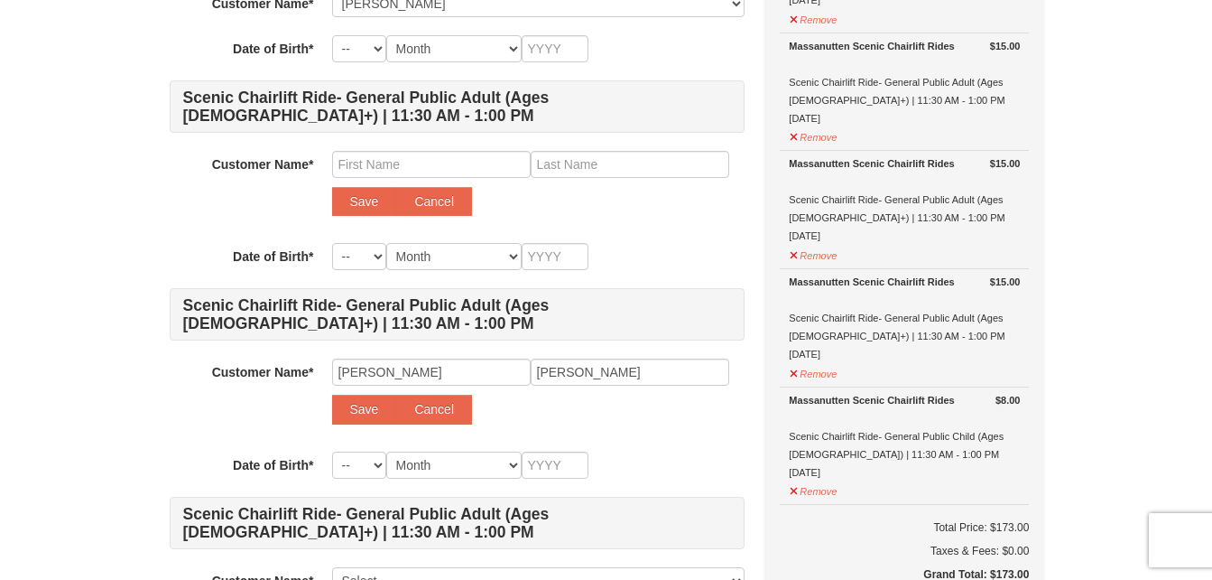
scroll to position [1108, 0]
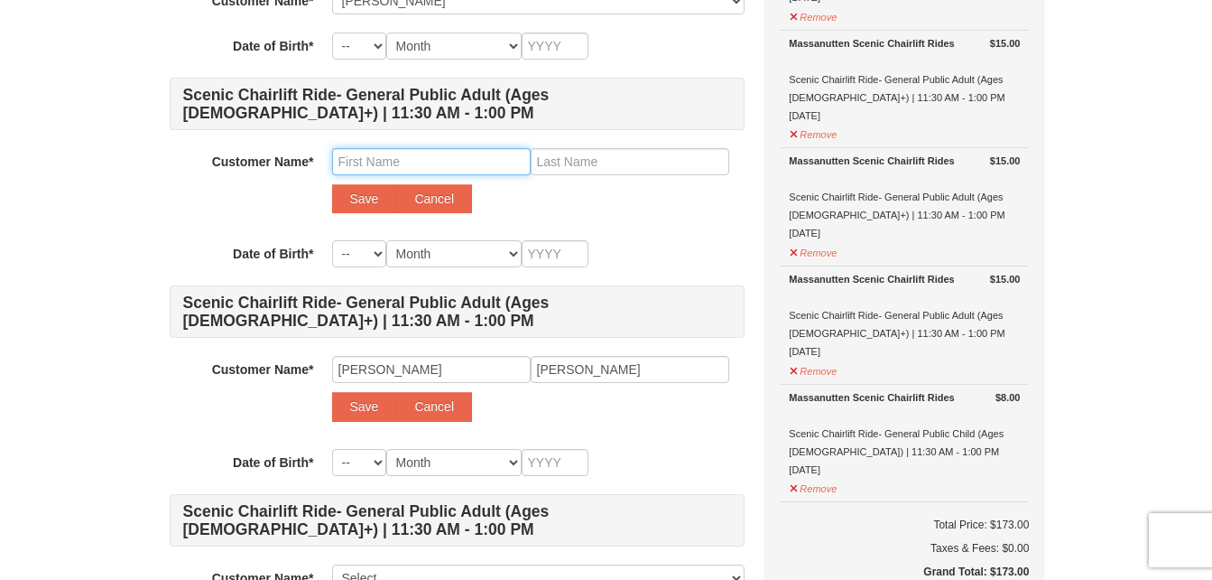
click at [411, 167] on input "text" at bounding box center [431, 161] width 199 height 27
type input "karla"
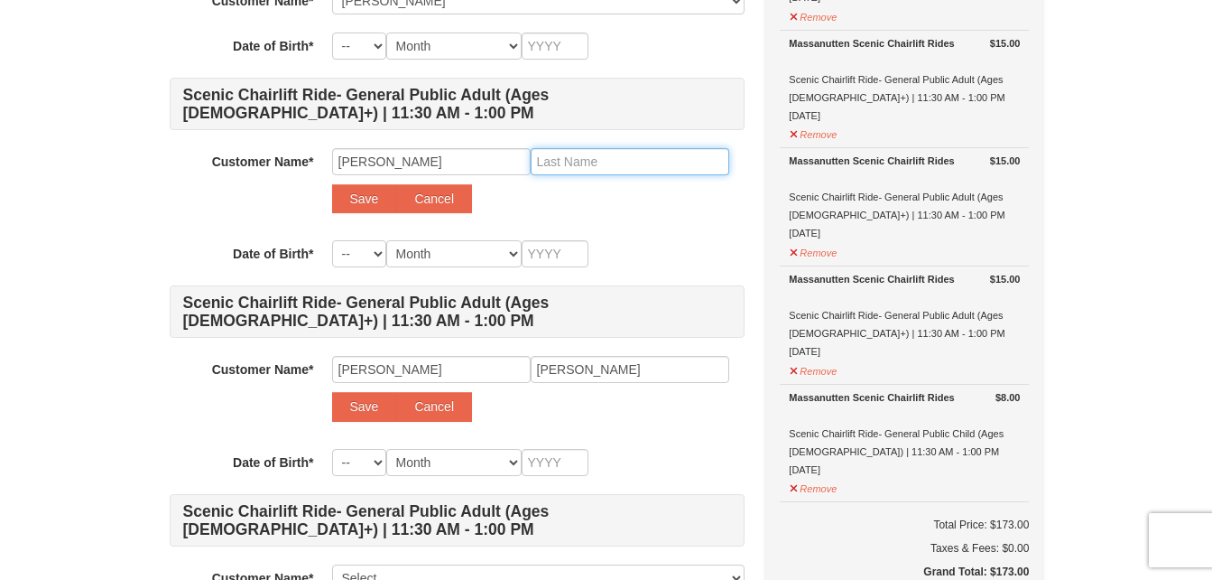
click at [600, 163] on input "text" at bounding box center [630, 161] width 199 height 27
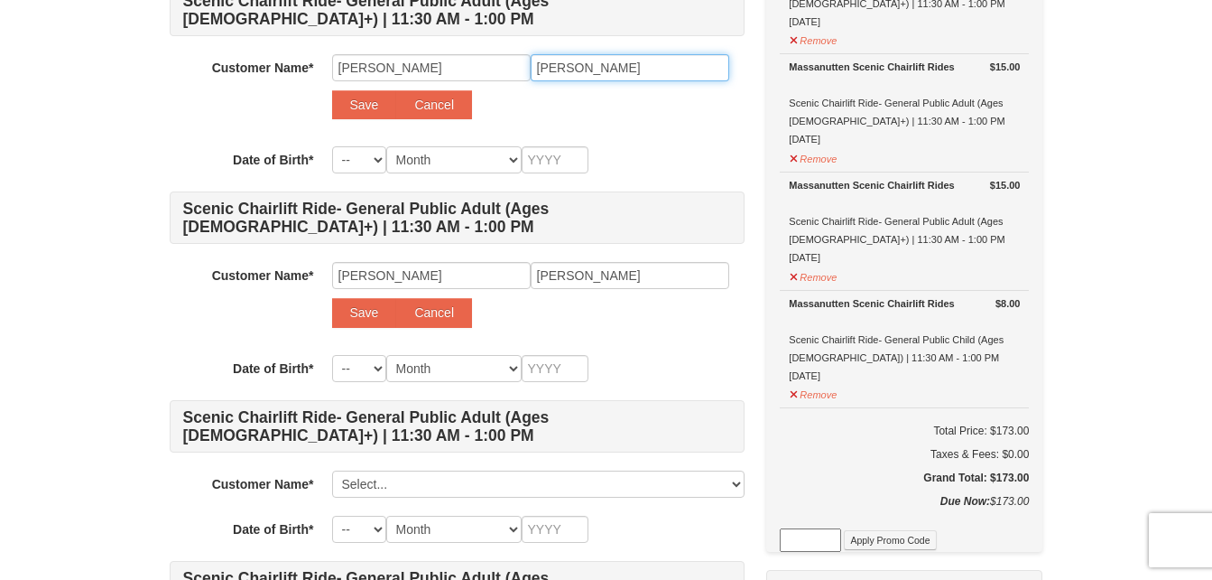
scroll to position [1210, 0]
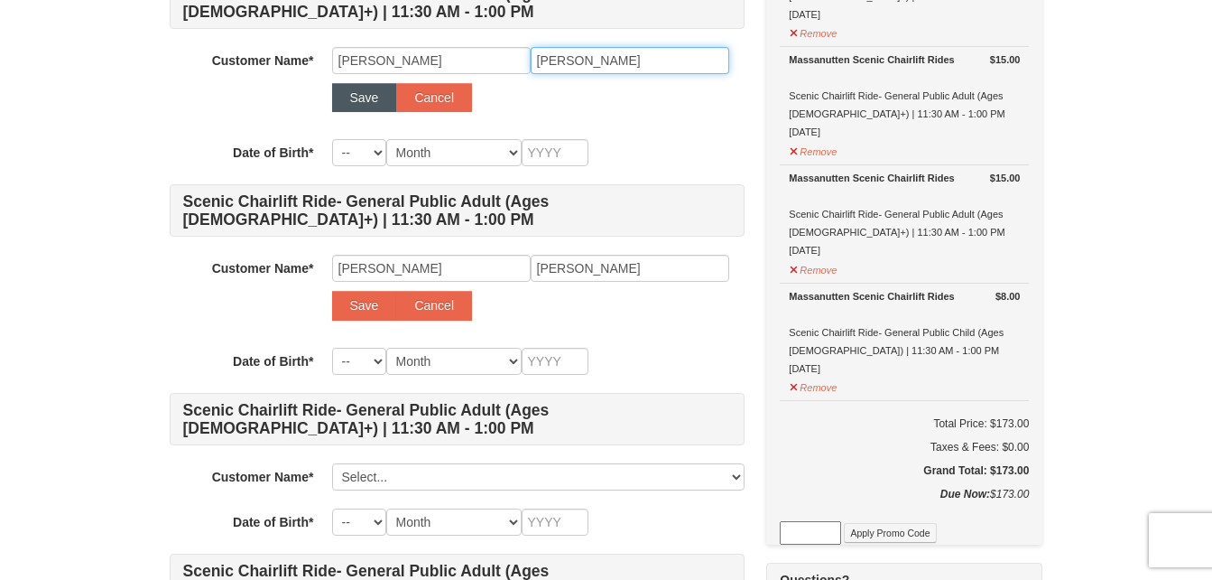
type input "tierney"
click at [367, 97] on button "Save" at bounding box center [364, 97] width 65 height 29
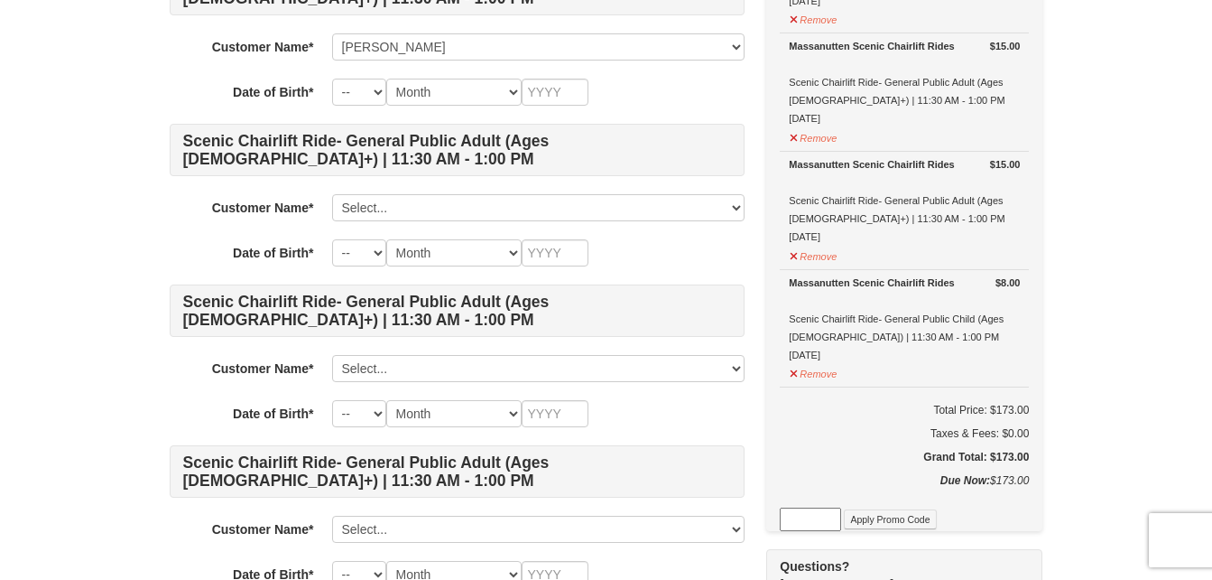
scroll to position [1224, 0]
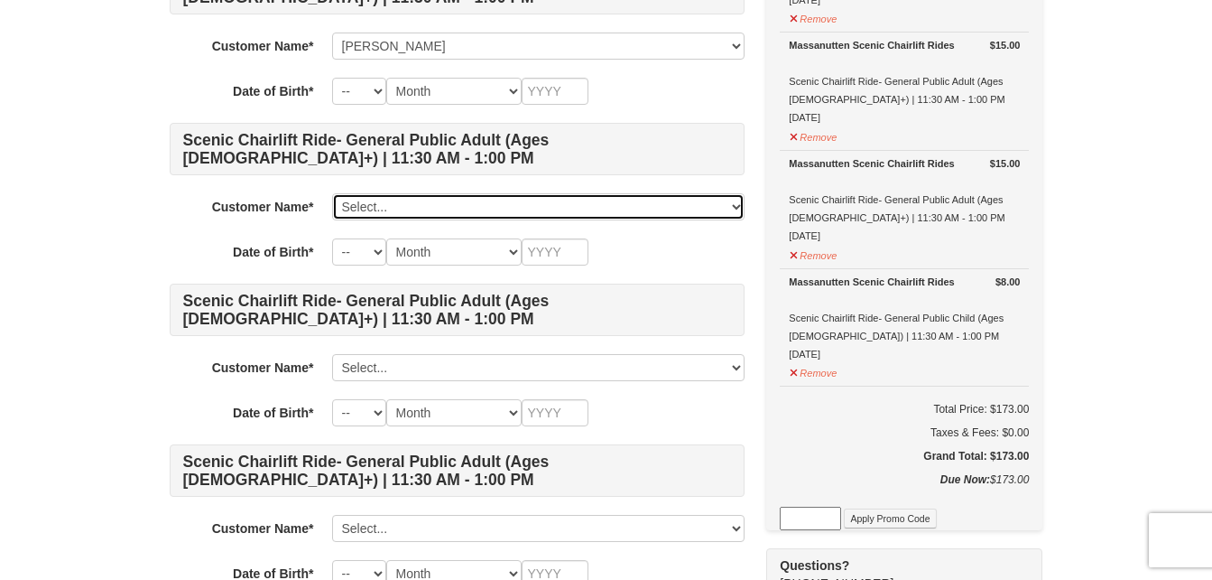
click at [404, 203] on select "Select... jennifer alderfer brian alderfer donald ziegler darlene ziegler nancy…" at bounding box center [538, 206] width 413 height 27
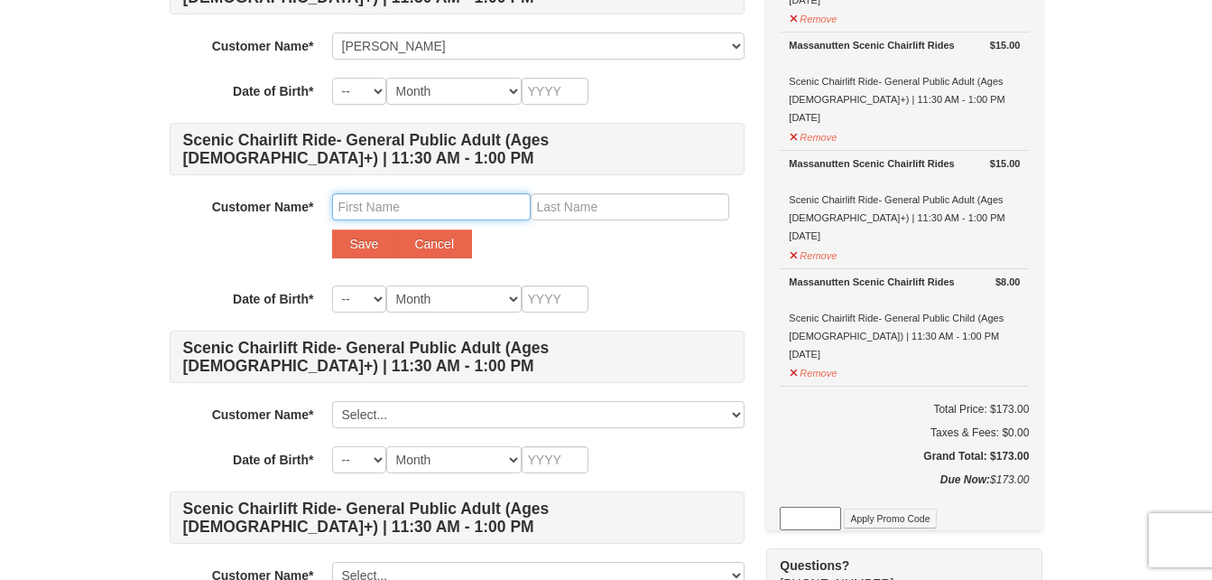
click at [411, 211] on input "text" at bounding box center [431, 206] width 199 height 27
type input "brian"
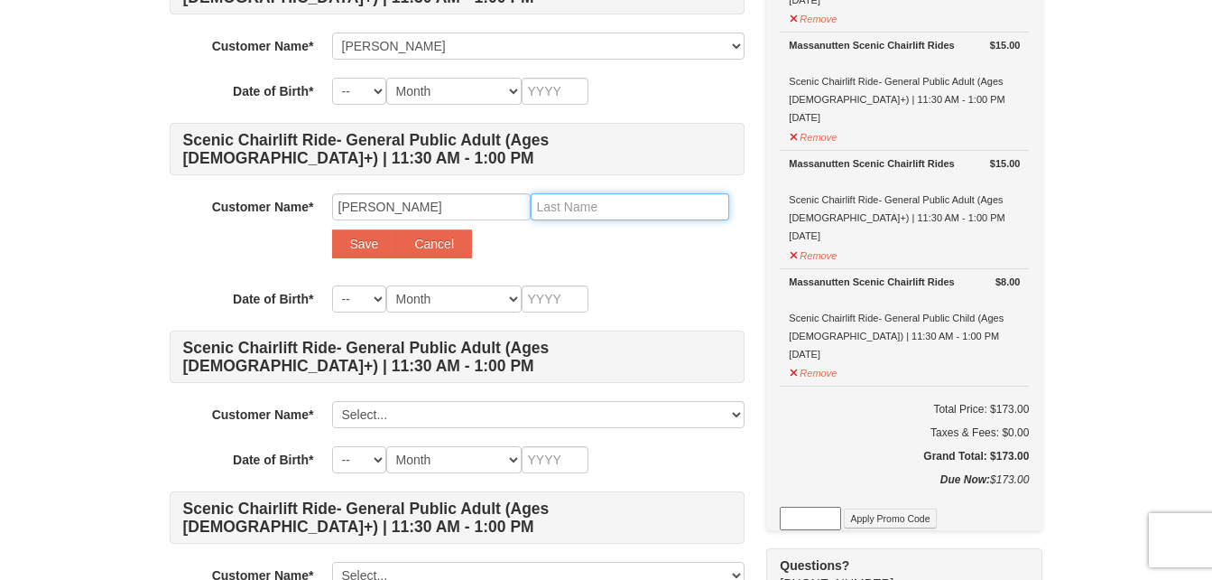
click at [585, 200] on input "text" at bounding box center [630, 206] width 199 height 27
type input "tierney"
click at [357, 247] on button "Save" at bounding box center [364, 243] width 65 height 29
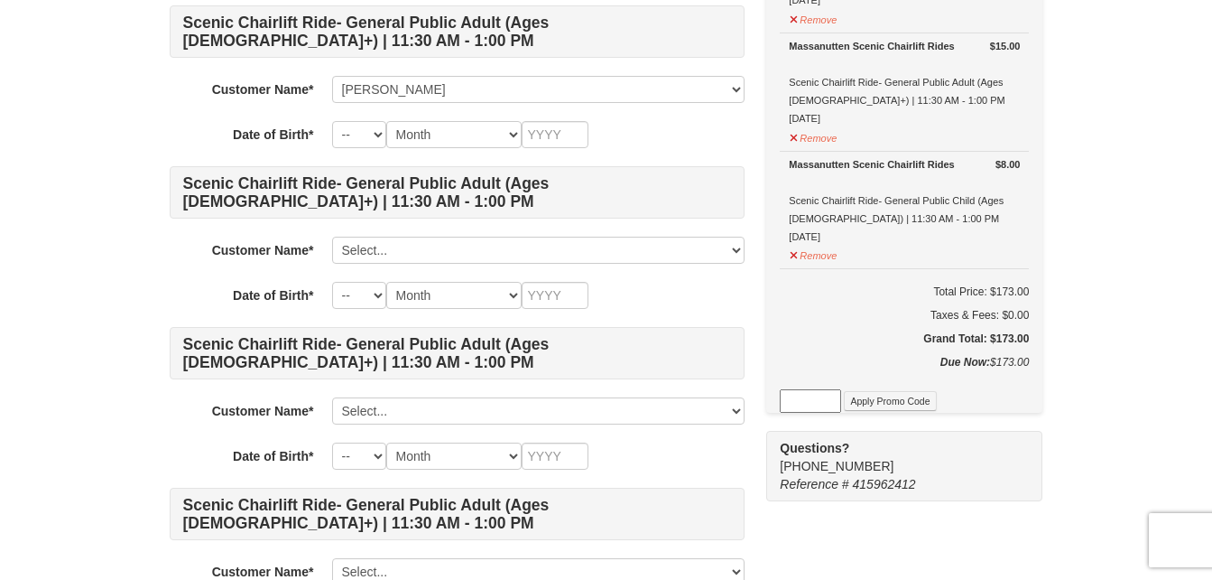
scroll to position [1342, 0]
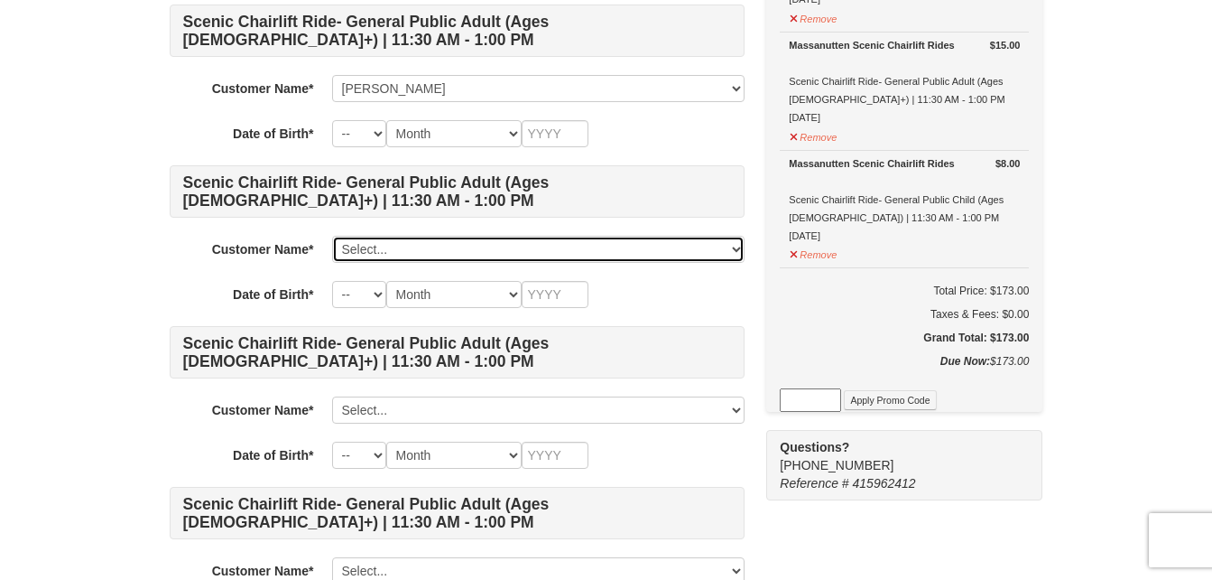
click at [385, 248] on select "Select... jennifer alderfer brian alderfer donald ziegler darlene ziegler nancy…" at bounding box center [538, 249] width 413 height 27
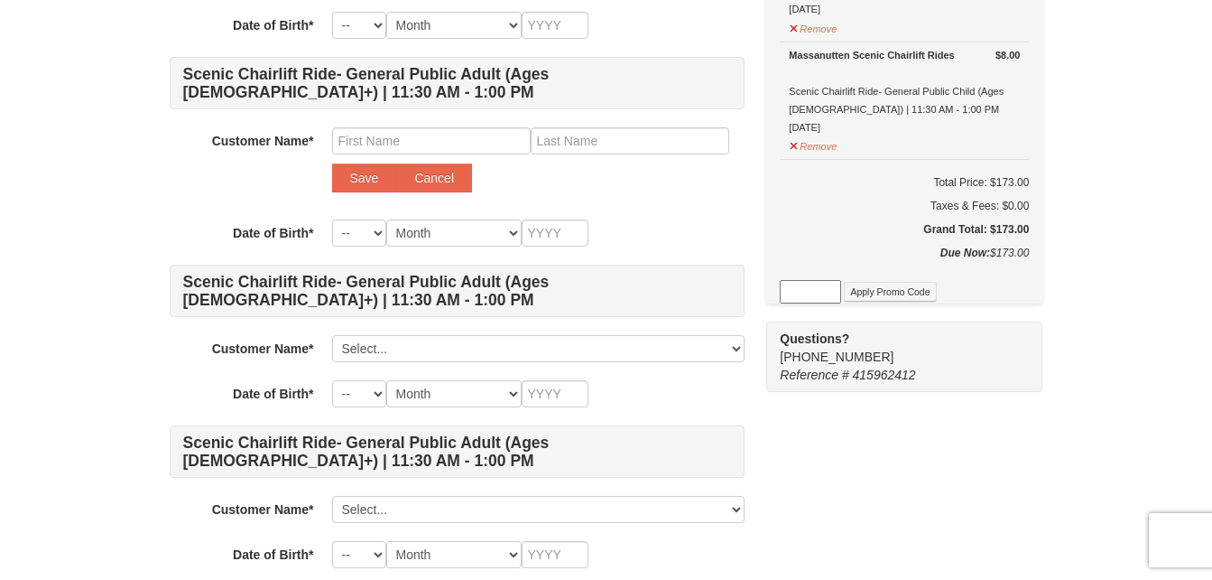
scroll to position [1453, 0]
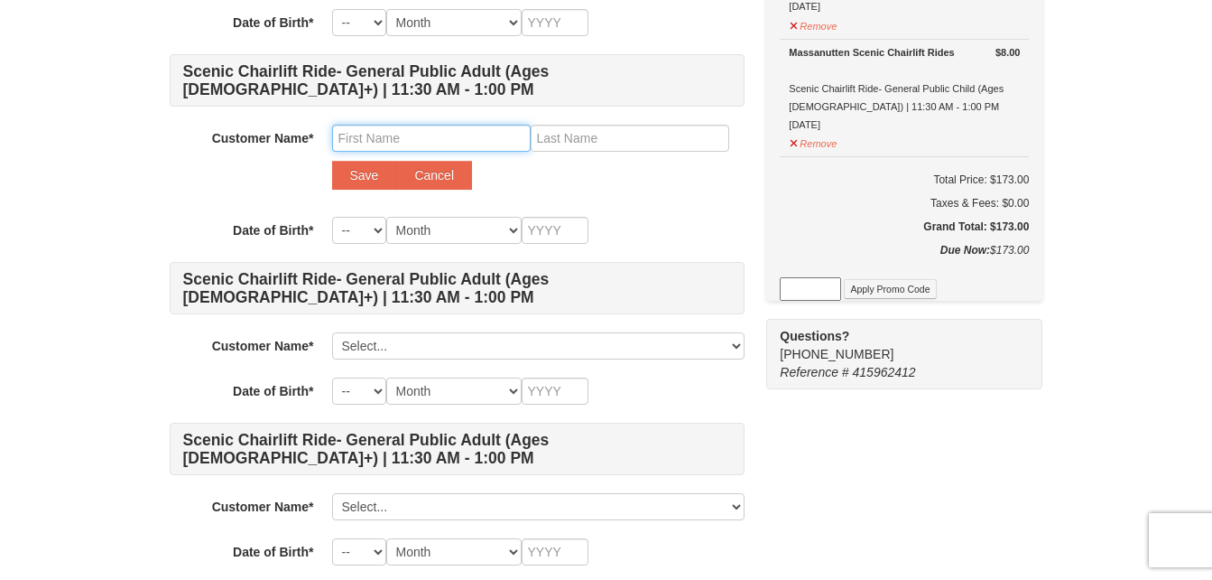
click at [357, 133] on input "text" at bounding box center [431, 138] width 199 height 27
type input "alvin"
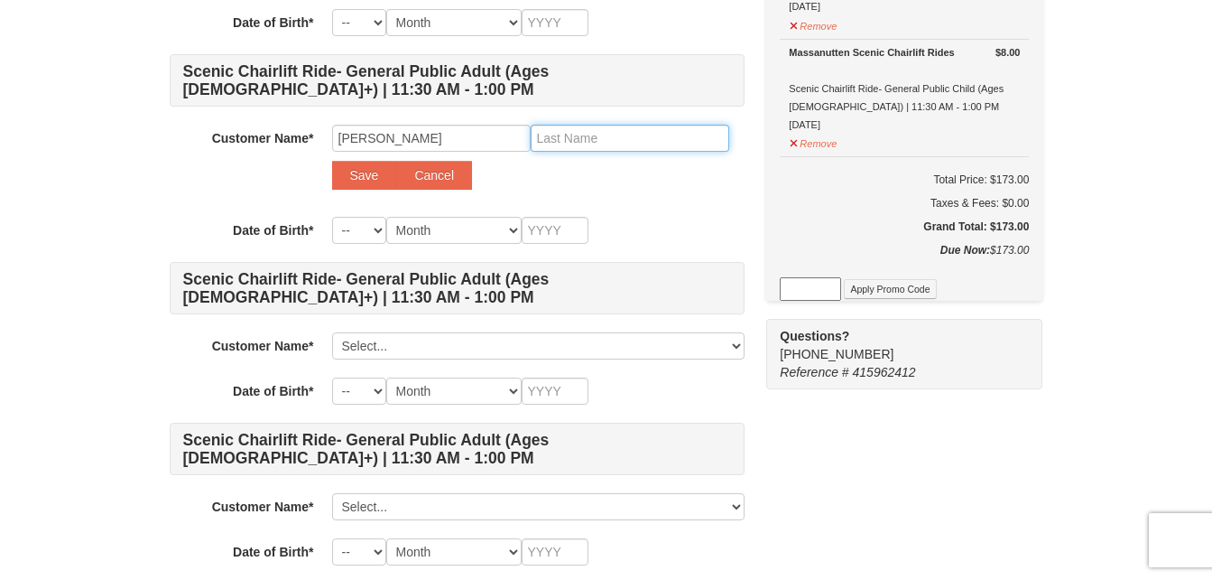
click at [594, 140] on input "text" at bounding box center [630, 138] width 199 height 27
type input "tierney"
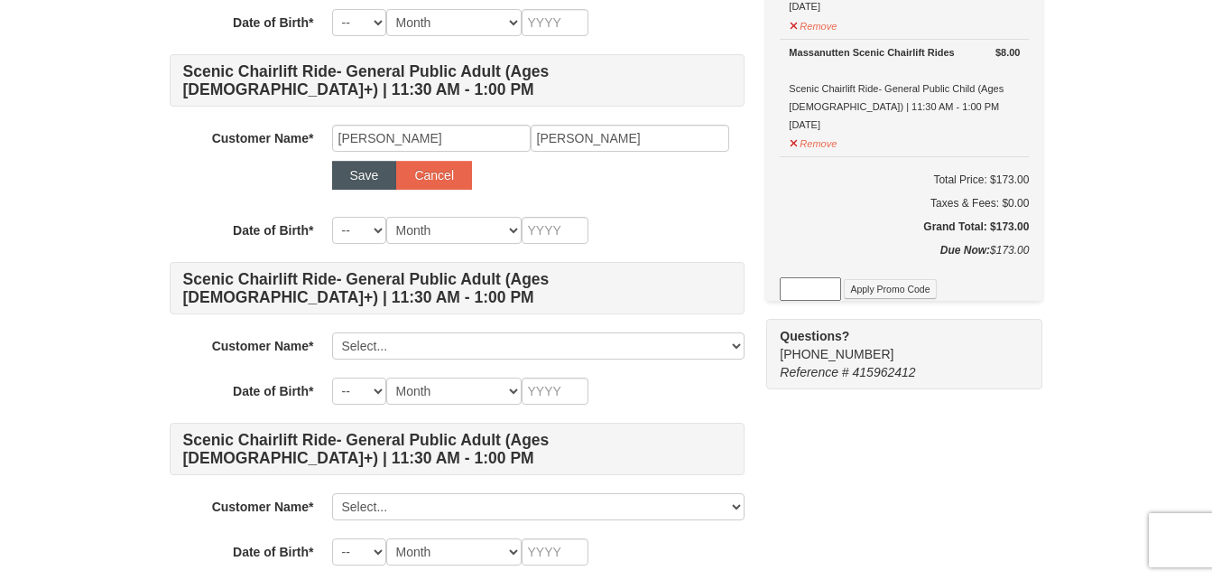
click at [365, 180] on button "Save" at bounding box center [364, 175] width 65 height 29
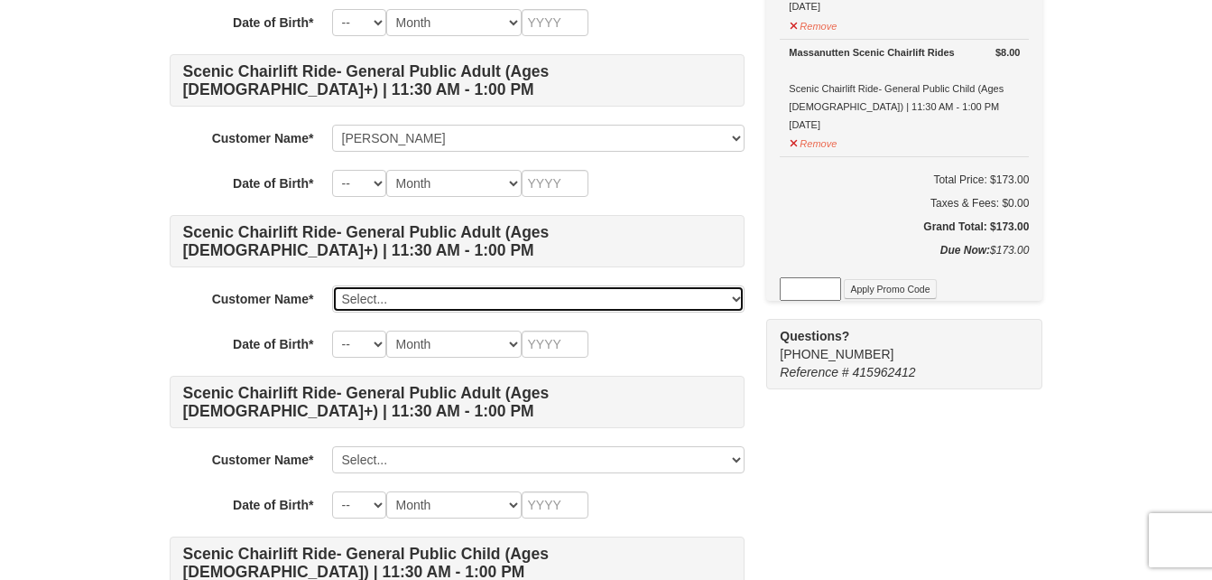
click at [383, 297] on select "Select... jennifer alderfer brian alderfer donald ziegler darlene ziegler nancy…" at bounding box center [538, 298] width 413 height 27
select select "28241786"
click at [332, 285] on select "Select... jennifer alderfer brian alderfer donald ziegler darlene ziegler nancy…" at bounding box center [538, 298] width 413 height 27
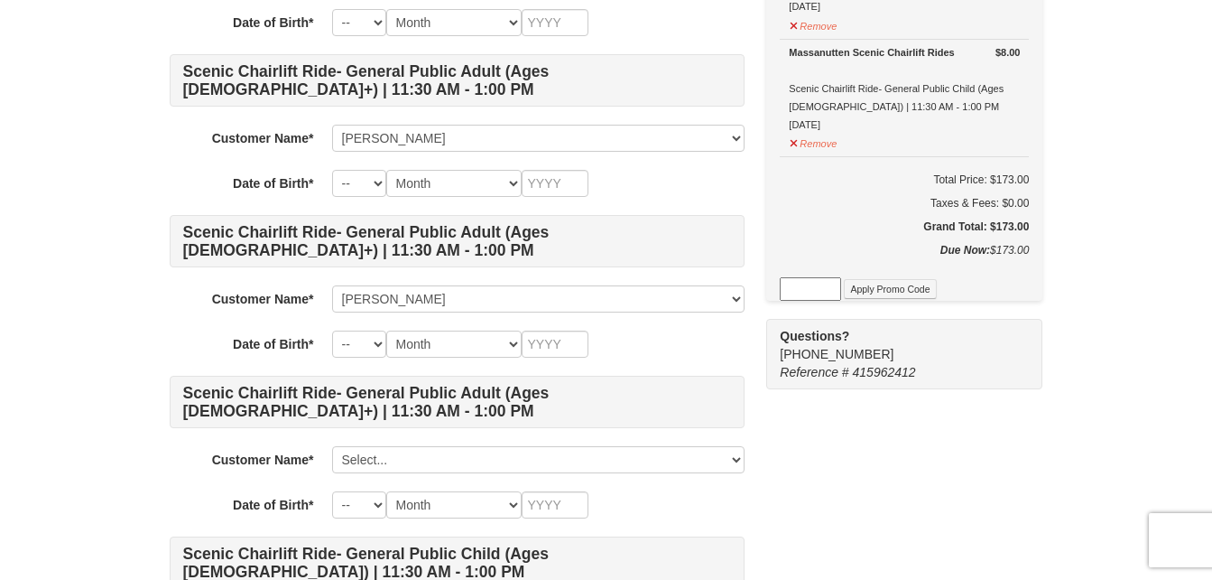
click at [437, 574] on h4 "Scenic Chairlift Ride- General Public Child (Ages [DEMOGRAPHIC_DATA]) | 11:30 A…" at bounding box center [457, 562] width 575 height 52
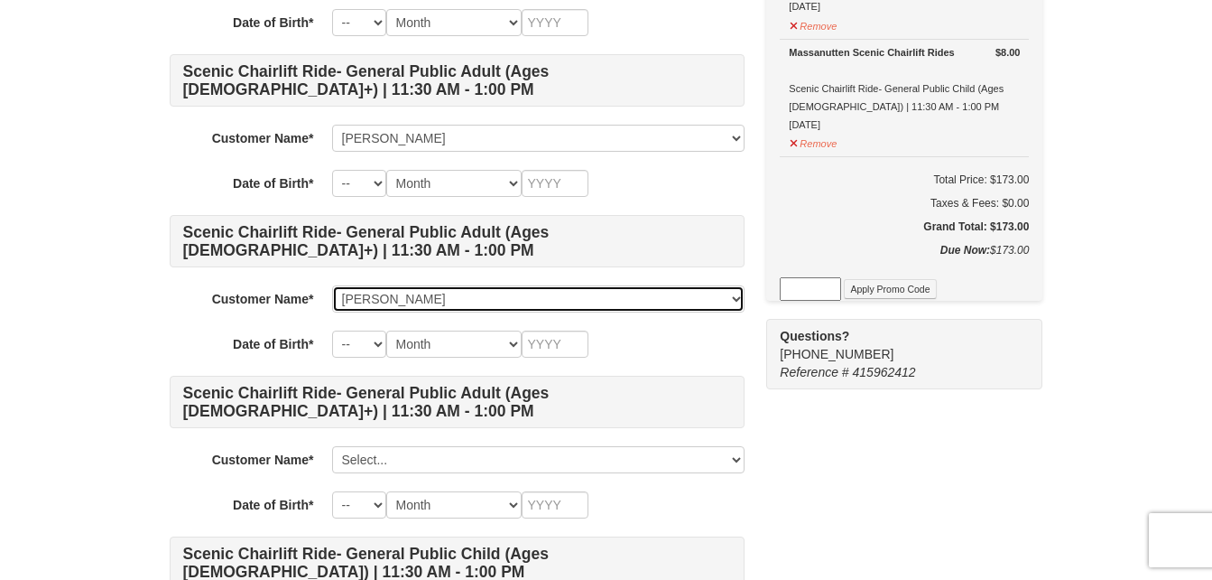
click at [415, 296] on select "Select... jennifer alderfer brian alderfer donald ziegler darlene ziegler nancy…" at bounding box center [538, 298] width 413 height 27
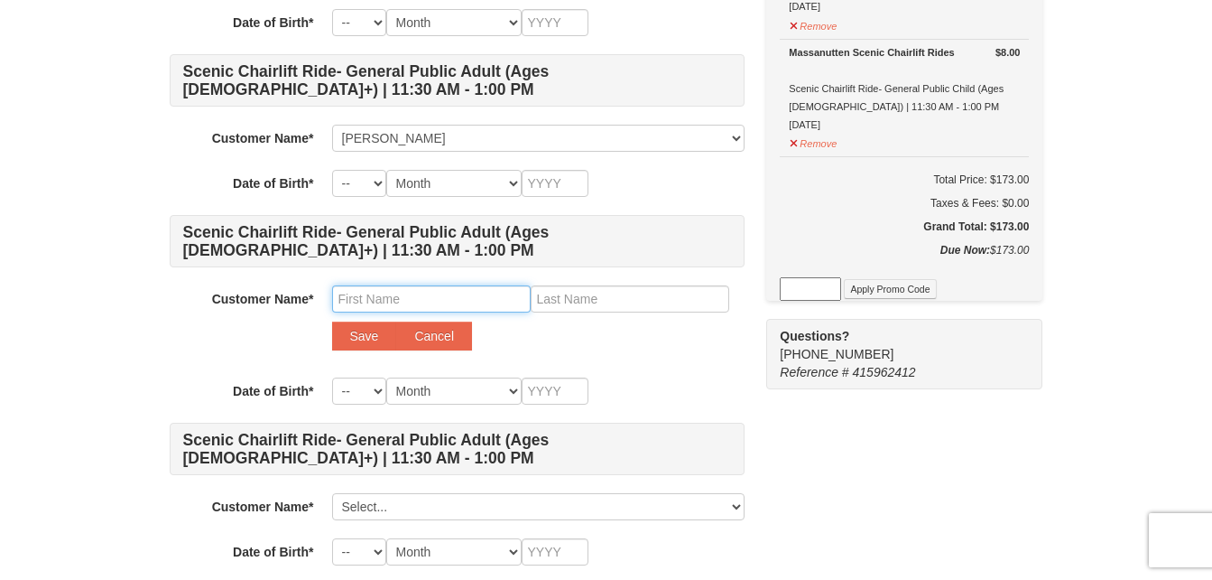
click at [386, 303] on input "text" at bounding box center [431, 298] width 199 height 27
type input "lilah"
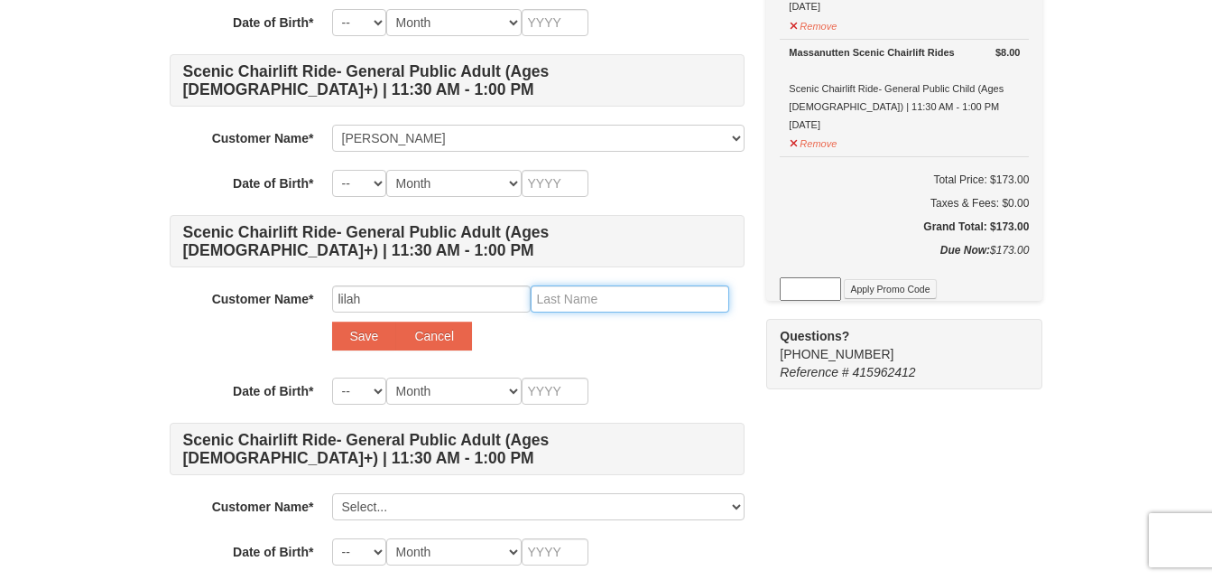
click at [591, 292] on input "text" at bounding box center [630, 298] width 199 height 27
type input "tierney"
click at [356, 346] on button "Save" at bounding box center [364, 335] width 65 height 29
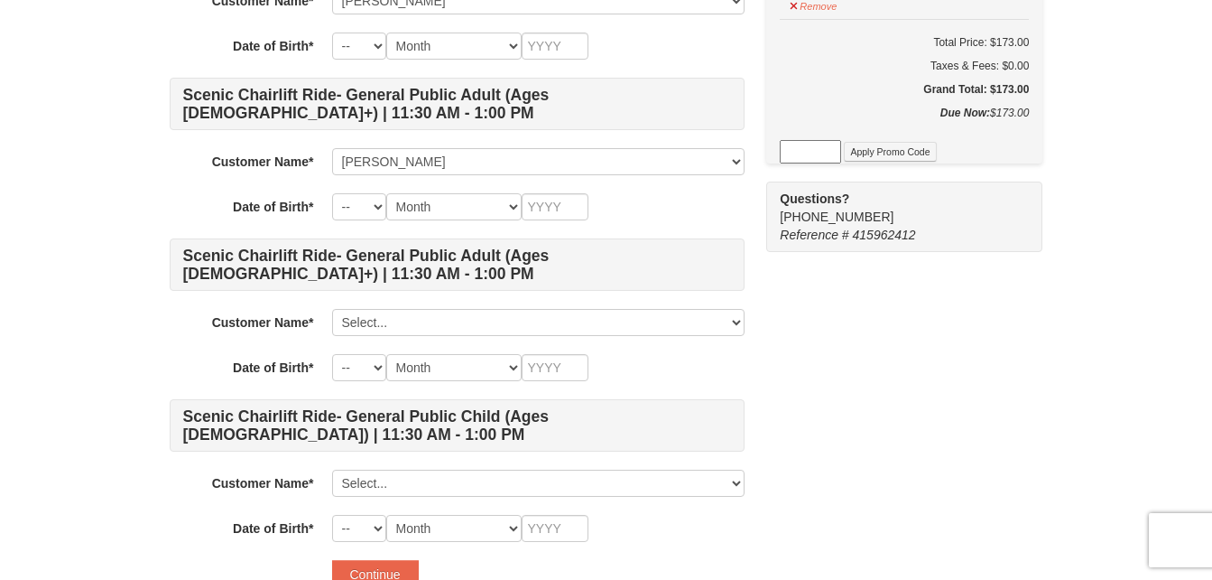
scroll to position [1599, 0]
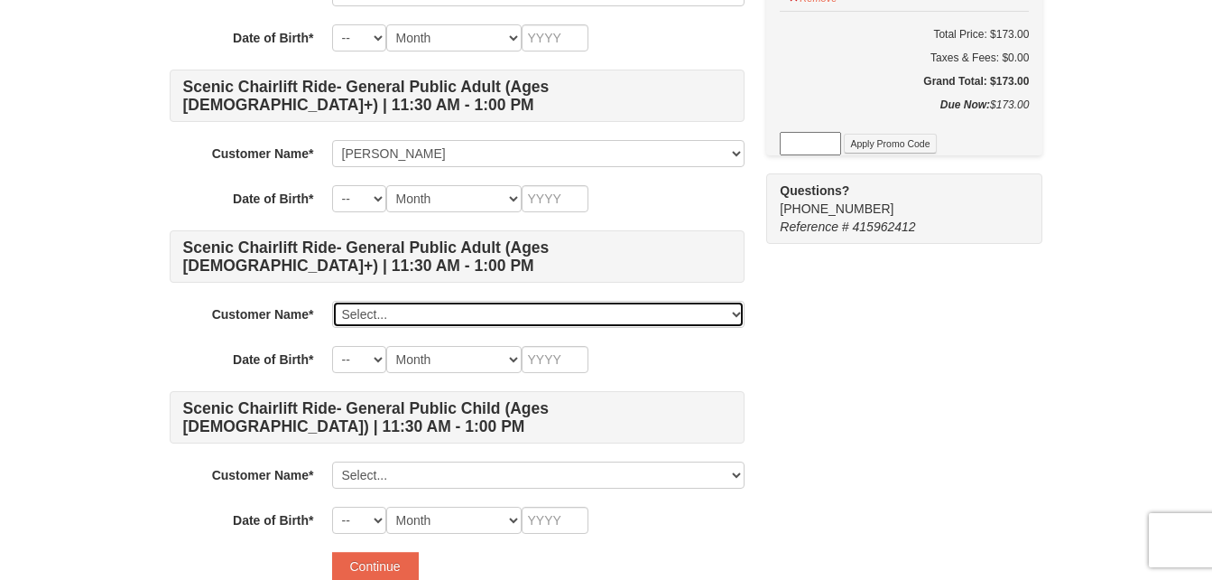
click at [395, 322] on select "Select... jennifer alderfer brian alderfer donald ziegler darlene ziegler nancy…" at bounding box center [538, 314] width 413 height 27
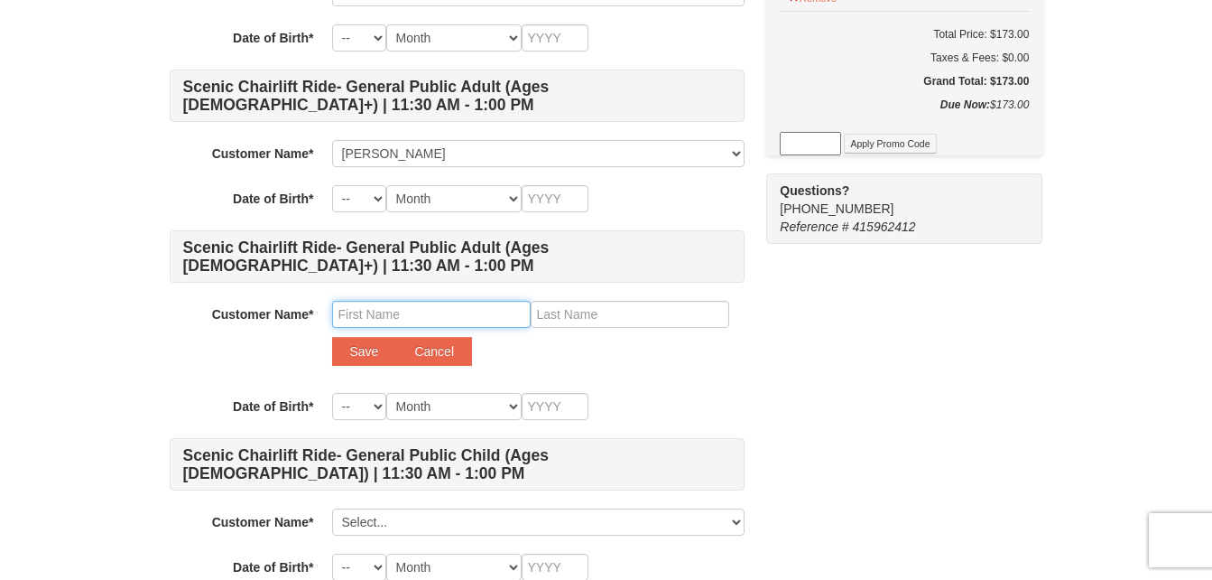
click at [399, 311] on input "text" at bounding box center [431, 314] width 199 height 27
type input "caleb"
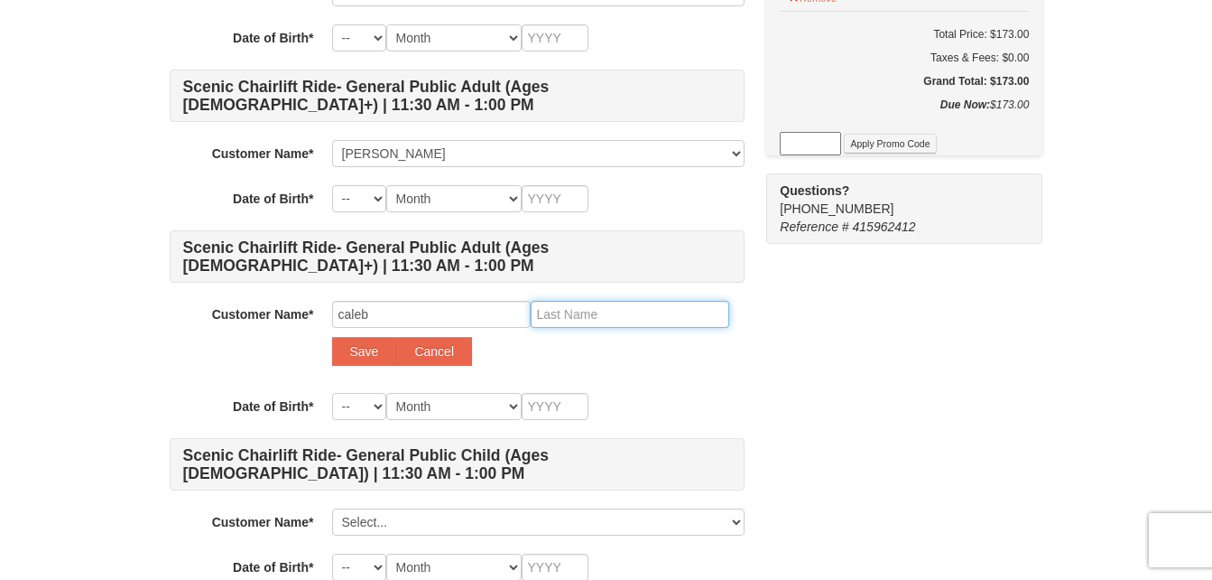
click at [576, 314] on input "text" at bounding box center [630, 314] width 199 height 27
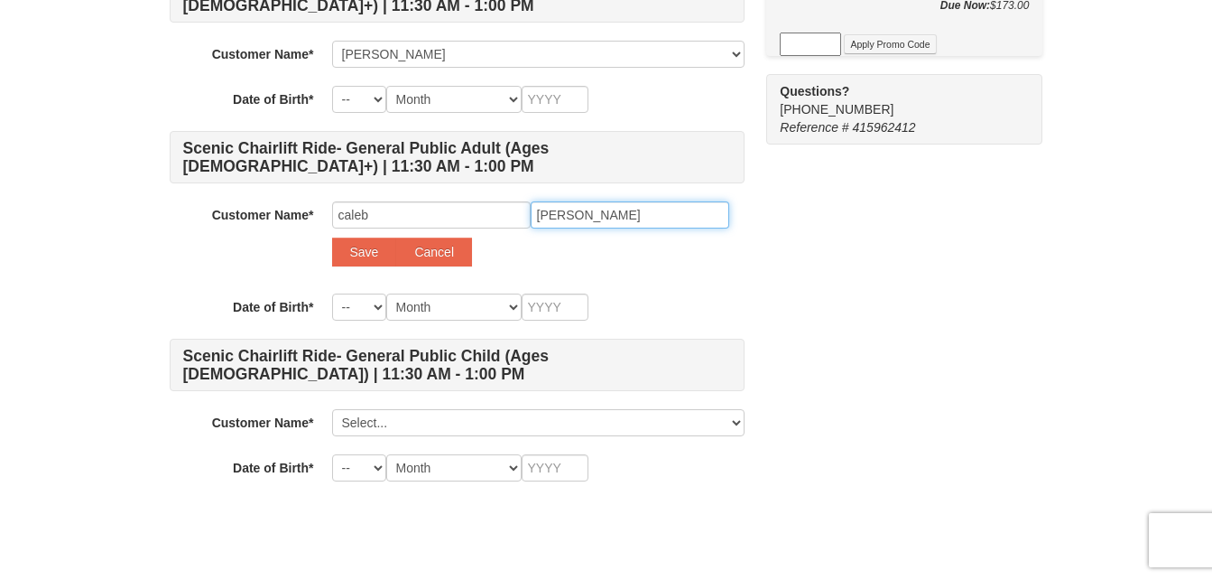
scroll to position [1700, 0]
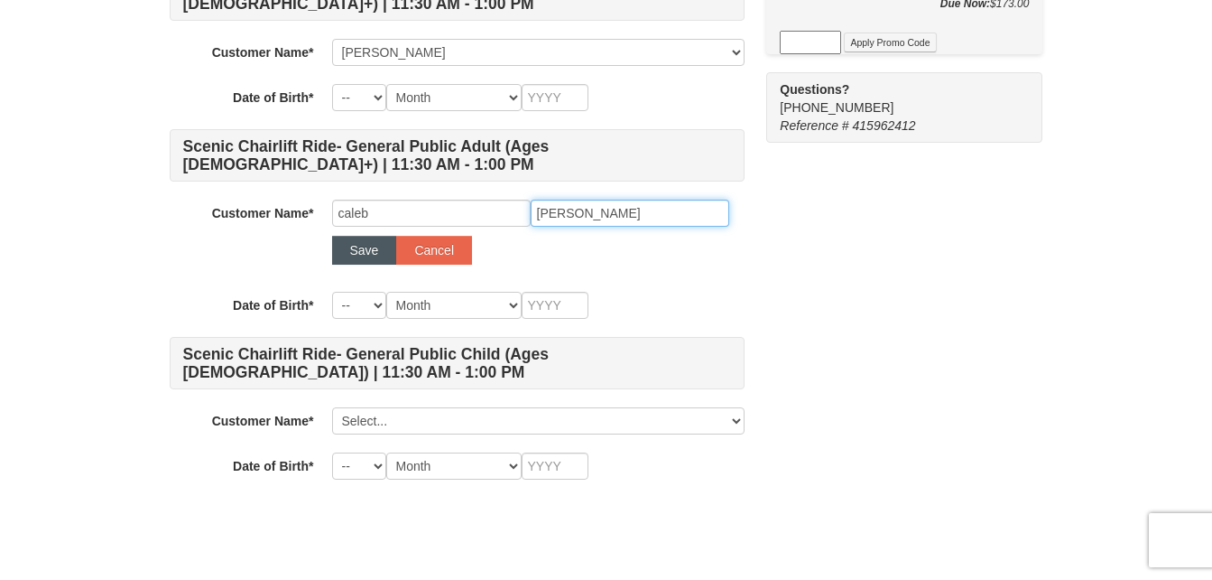
type input "alderfer"
click at [358, 255] on button "Save" at bounding box center [364, 250] width 65 height 29
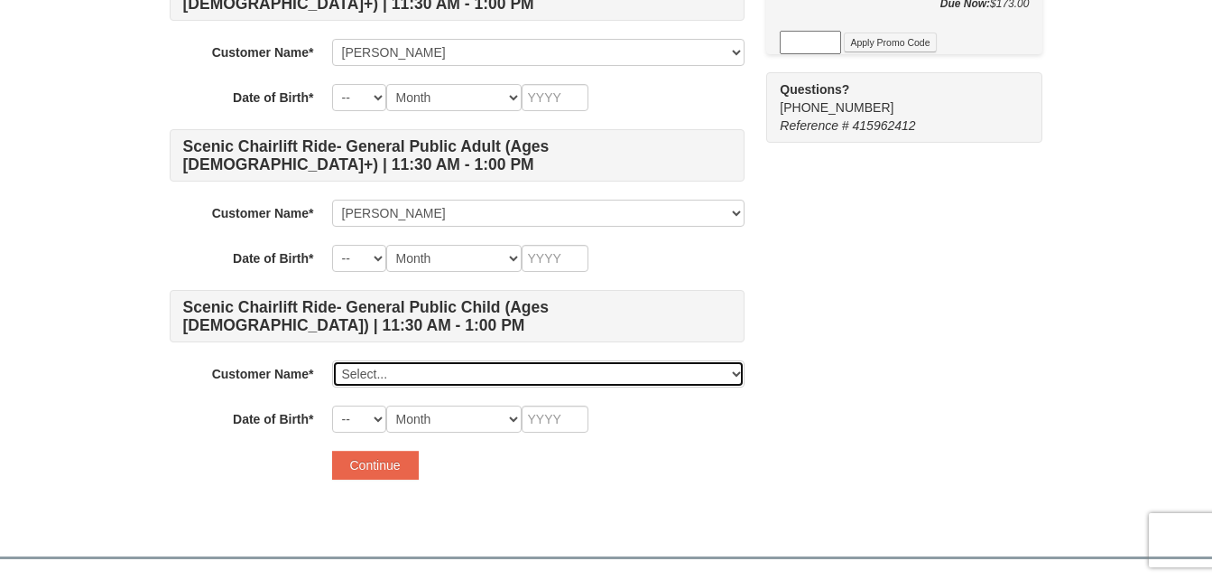
click at [415, 381] on select "Select... jennifer alderfer brian alderfer donald ziegler darlene ziegler nancy…" at bounding box center [538, 373] width 413 height 27
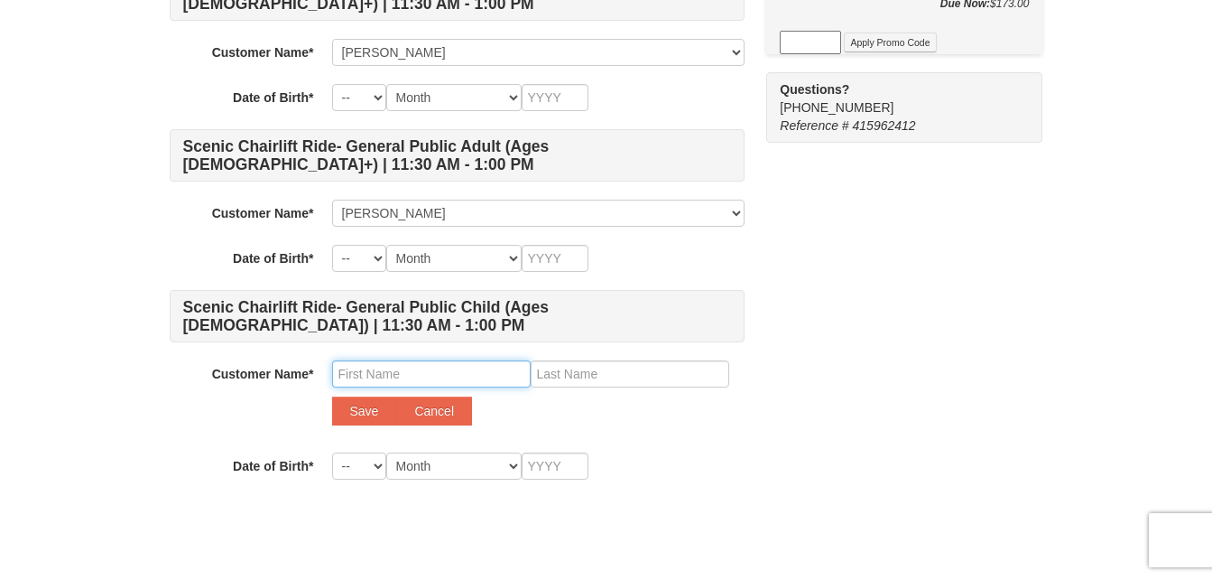
click at [399, 378] on input "text" at bounding box center [431, 373] width 199 height 27
type input "riley"
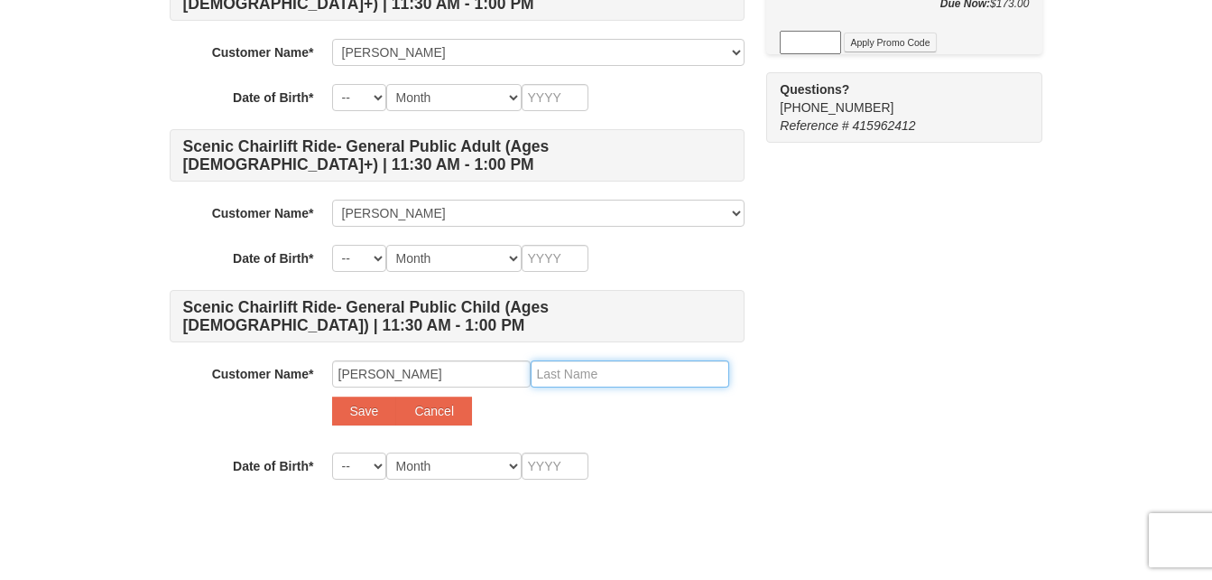
click at [606, 366] on input "text" at bounding box center [630, 373] width 199 height 27
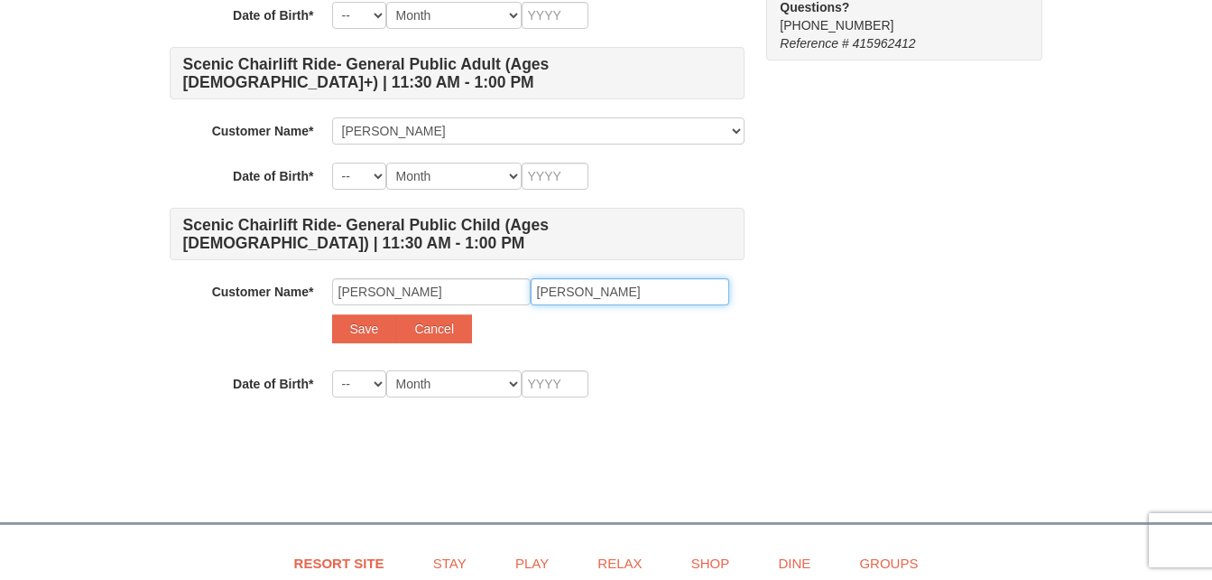
scroll to position [1785, 0]
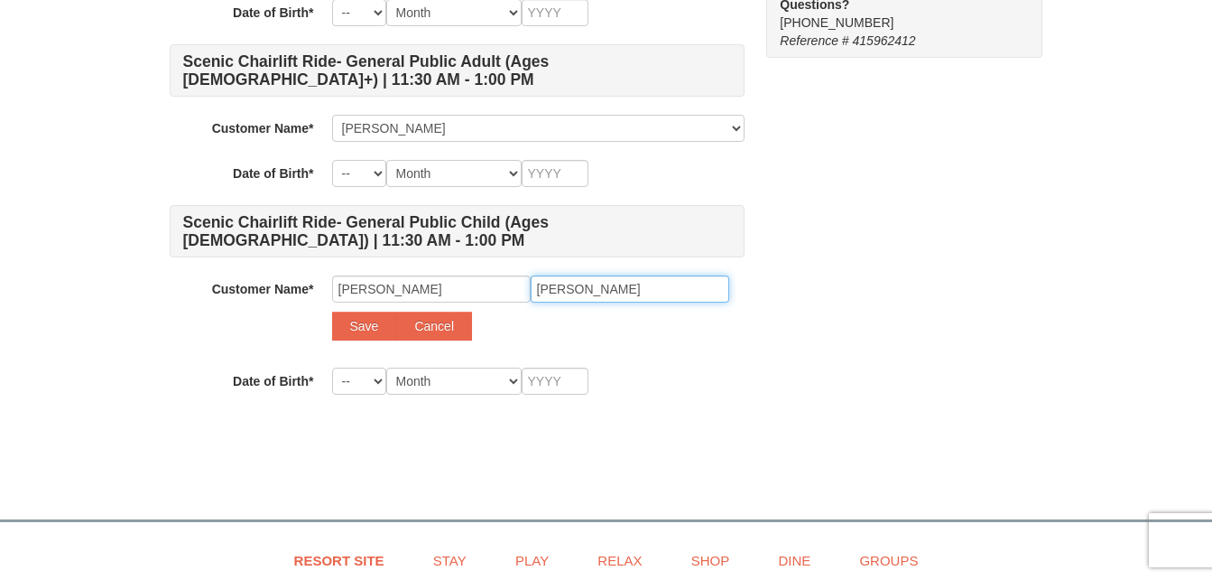
type input "alderfer"
click at [349, 321] on button "Save" at bounding box center [364, 325] width 65 height 29
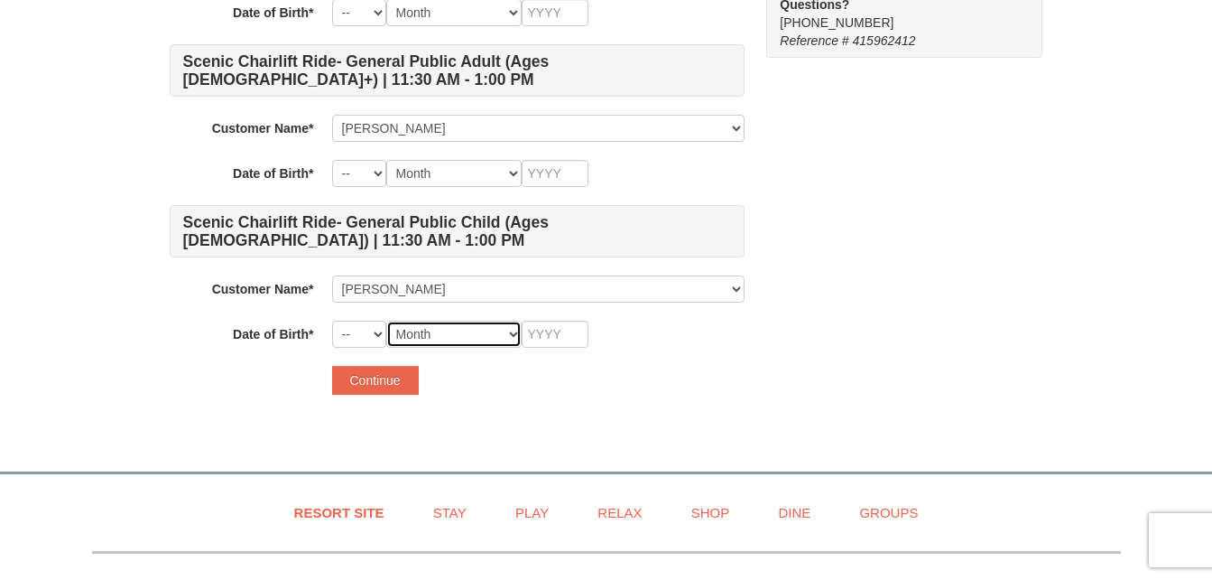
click at [386, 334] on select "Month January February March April May June July August September October Novem…" at bounding box center [453, 333] width 135 height 27
click at [359, 345] on select "-- 01 02 03 04 05 06 07 08 09 10 11 12 13 14 15 16 17 18 19 20 21 22 23 24 25 2…" at bounding box center [359, 333] width 54 height 27
click at [378, 334] on select "-- 01 02 03 04 05 06 07 08 09 10 11 12 13 14 15 16 17 18 19 20 21 22 23 24 25 2…" at bounding box center [359, 333] width 54 height 27
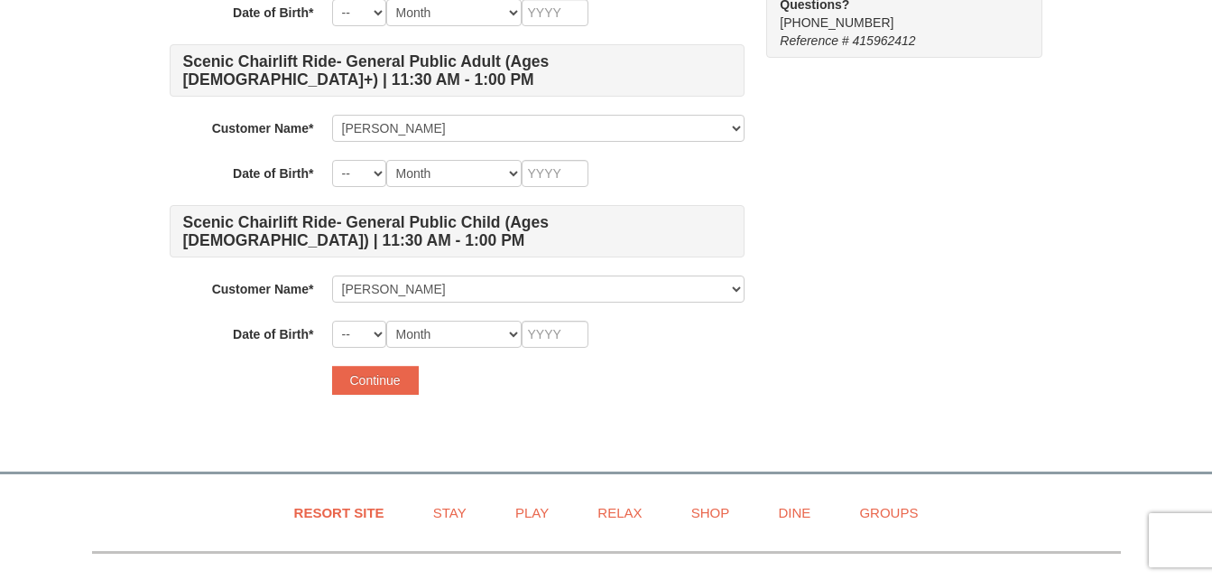
click at [381, 343] on select "-- 01 02 03 04 05 06 07 08 09 10 11 12 13 14 15 16 17 18 19 20 21 22 23 24 25 2…" at bounding box center [359, 333] width 54 height 27
select select "10"
click at [332, 320] on select "-- 01 02 03 04 05 06 07 08 09 10 11 12 13 14 15 16 17 18 19 20 21 22 23 24 25 2…" at bounding box center [359, 333] width 54 height 27
click at [475, 338] on select "Month January February March April May June July August September October Novem…" at bounding box center [453, 333] width 135 height 27
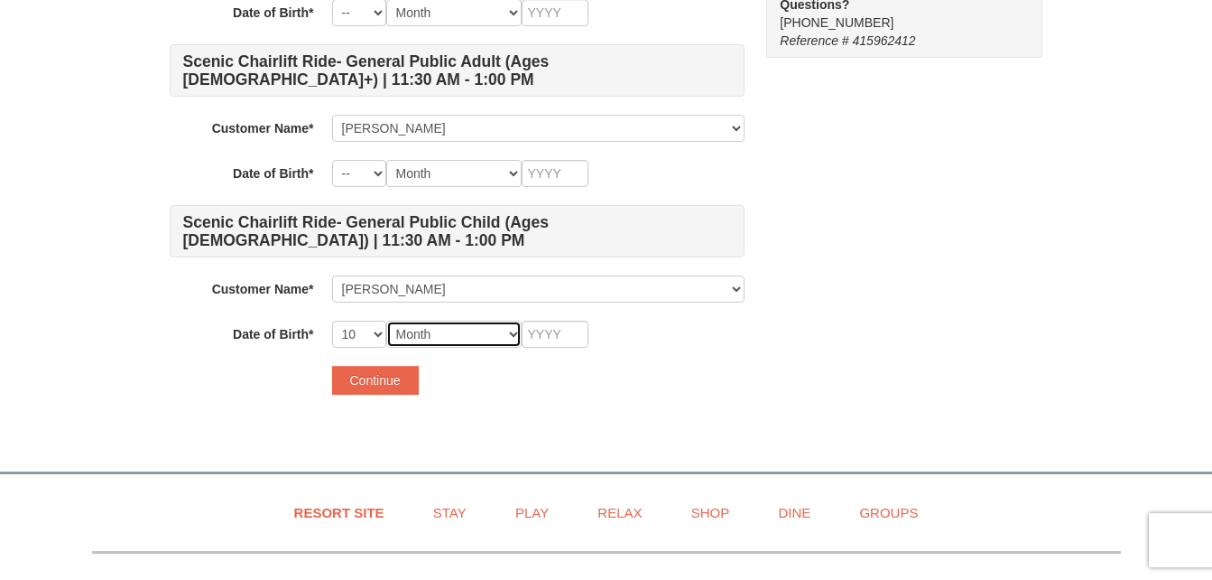
select select "01"
click at [386, 320] on select "Month January February March April May June July August September October Novem…" at bounding box center [453, 333] width 135 height 27
click at [555, 339] on input "text" at bounding box center [555, 333] width 67 height 27
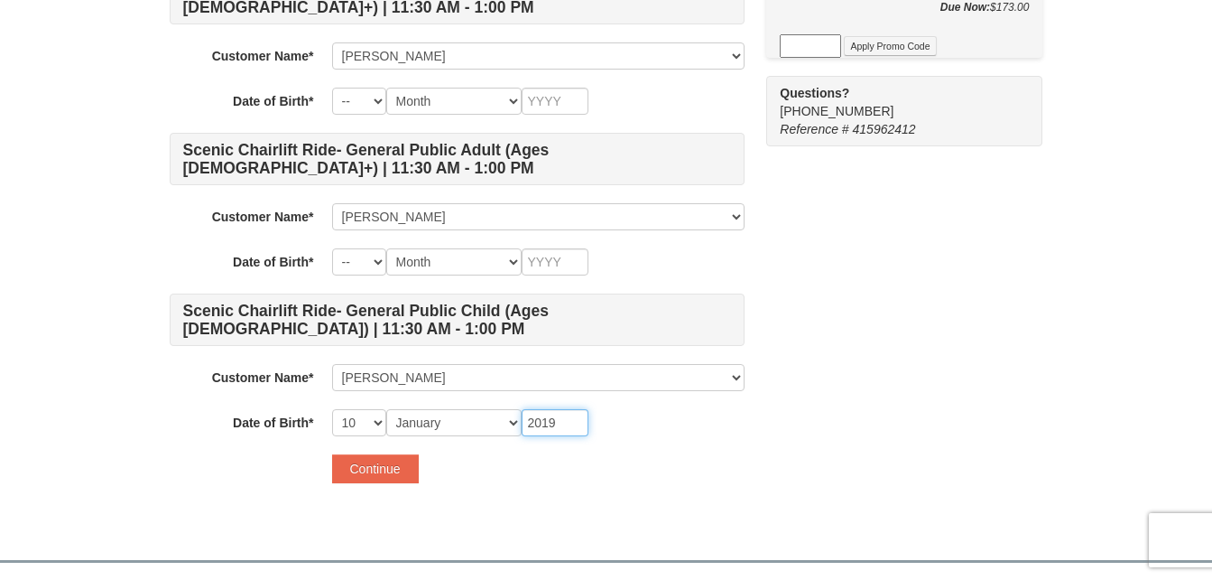
scroll to position [1680, 0]
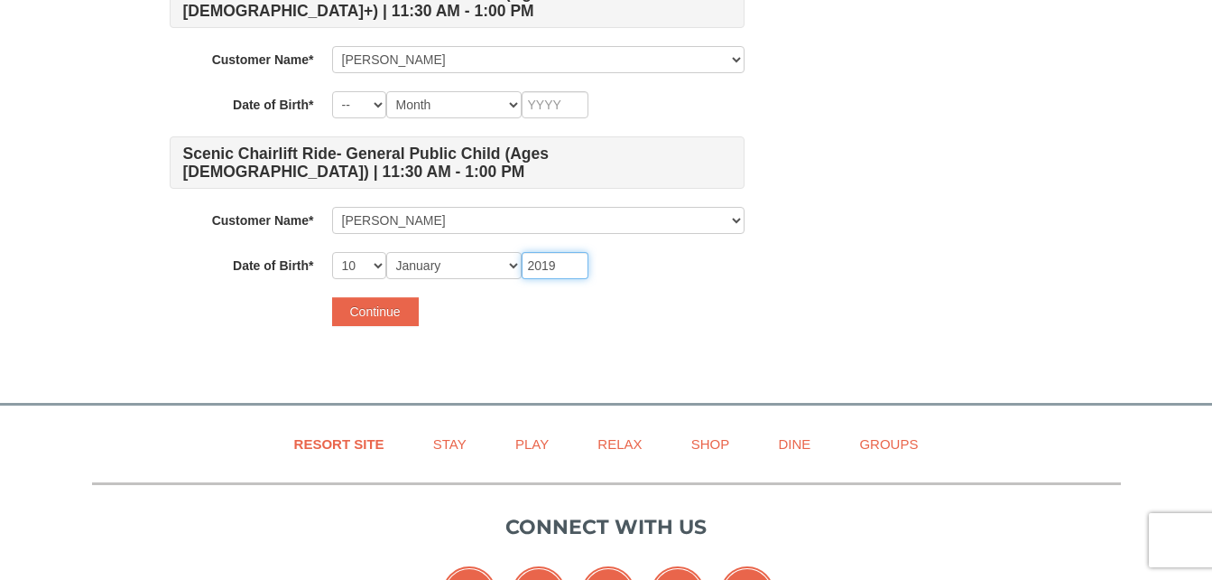
type input "2019"
click at [383, 313] on button "Continue" at bounding box center [375, 311] width 87 height 29
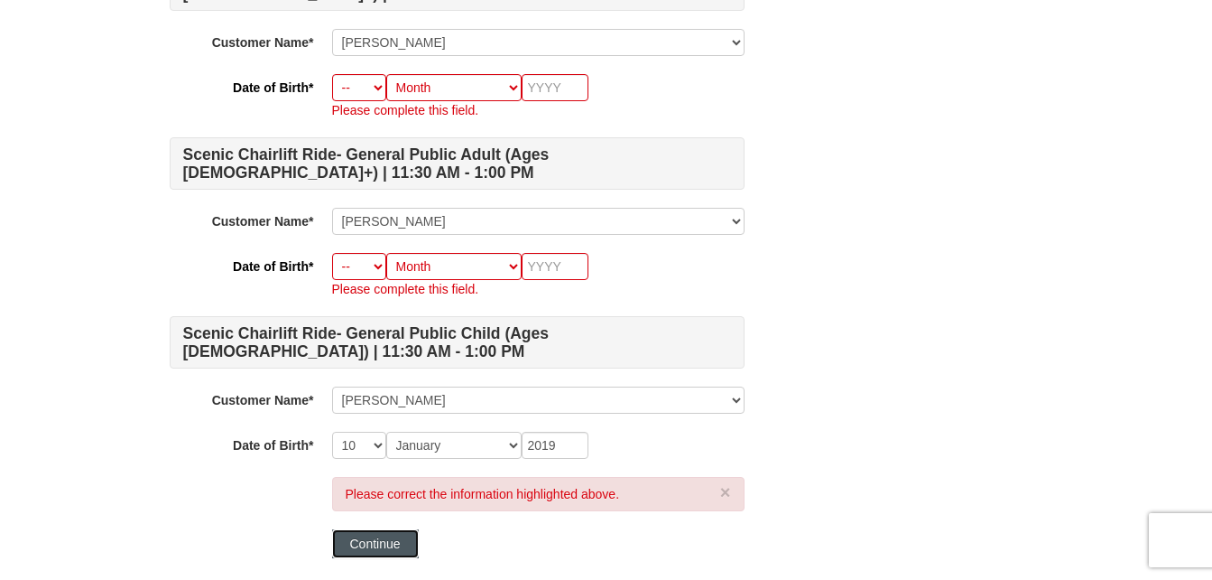
scroll to position [1804, 0]
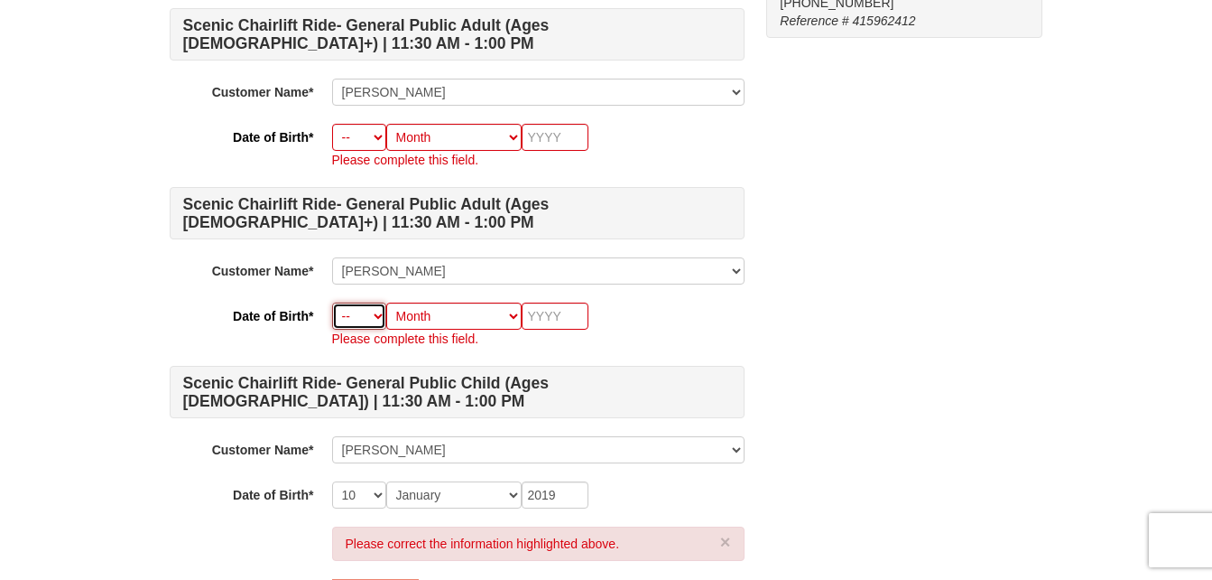
click at [376, 322] on select "-- 01 02 03 04 05 06 07 08 09 10 11 12 13 14 15 16 17 18 19 20 21 22 23 24 25 2…" at bounding box center [359, 315] width 54 height 27
select select "14"
click at [332, 302] on select "-- 01 02 03 04 05 06 07 08 09 10 11 12 13 14 15 16 17 18 19 20 21 22 23 24 25 2…" at bounding box center [359, 315] width 54 height 27
click at [488, 317] on select "Month January February March April May June July August September October Novem…" at bounding box center [453, 315] width 135 height 27
select select "07"
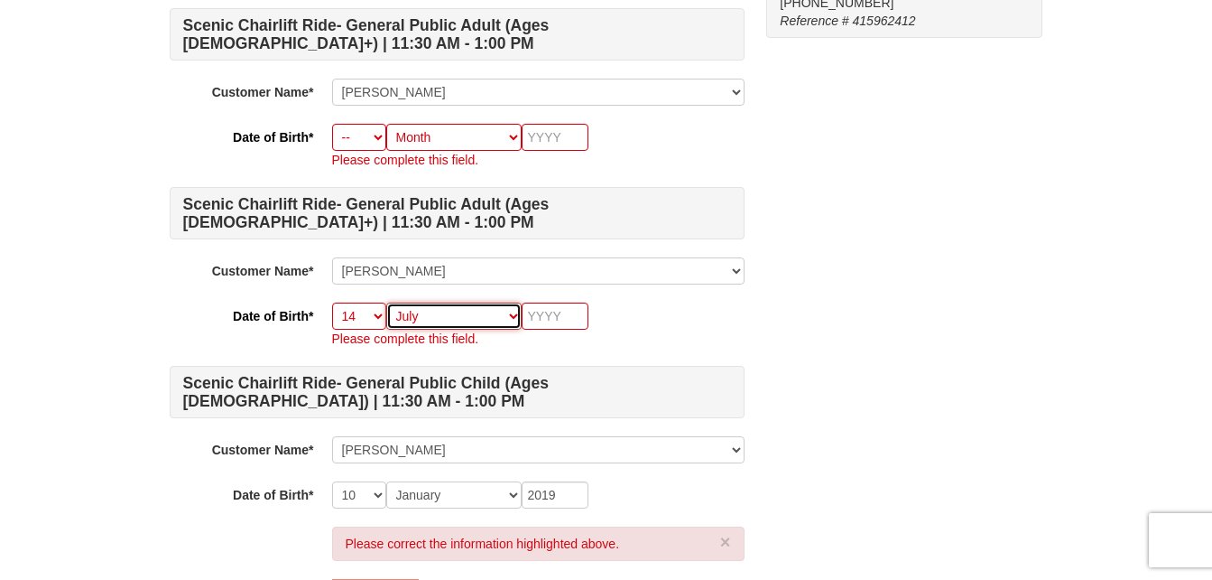
click at [386, 302] on select "Month January February March April May June July August September October Novem…" at bounding box center [453, 315] width 135 height 27
click at [569, 316] on input "text" at bounding box center [555, 315] width 67 height 27
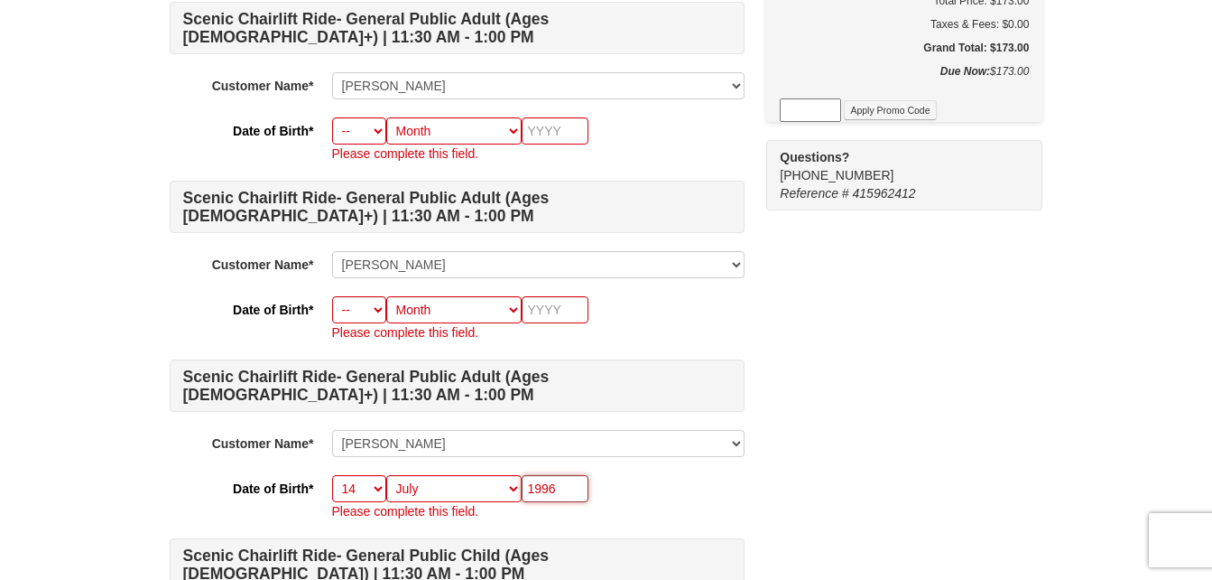
scroll to position [1628, 0]
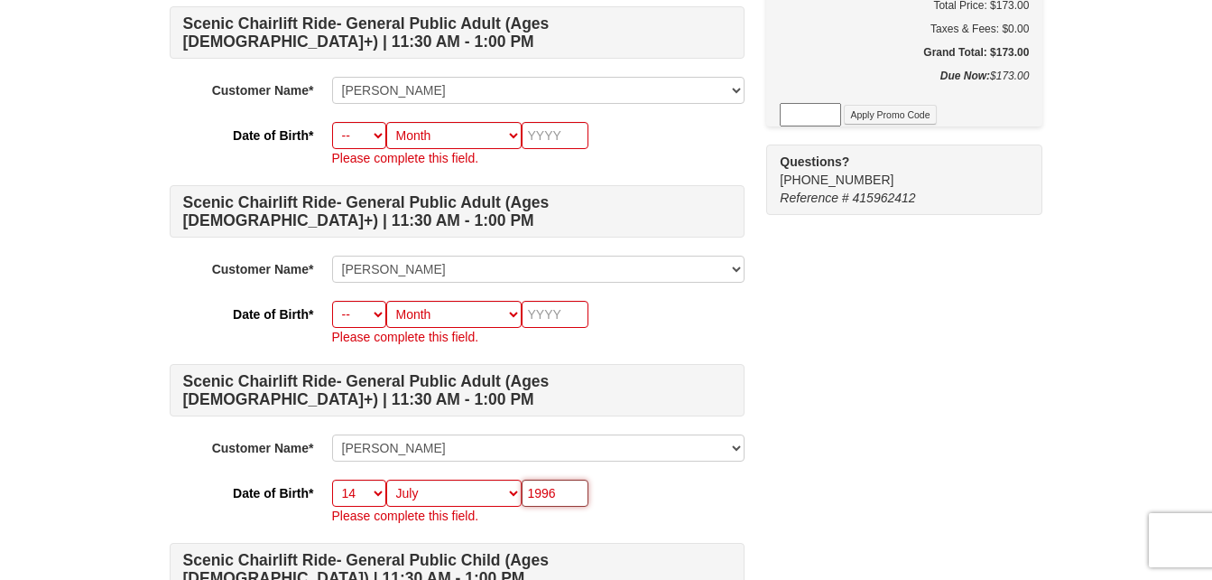
type input "1996"
click at [372, 325] on select "-- 01 02 03 04 05 06 07 08 09 10 11 12 13 14 15 16 17 18 19 20 21 22 23 24 25 2…" at bounding box center [359, 314] width 54 height 27
select select "08"
click at [332, 301] on select "-- 01 02 03 04 05 06 07 08 09 10 11 12 13 14 15 16 17 18 19 20 21 22 23 24 25 2…" at bounding box center [359, 314] width 54 height 27
click at [495, 322] on select "Month January February March April May June July August September October Novem…" at bounding box center [453, 314] width 135 height 27
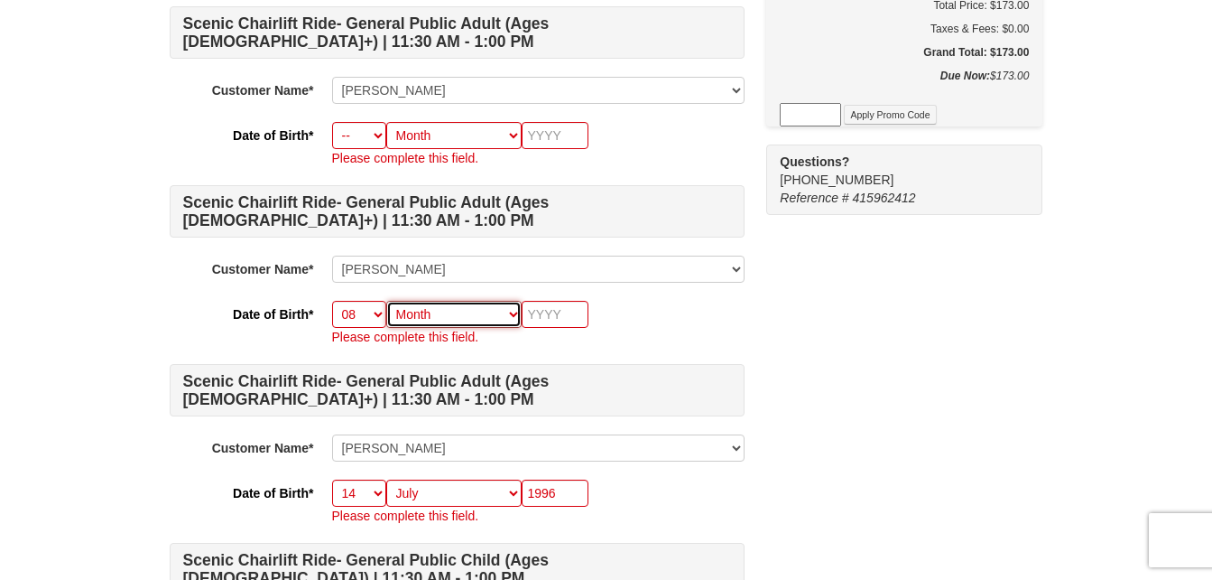
select select "05"
click at [386, 301] on select "Month January February March April May June July August September October Novem…" at bounding box center [453, 314] width 135 height 27
click at [569, 321] on input "text" at bounding box center [555, 314] width 67 height 27
click at [552, 320] on input "text" at bounding box center [555, 314] width 67 height 27
click at [561, 313] on input "text" at bounding box center [555, 314] width 67 height 27
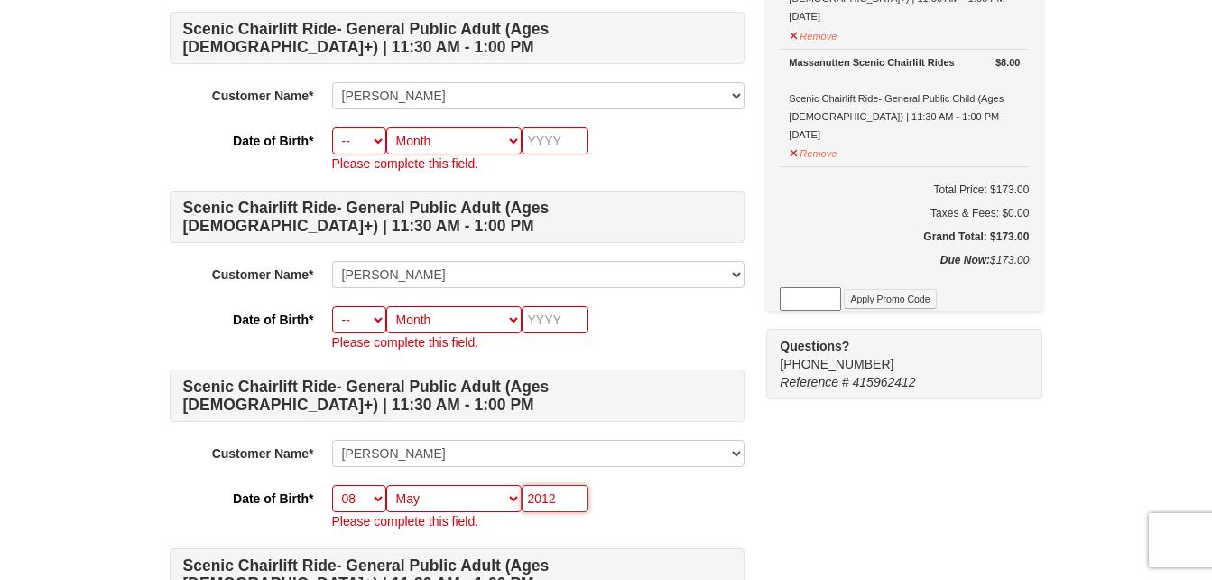
scroll to position [1429, 0]
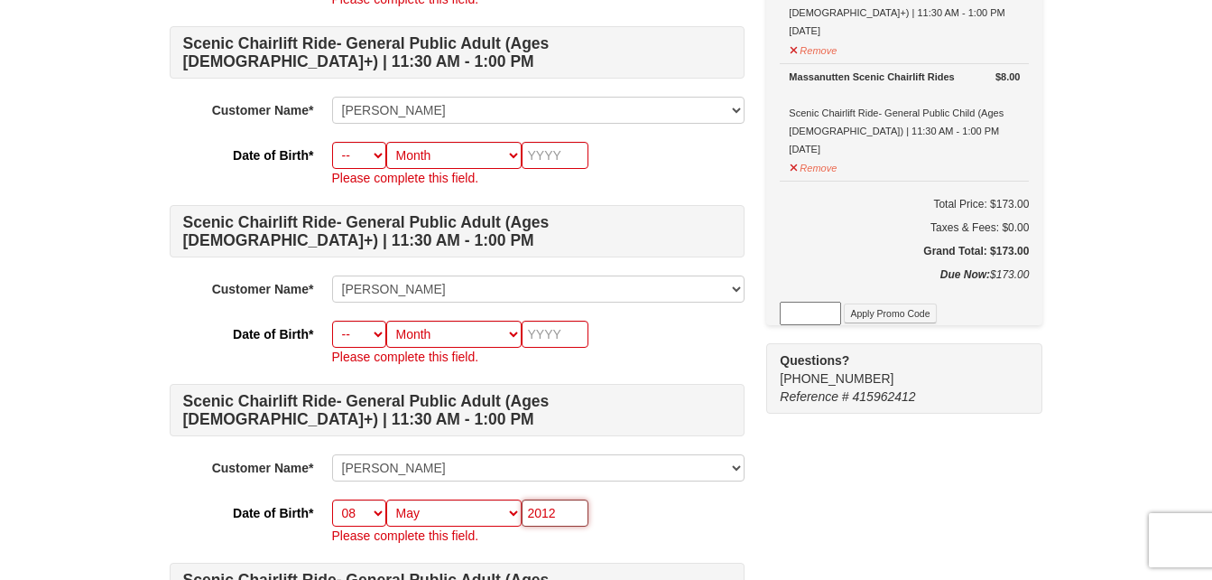
type input "2012"
click at [366, 337] on select "-- 01 02 03 04 05 06 07 08 09 10 11 12 13 14 15 16 17 18 19 20 21 22 23 24 25 2…" at bounding box center [359, 333] width 54 height 27
select select "09"
click at [332, 320] on select "-- 01 02 03 04 05 06 07 08 09 10 11 12 13 14 15 16 17 18 19 20 21 22 23 24 25 2…" at bounding box center [359, 333] width 54 height 27
click at [473, 339] on select "Month January February March April May June July August September October Novem…" at bounding box center [453, 333] width 135 height 27
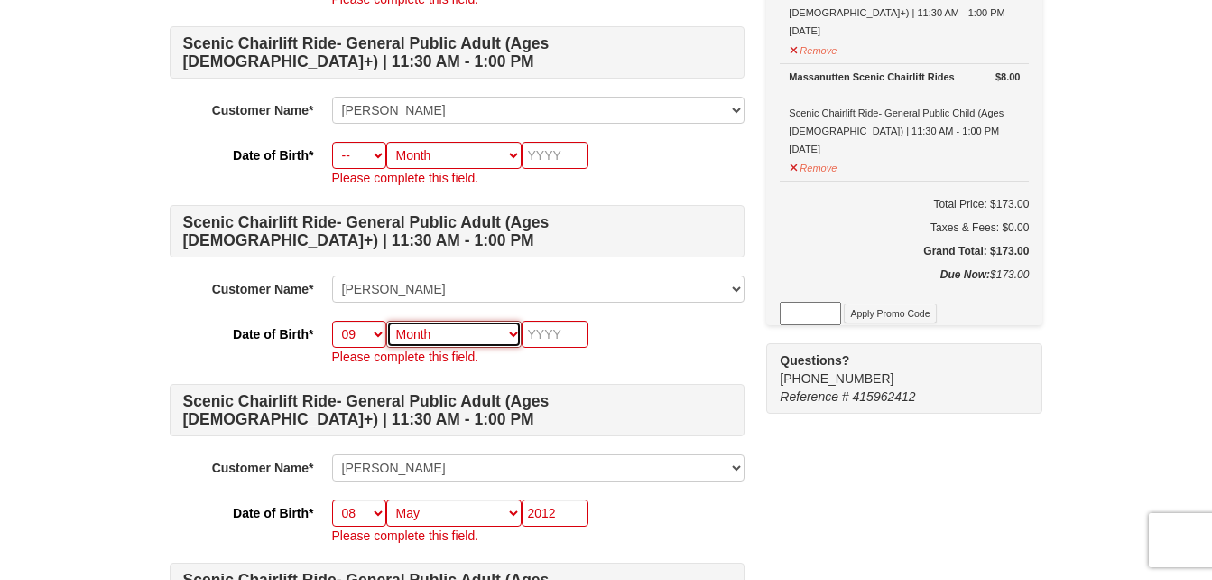
select select "12"
click at [386, 320] on select "Month January February March April May June July August September October Novem…" at bounding box center [453, 333] width 135 height 27
click at [561, 339] on input "text" at bounding box center [555, 333] width 67 height 27
click at [580, 332] on input "text" at bounding box center [555, 333] width 67 height 27
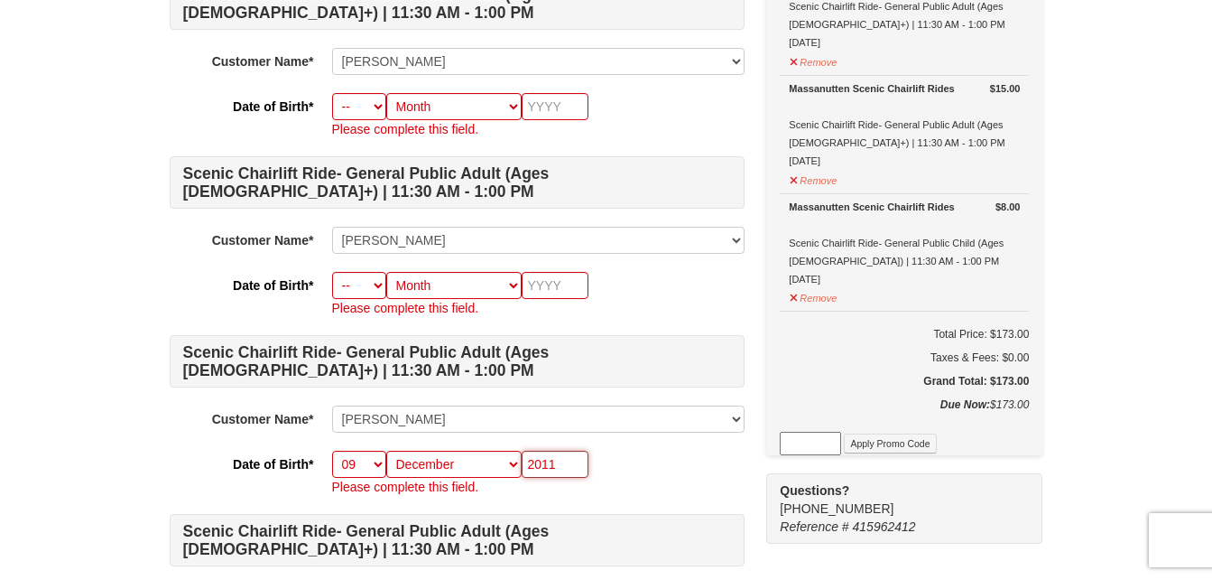
scroll to position [1288, 0]
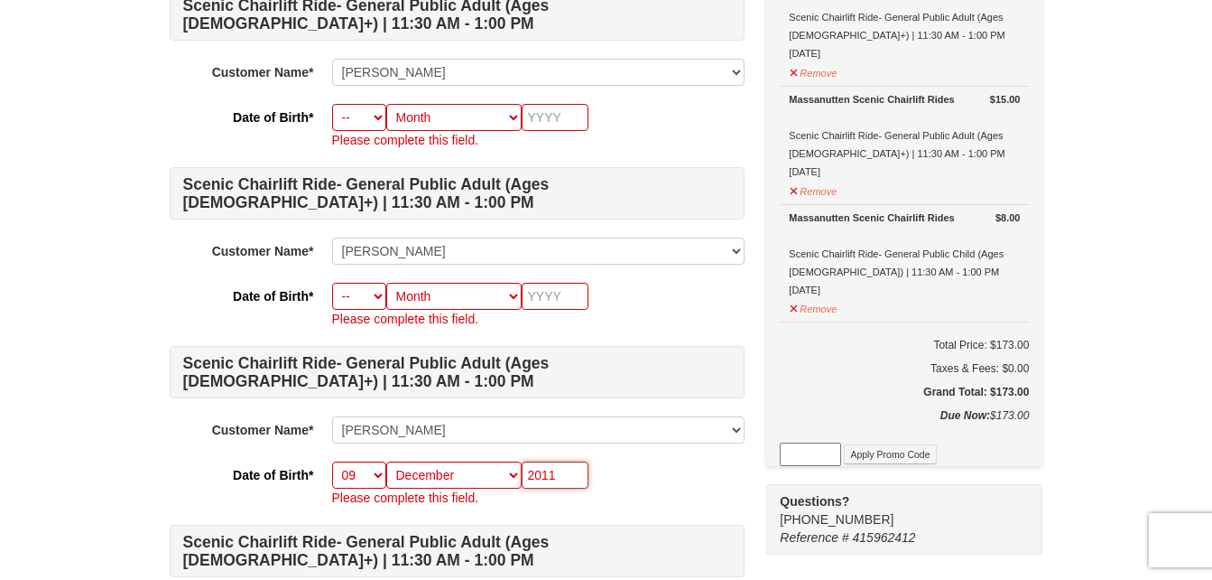
type input "2011"
click at [558, 301] on input "text" at bounding box center [555, 296] width 67 height 27
click at [368, 301] on select "-- 01 02 03 04 05 06 07 08 09 10 11 12 13 14 15 16 17 18 19 20 21 22 23 24 25 2…" at bounding box center [359, 296] width 54 height 27
select select "08"
click at [332, 283] on select "-- 01 02 03 04 05 06 07 08 09 10 11 12 13 14 15 16 17 18 19 20 21 22 23 24 25 2…" at bounding box center [359, 296] width 54 height 27
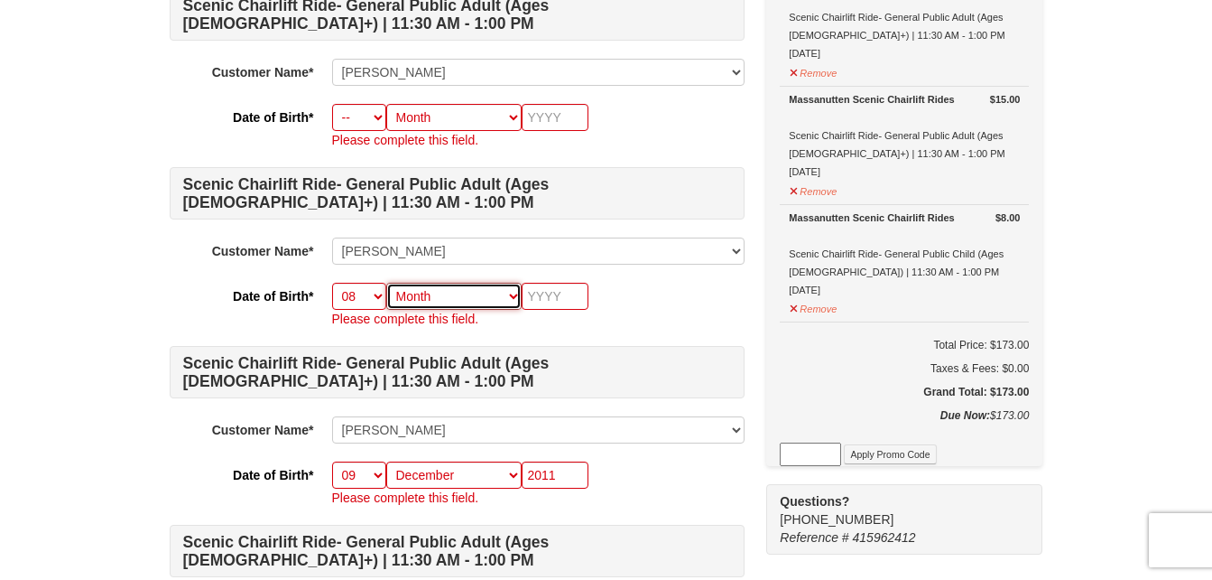
click at [475, 296] on select "Month January February March April May June July August September October Novem…" at bounding box center [453, 296] width 135 height 27
select select "04"
click at [386, 283] on select "Month January February March April May June July August September October Novem…" at bounding box center [453, 296] width 135 height 27
click at [573, 297] on input "text" at bounding box center [555, 296] width 67 height 27
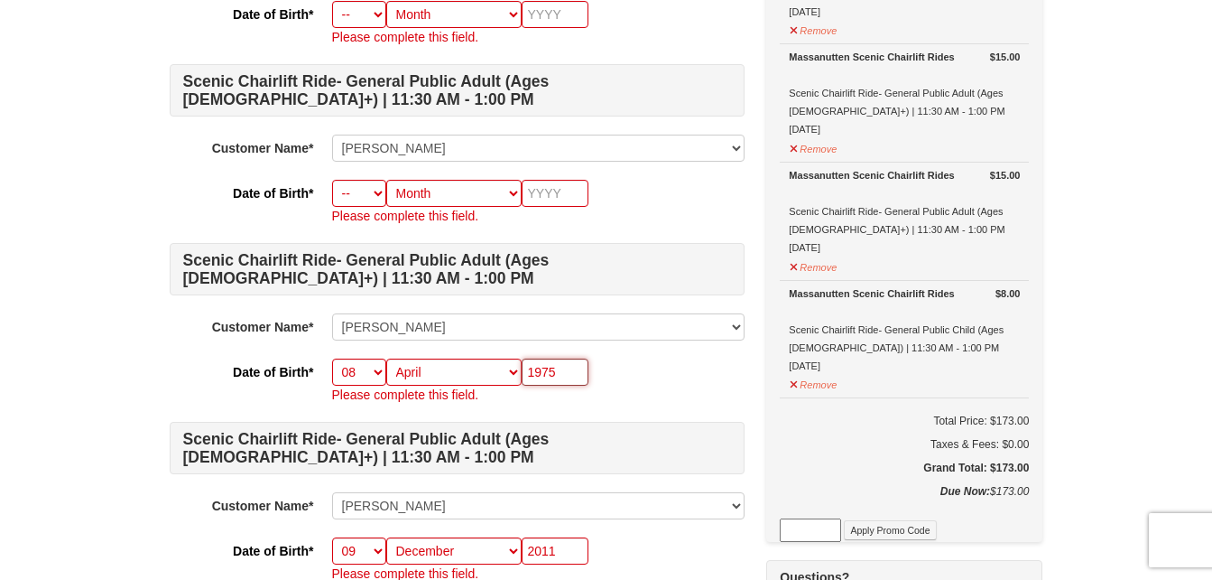
scroll to position [1170, 0]
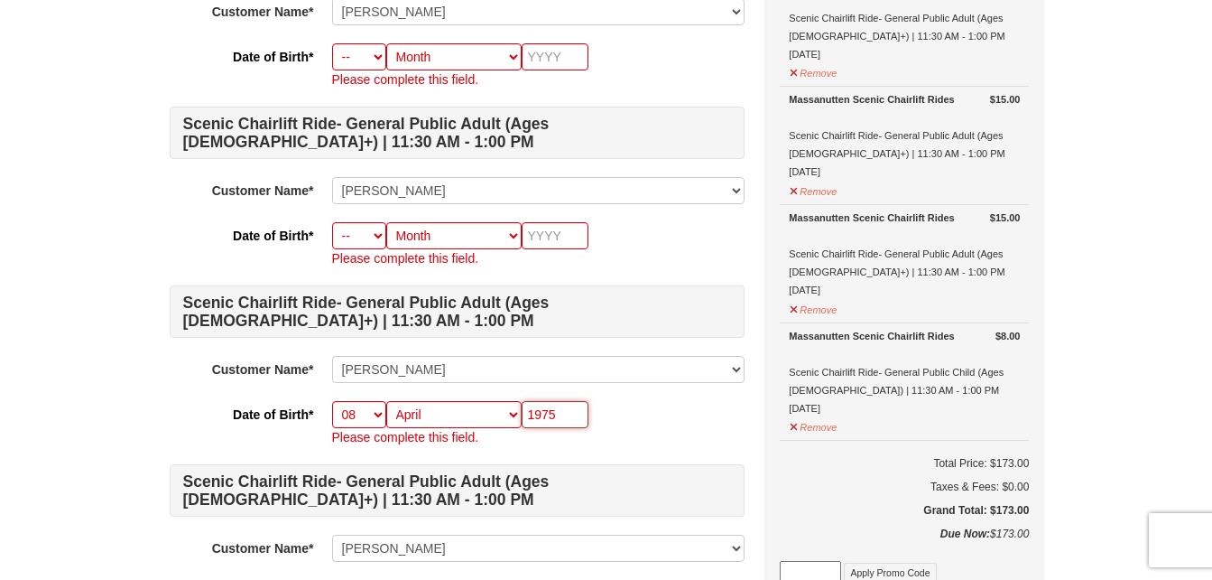
type input "1975"
click at [365, 245] on select "-- 01 02 03 04 05 06 07 08 09 10 11 12 13 14 15 16 17 18 19 20 21 22 23 24 25 2…" at bounding box center [359, 235] width 54 height 27
click at [472, 237] on select "Month January February March April May June July August September October Novem…" at bounding box center [453, 235] width 135 height 27
select select "02"
click at [386, 222] on select "Month January February March April May June July August September October Novem…" at bounding box center [453, 235] width 135 height 27
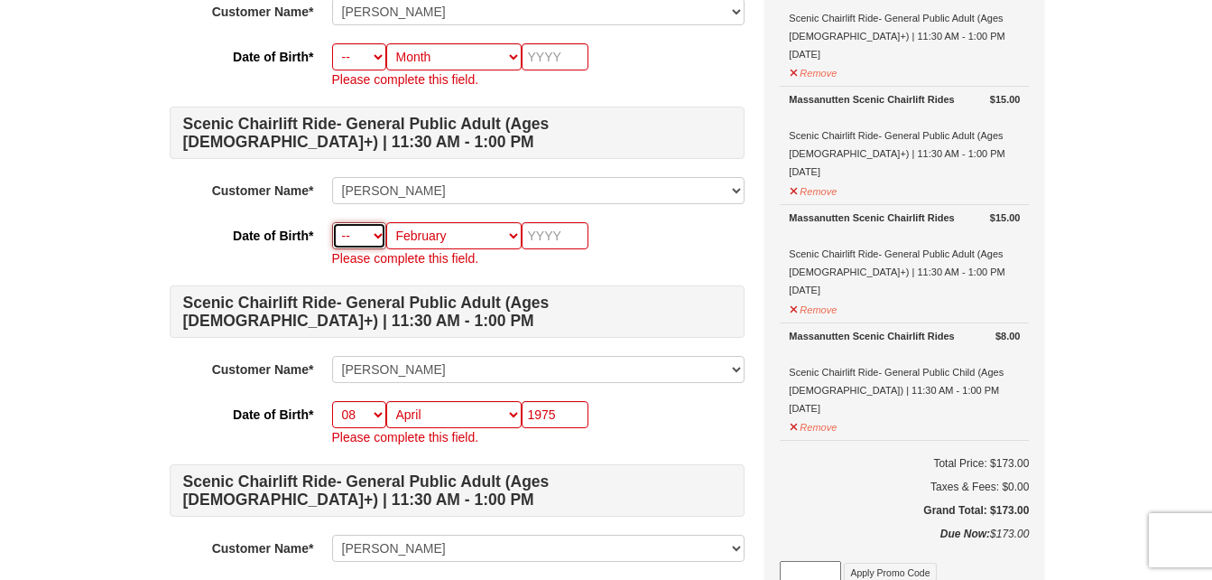
click at [370, 243] on select "-- 01 02 03 04 05 06 07 08 09 10 11 12 13 14 15 16 17 18 19 20 21 22 23 24 25 2…" at bounding box center [359, 235] width 54 height 27
select select "04"
click at [332, 222] on select "-- 01 02 03 04 05 06 07 08 09 10 11 12 13 14 15 16 17 18 19 20 21 22 23 24 25 2…" at bounding box center [359, 235] width 54 height 27
click at [566, 237] on input "text" at bounding box center [555, 235] width 67 height 27
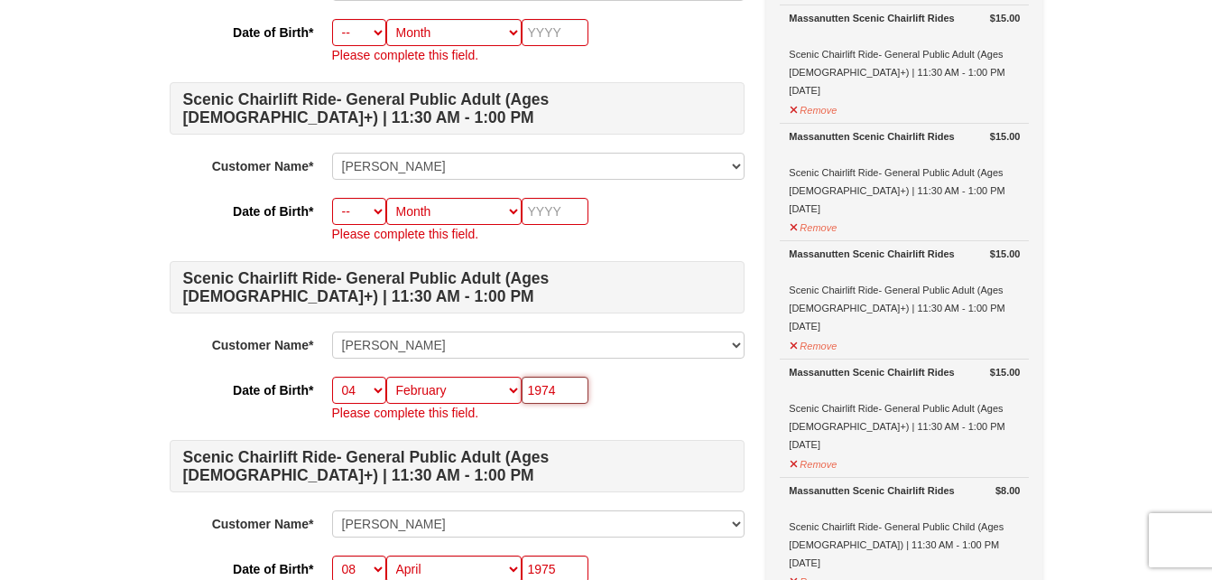
scroll to position [976, 0]
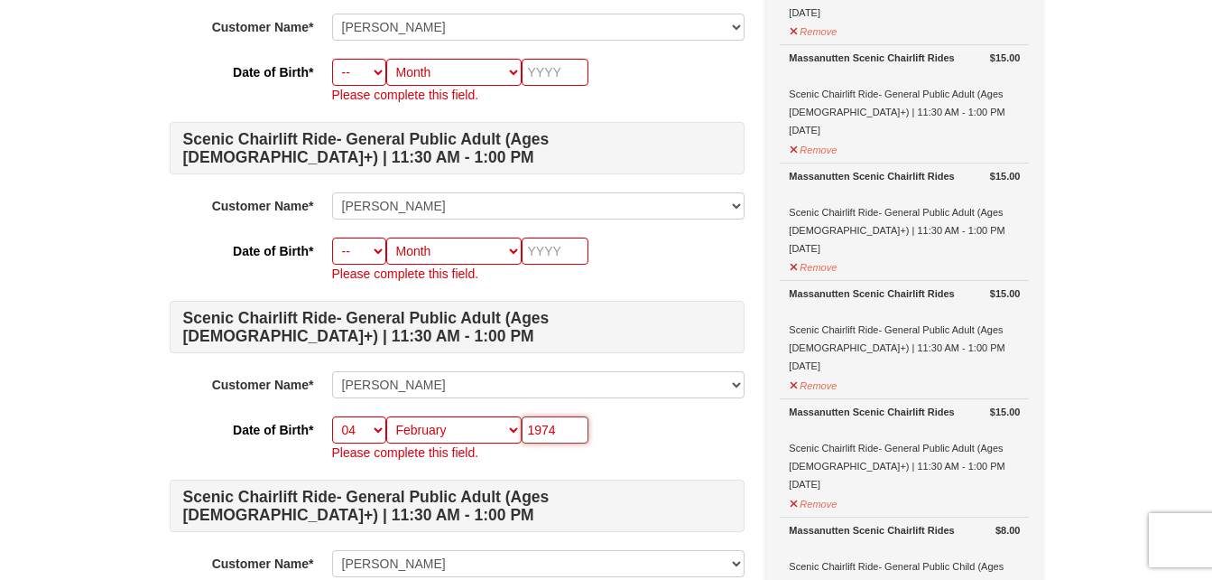
type input "1974"
click at [376, 264] on select "-- 01 02 03 04 05 06 07 08 09 10 11 12 13 14 15 16 17 18 19 20 21 22 23 24 25 2…" at bounding box center [359, 250] width 54 height 27
select select "11"
click at [332, 237] on select "-- 01 02 03 04 05 06 07 08 09 10 11 12 13 14 15 16 17 18 19 20 21 22 23 24 25 2…" at bounding box center [359, 250] width 54 height 27
click at [471, 253] on select "Month January February March April May June July August September October Novem…" at bounding box center [453, 250] width 135 height 27
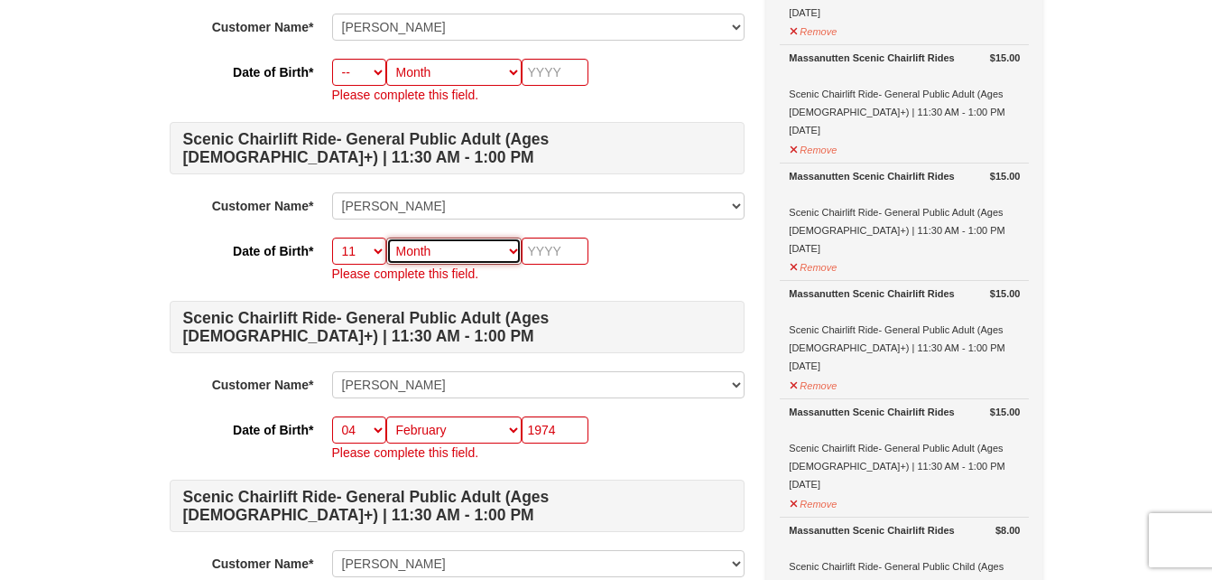
select select "12"
click at [386, 237] on select "Month January February March April May June July August September October Novem…" at bounding box center [453, 250] width 135 height 27
click at [567, 255] on input "text" at bounding box center [555, 250] width 67 height 27
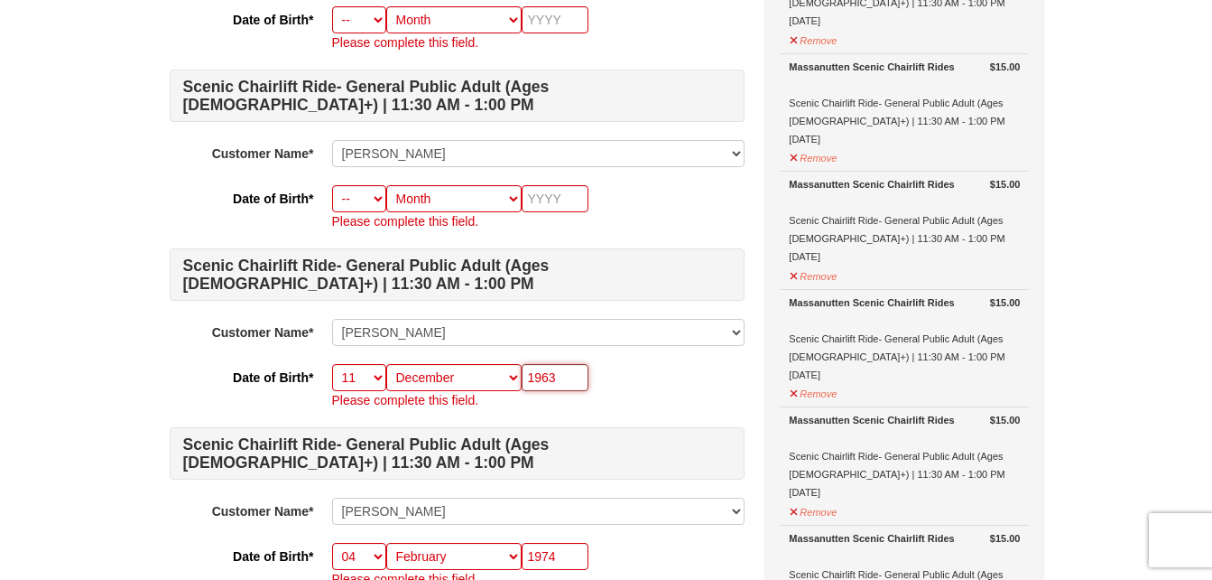
scroll to position [839, 0]
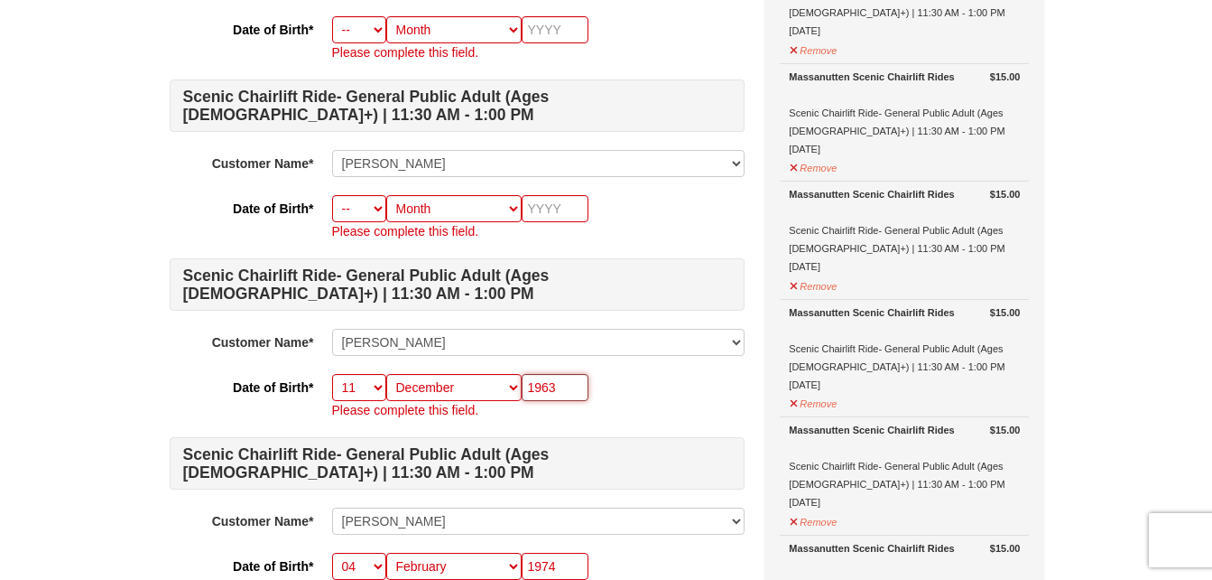
type input "1963"
click at [365, 209] on select "-- 01 02 03 04 05 06 07 08 09 10 11 12 13 14 15 16 17 18 19 20 21 22 23 24 25 2…" at bounding box center [359, 208] width 54 height 27
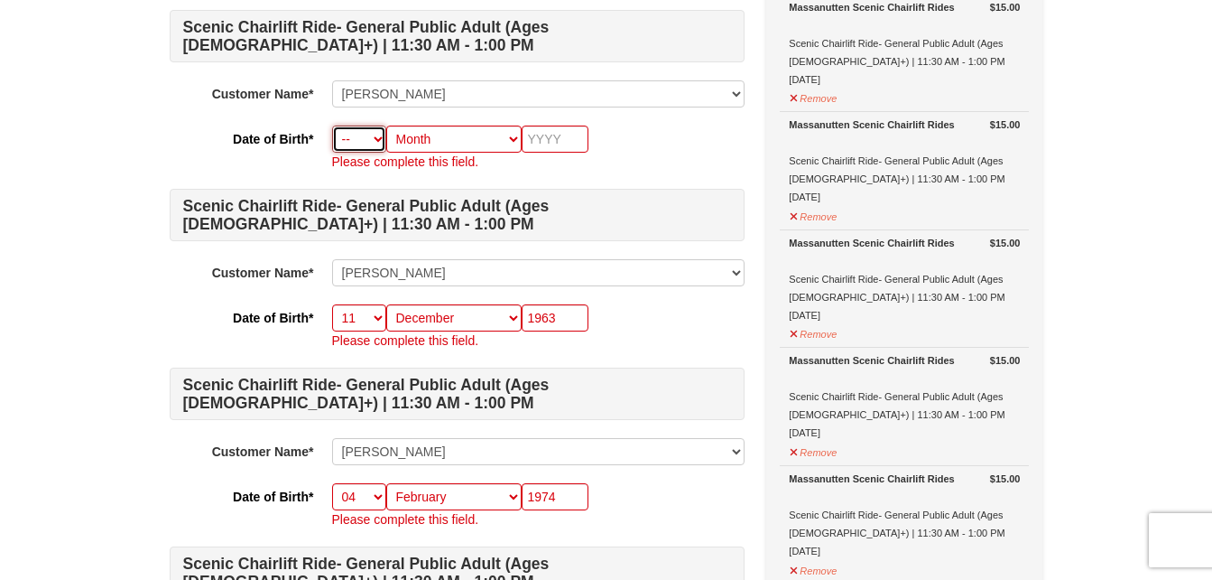
scroll to position [921, 0]
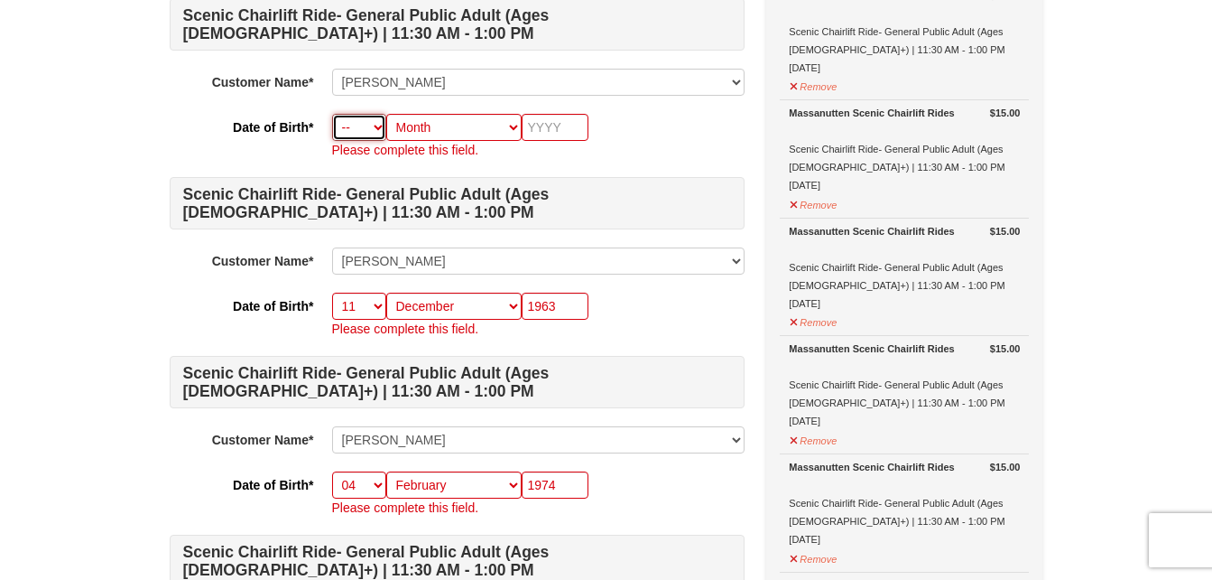
click at [364, 127] on select "-- 01 02 03 04 05 06 07 08 09 10 11 12 13 14 15 16 17 18 19 20 21 22 23 24 25 2…" at bounding box center [359, 127] width 54 height 27
select select "18"
click at [332, 114] on select "-- 01 02 03 04 05 06 07 08 09 10 11 12 13 14 15 16 17 18 19 20 21 22 23 24 25 2…" at bounding box center [359, 127] width 54 height 27
click at [458, 132] on select "Month January February March April May June July August September October Novem…" at bounding box center [453, 127] width 135 height 27
select select "11"
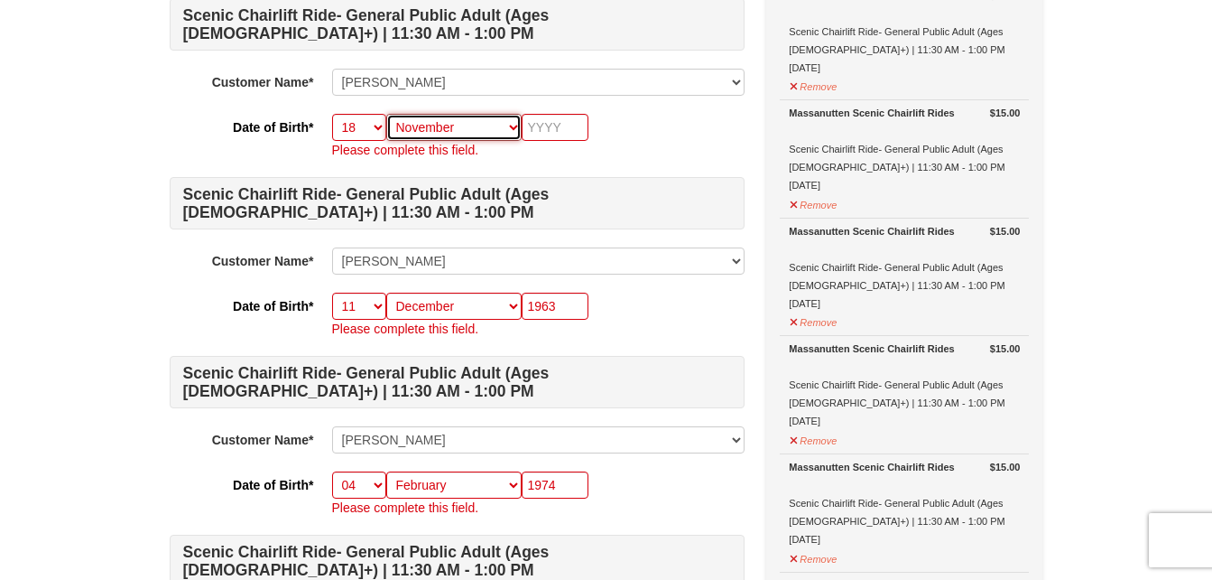
click at [386, 114] on select "Month January February March April May June July August September October Novem…" at bounding box center [453, 127] width 135 height 27
click at [552, 123] on input "text" at bounding box center [555, 127] width 67 height 27
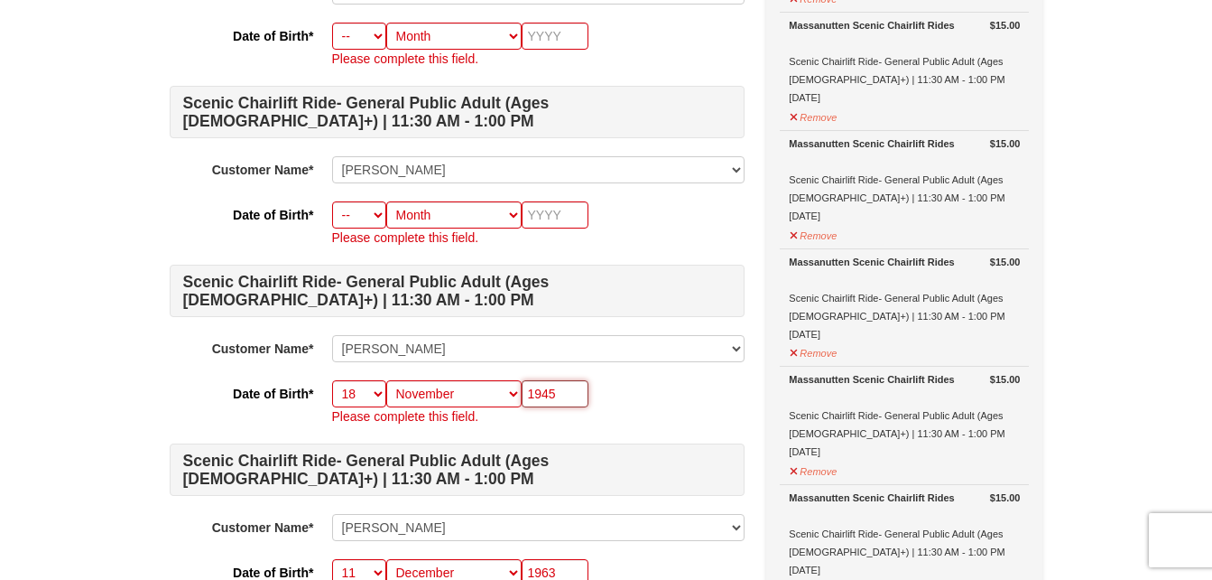
scroll to position [644, 0]
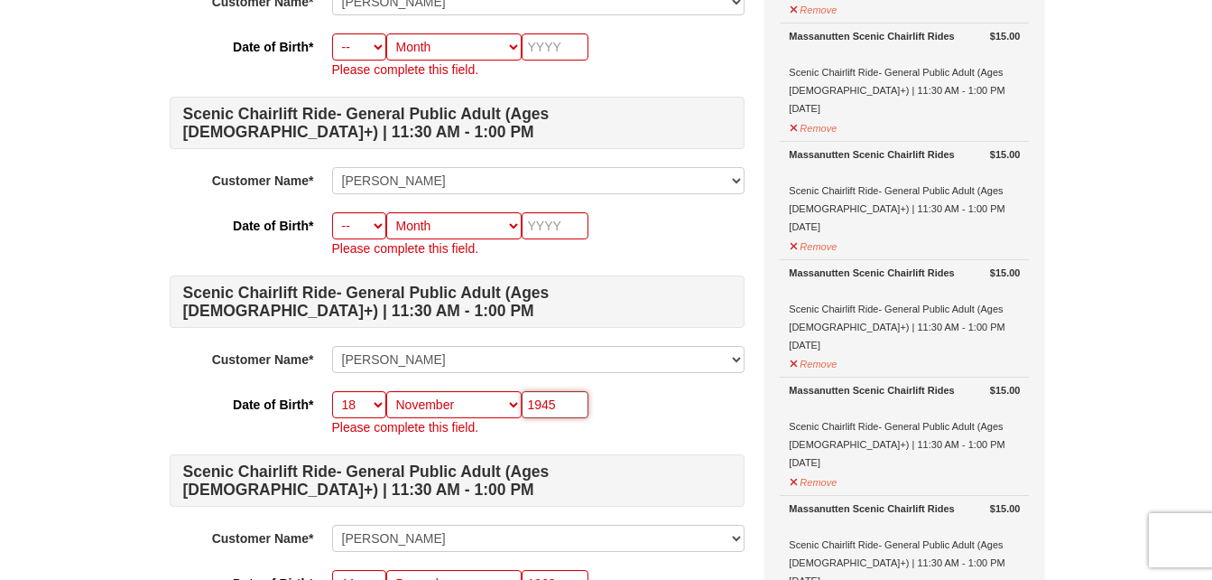
type input "1945"
click at [370, 235] on select "-- 01 02 03 04 05 06 07 08 09 10 11 12 13 14 15 16 17 18 19 20 21 22 23 24 25 2…" at bounding box center [359, 225] width 54 height 27
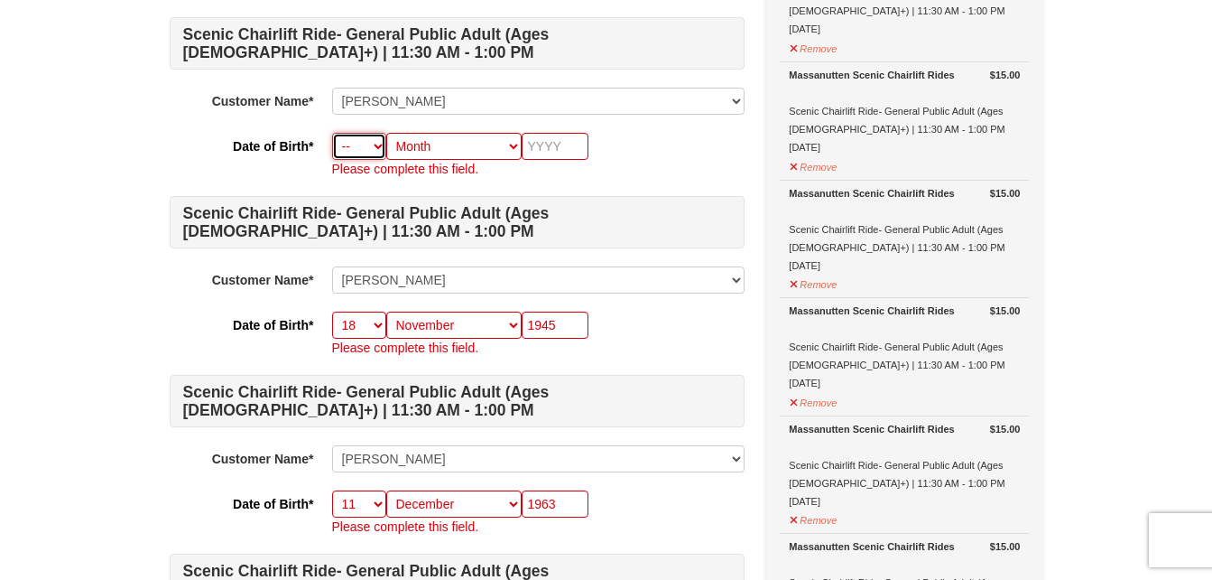
scroll to position [761, 0]
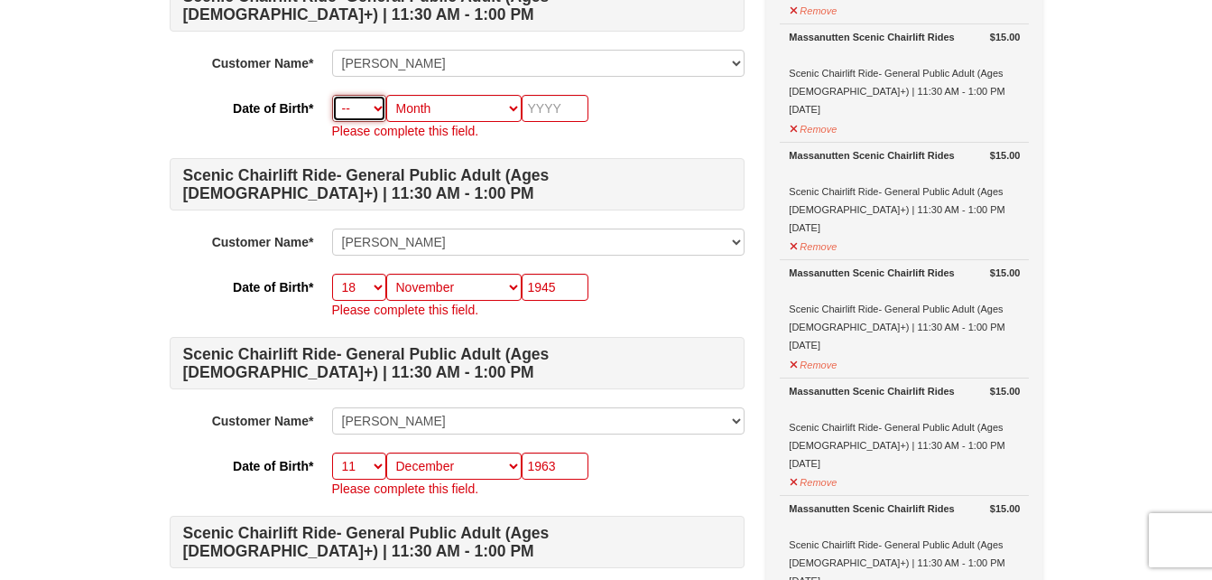
click at [357, 97] on select "-- 01 02 03 04 05 06 07 08 09 10 11 12 13 14 15 16 17 18 19 20 21 22 23 24 25 2…" at bounding box center [359, 108] width 54 height 27
select select "18"
click at [332, 95] on select "-- 01 02 03 04 05 06 07 08 09 10 11 12 13 14 15 16 17 18 19 20 21 22 23 24 25 2…" at bounding box center [359, 108] width 54 height 27
click at [362, 291] on select "-- 01 02 03 04 05 06 07 08 09 10 11 12 13 14 15 16 17 18 19 20 21 22 23 24 25 2…" at bounding box center [359, 287] width 54 height 27
select select "17"
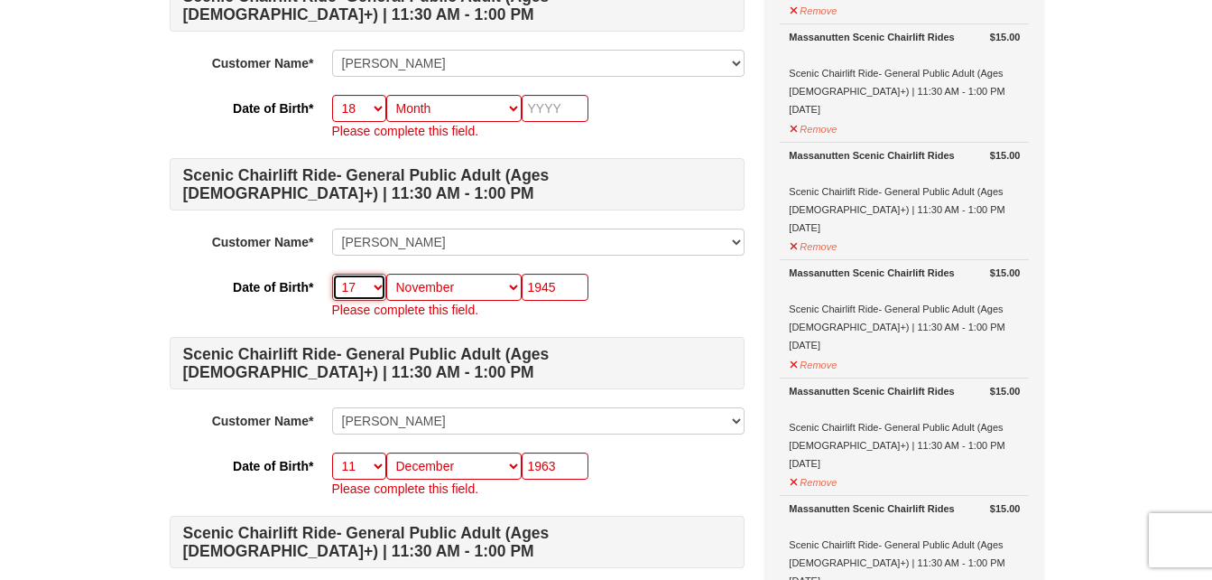
click at [332, 274] on select "-- 01 02 03 04 05 06 07 08 09 10 11 12 13 14 15 16 17 18 19 20 21 22 23 24 25 2…" at bounding box center [359, 287] width 54 height 27
click at [468, 288] on select "Month January February March April May June July August September October Novem…" at bounding box center [453, 287] width 135 height 27
select select "08"
click at [386, 274] on select "Month January February March April May June July August September October Novem…" at bounding box center [453, 287] width 135 height 27
click at [454, 114] on select "Month January February March April May June July August September October Novem…" at bounding box center [453, 108] width 135 height 27
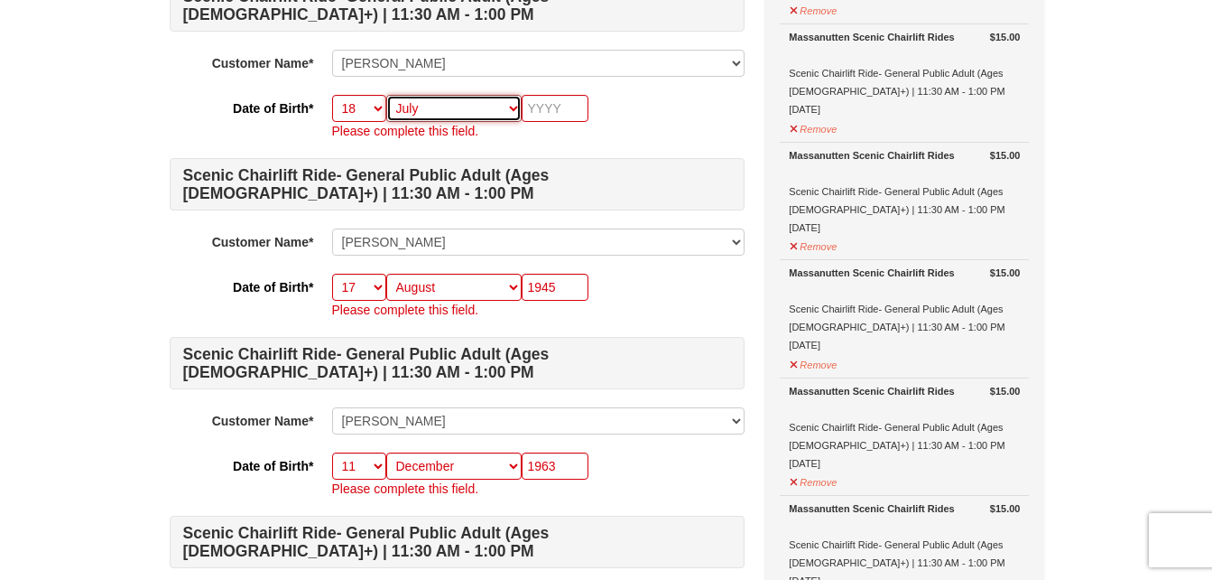
click at [386, 95] on select "Month January February March April May June July August September October Novem…" at bounding box center [453, 108] width 135 height 27
click at [426, 109] on select "Month January February March April May June July August September October Novem…" at bounding box center [453, 108] width 135 height 27
select select "06"
click at [386, 95] on select "Month January February March April May June July August September October Novem…" at bounding box center [453, 108] width 135 height 27
click at [564, 111] on input "text" at bounding box center [555, 108] width 67 height 27
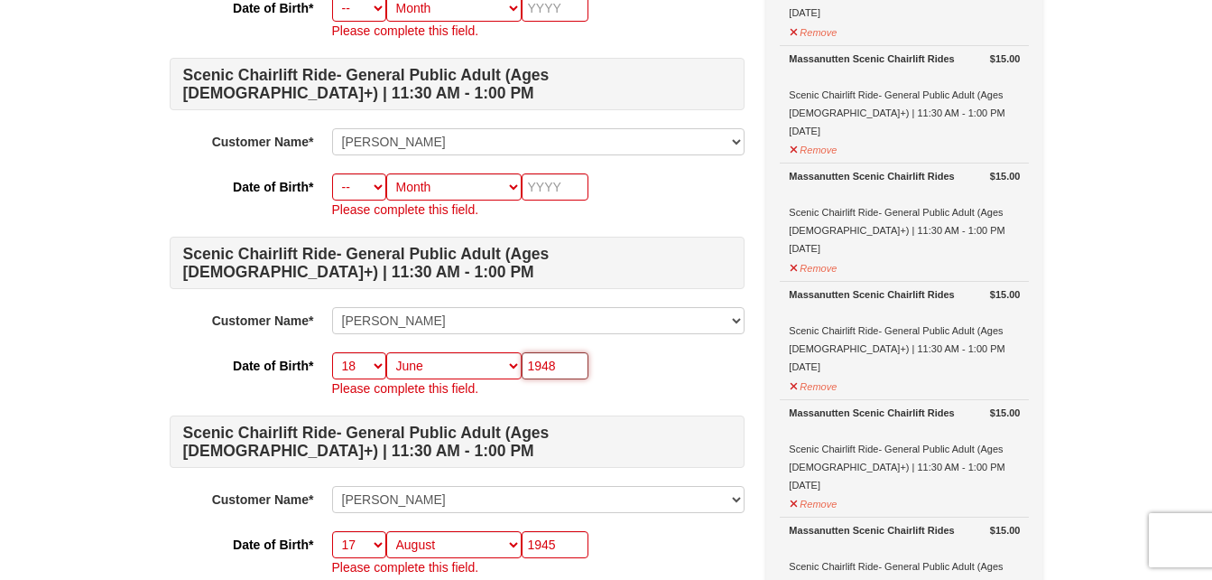
scroll to position [503, 0]
type input "1948"
click at [370, 190] on select "-- 01 02 03 04 05 06 07 08 09 10 11 12 13 14 15 16 17 18 19 20 21 22 23 24 25 2…" at bounding box center [359, 187] width 54 height 27
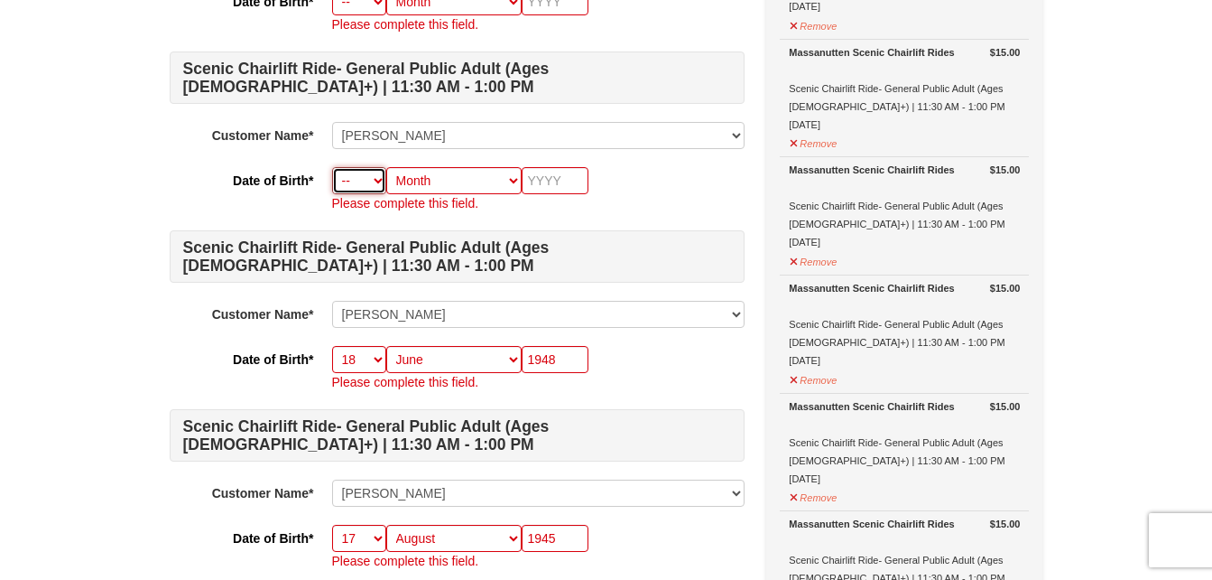
click at [370, 179] on select "-- 01 02 03 04 05 06 07 08 09 10 11 12 13 14 15 16 17 18 19 20 21 22 23 24 25 2…" at bounding box center [359, 180] width 54 height 27
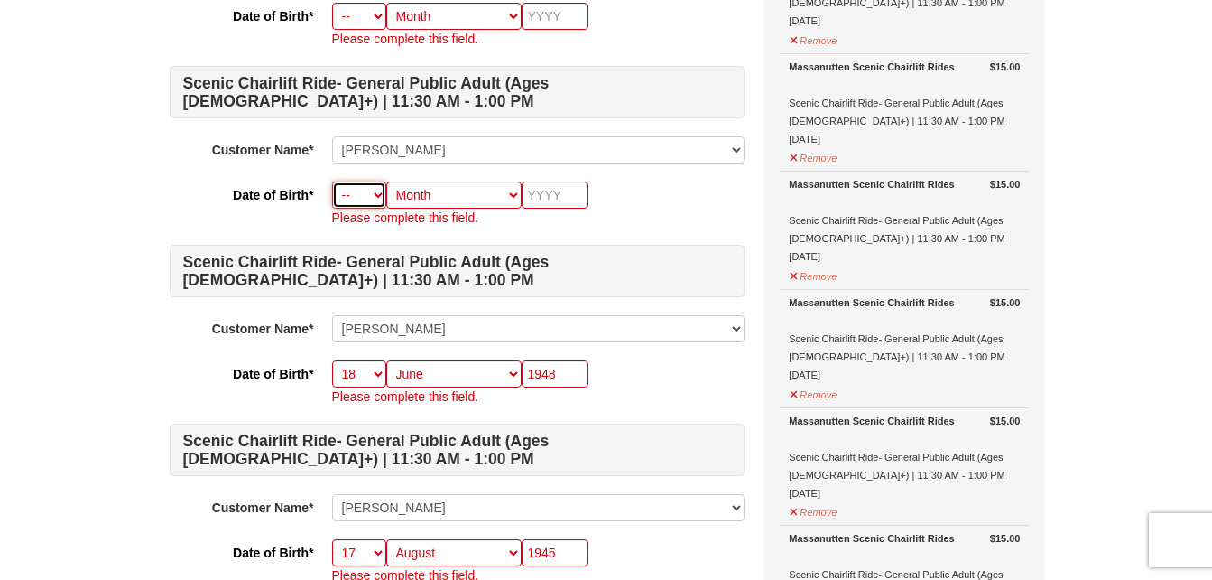
scroll to position [490, 0]
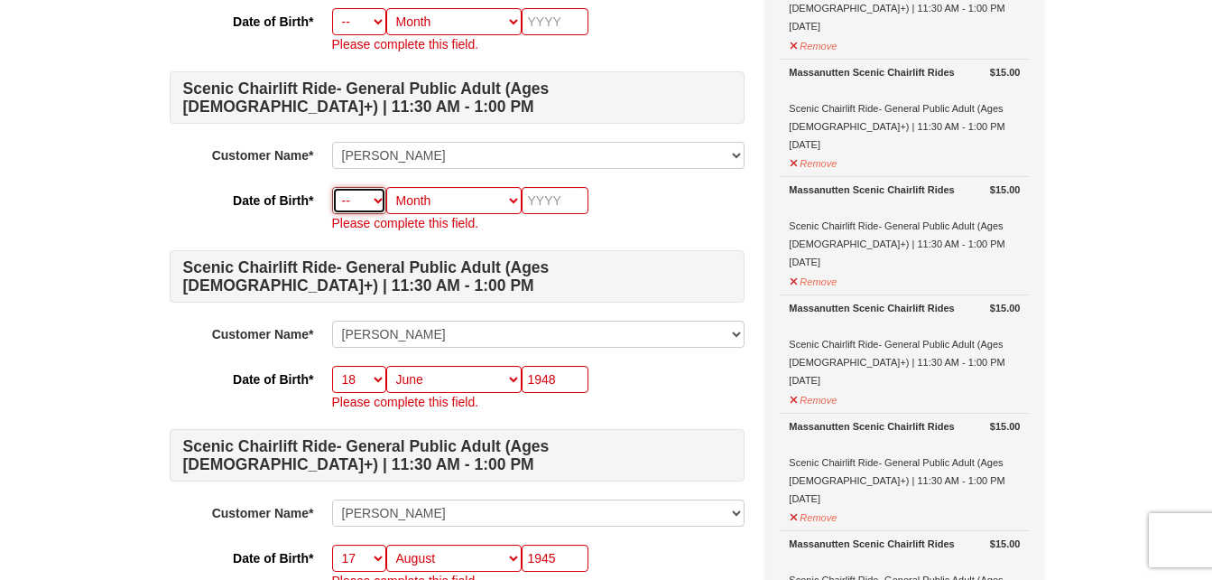
click at [371, 200] on select "-- 01 02 03 04 05 06 07 08 09 10 11 12 13 14 15 16 17 18 19 20 21 22 23 24 25 2…" at bounding box center [359, 200] width 54 height 27
select select "17"
click at [332, 187] on select "-- 01 02 03 04 05 06 07 08 09 10 11 12 13 14 15 16 17 18 19 20 21 22 23 24 25 2…" at bounding box center [359, 200] width 54 height 27
click at [468, 206] on select "Month January February March April May June July August September October Novem…" at bounding box center [453, 200] width 135 height 27
select select "02"
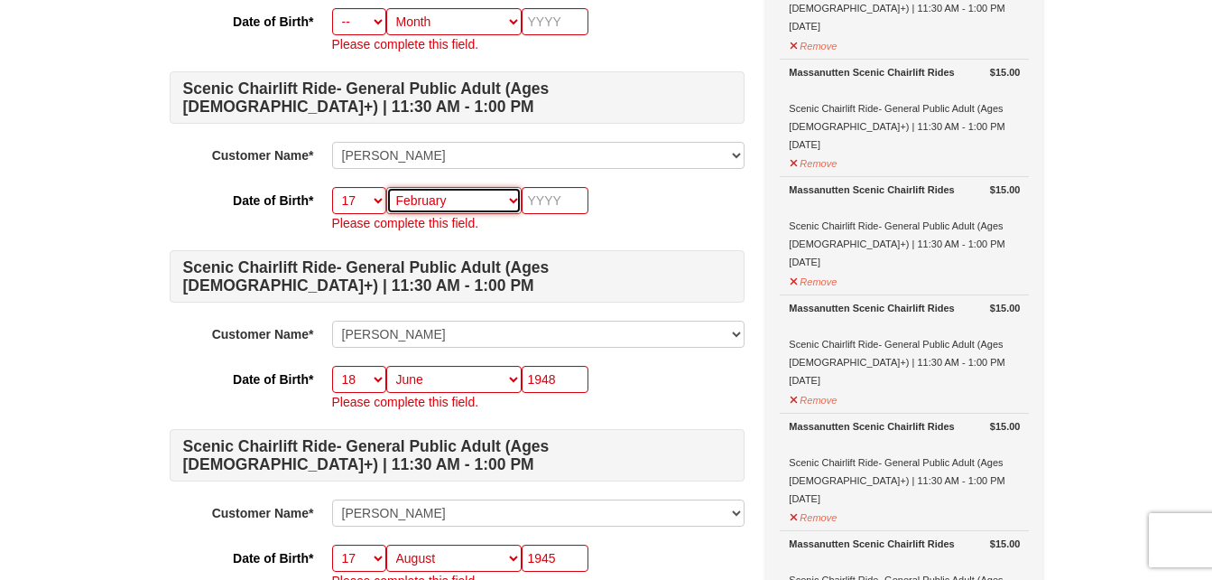
click at [386, 187] on select "Month January February March April May June July August September October Novem…" at bounding box center [453, 200] width 135 height 27
click at [558, 199] on input "text" at bounding box center [555, 200] width 67 height 27
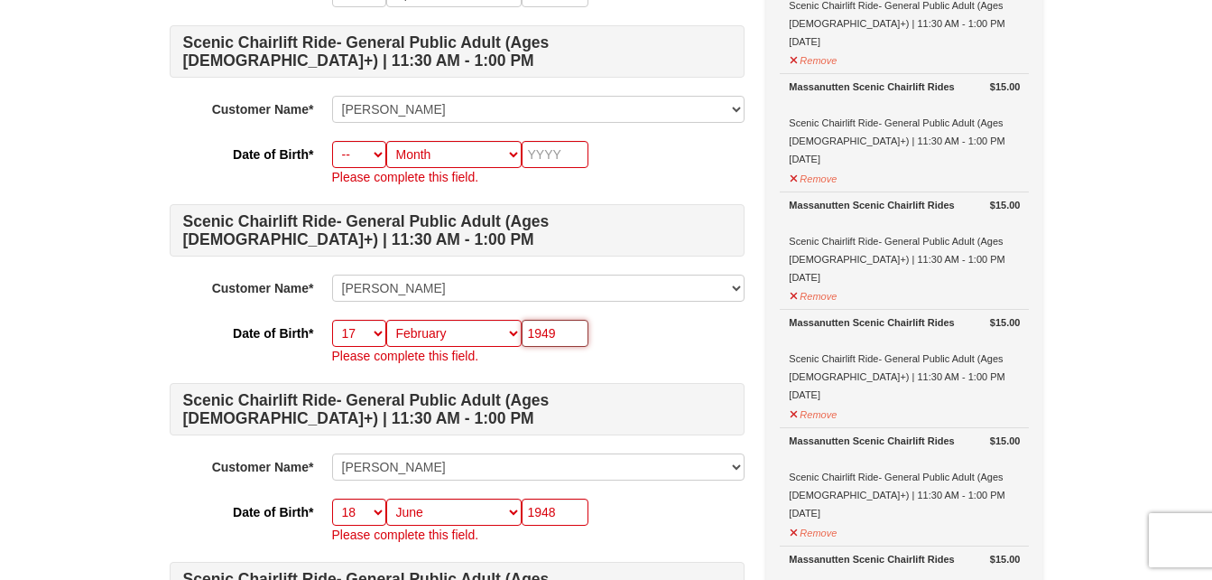
scroll to position [342, 0]
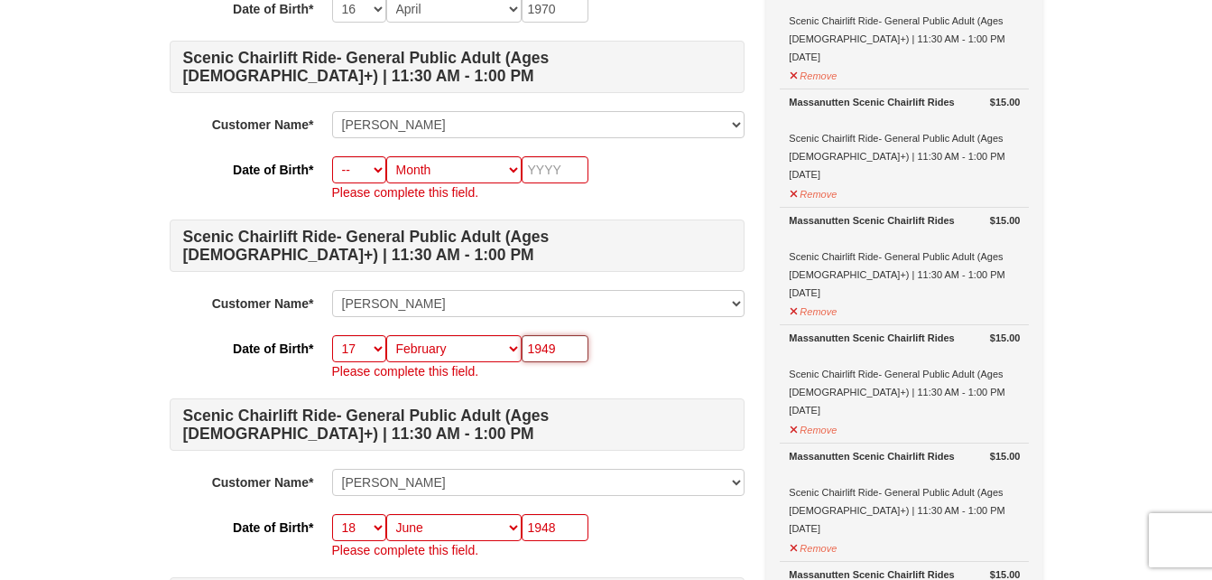
type input "1949"
click at [370, 169] on select "-- 01 02 03 04 05 06 07 08 09 10 11 12 13 14 15 16 17 18 19 20 21 22 23 24 25 2…" at bounding box center [359, 169] width 54 height 27
select select "29"
click at [332, 156] on select "-- 01 02 03 04 05 06 07 08 09 10 11 12 13 14 15 16 17 18 19 20 21 22 23 24 25 2…" at bounding box center [359, 169] width 54 height 27
click at [459, 165] on select "Month January February March April May June July August September October Novem…" at bounding box center [453, 169] width 135 height 27
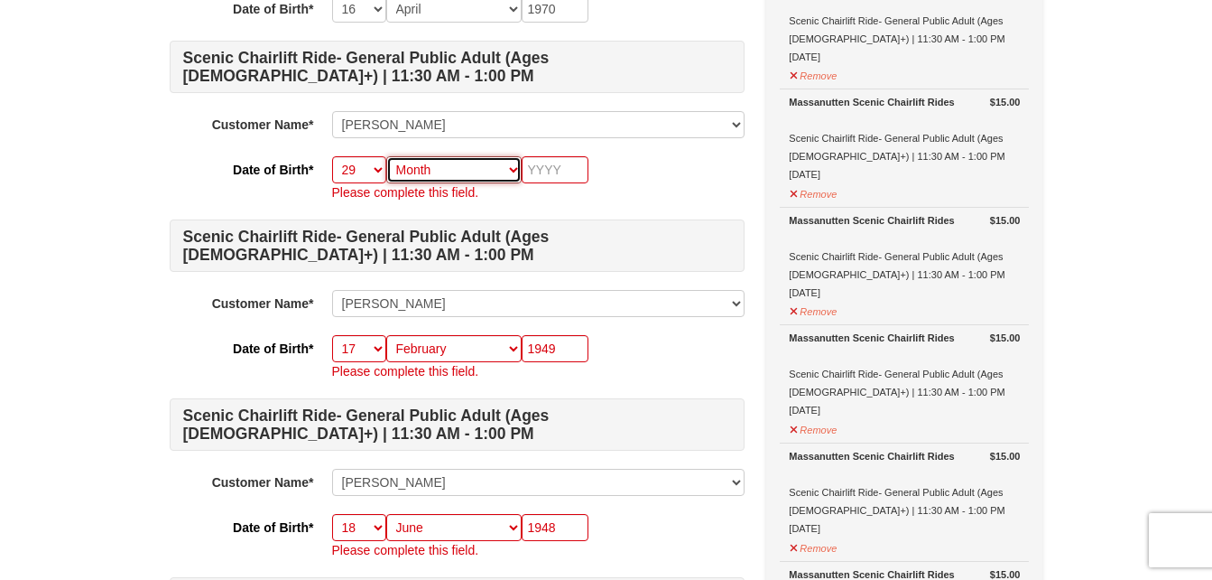
select select "04"
click at [386, 156] on select "Month January February March April May June July August September October Novem…" at bounding box center [453, 169] width 135 height 27
click at [563, 161] on input "text" at bounding box center [555, 169] width 67 height 27
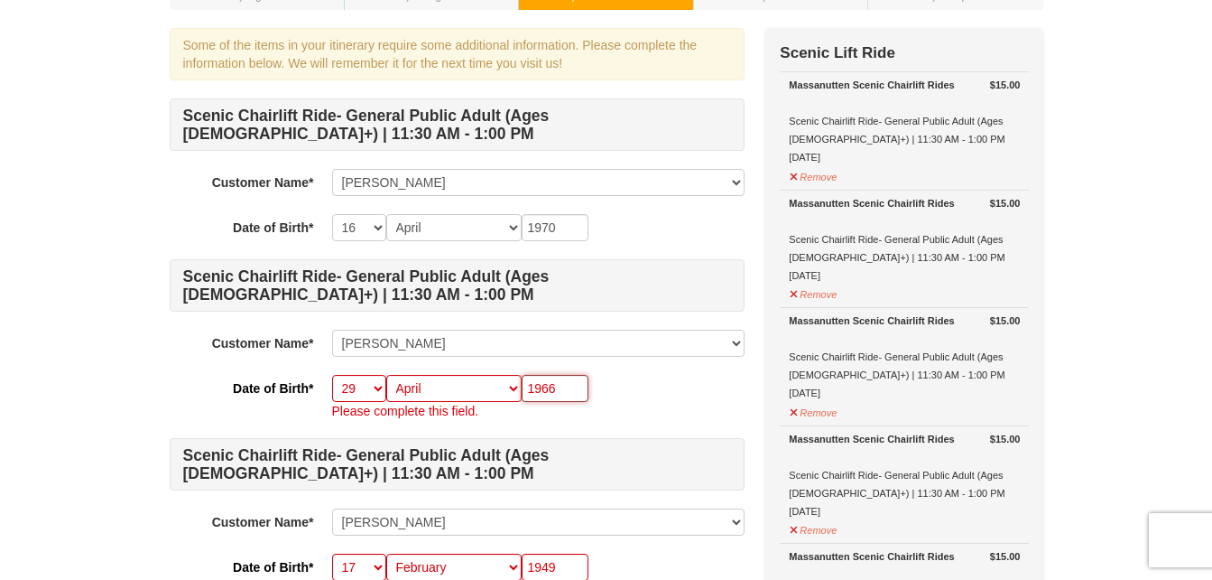
scroll to position [121, 0]
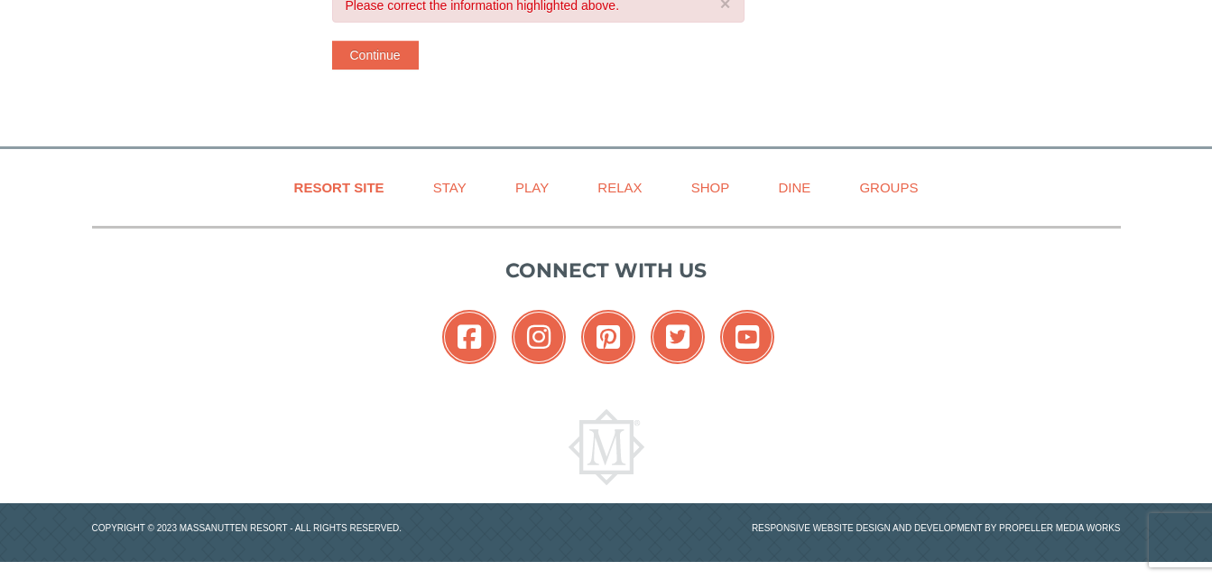
type input "1966"
click at [368, 52] on button "Continue" at bounding box center [375, 55] width 87 height 29
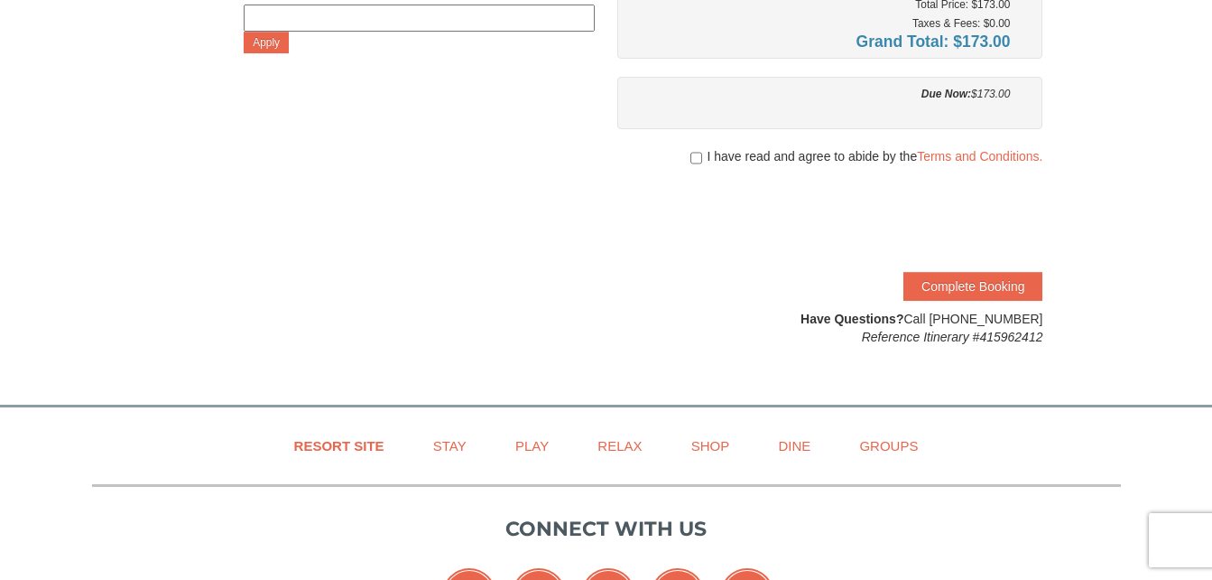
scroll to position [1345, 0]
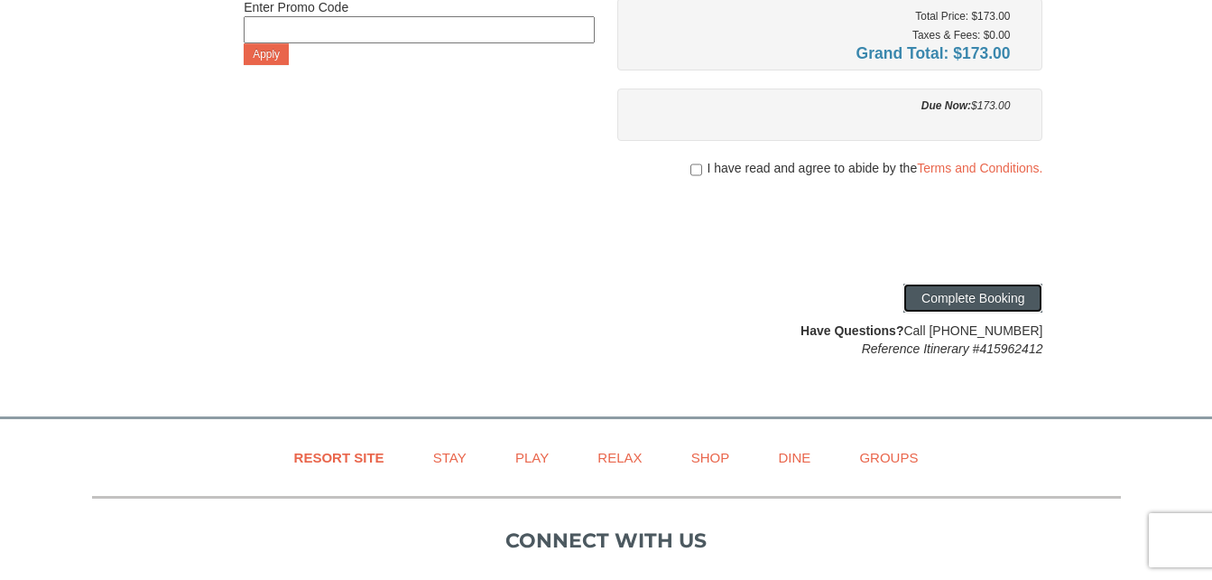
click at [969, 297] on button "Complete Booking" at bounding box center [973, 297] width 139 height 29
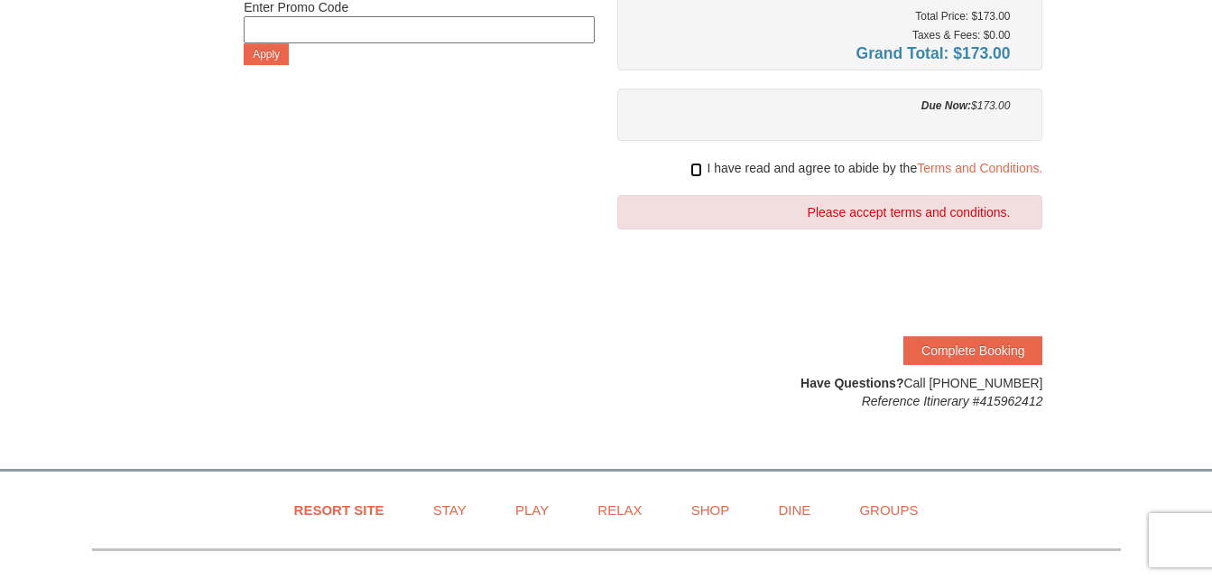
click at [692, 173] on input "checkbox" at bounding box center [697, 169] width 12 height 14
checkbox input "true"
click at [966, 353] on button "Complete Booking" at bounding box center [973, 350] width 139 height 29
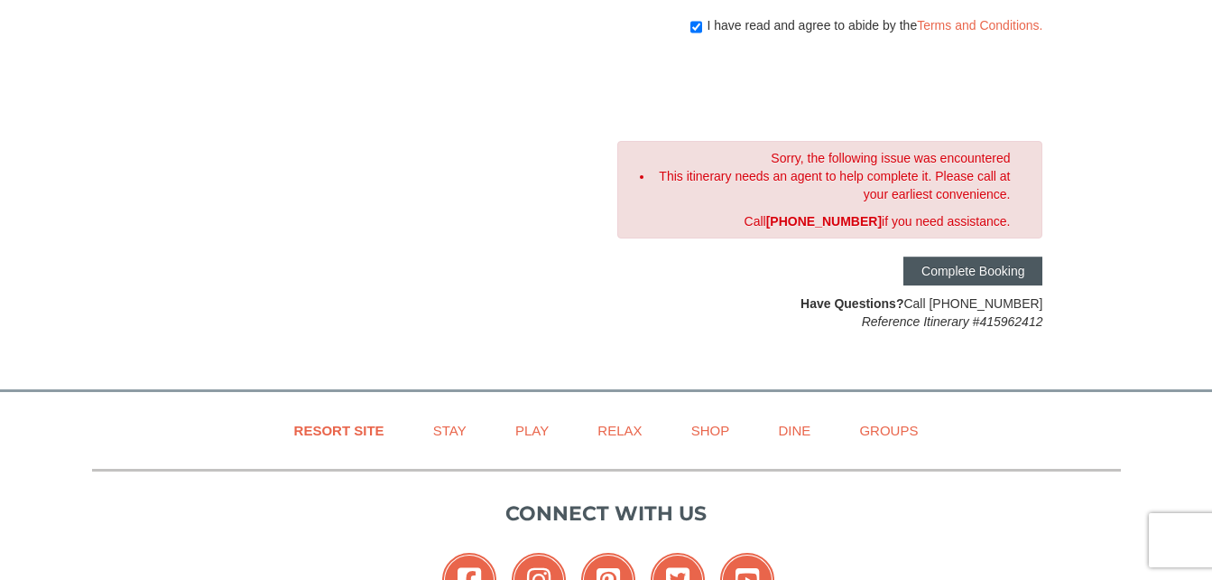
scroll to position [1489, 0]
click at [968, 275] on button "Complete Booking" at bounding box center [973, 269] width 139 height 29
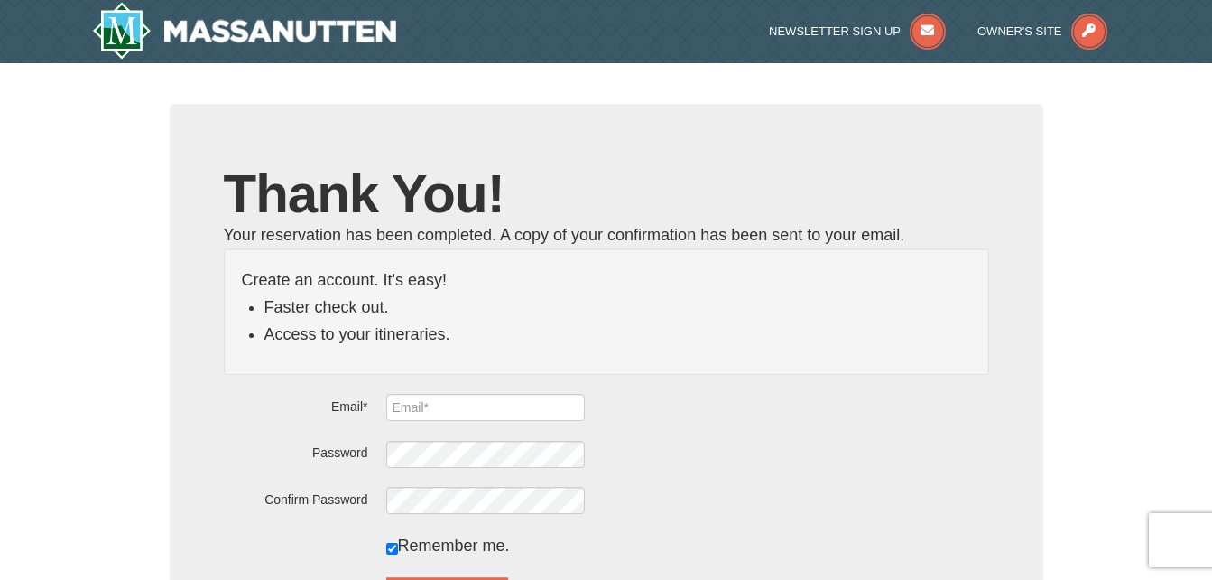
type input "[EMAIL_ADDRESS][DOMAIN_NAME]"
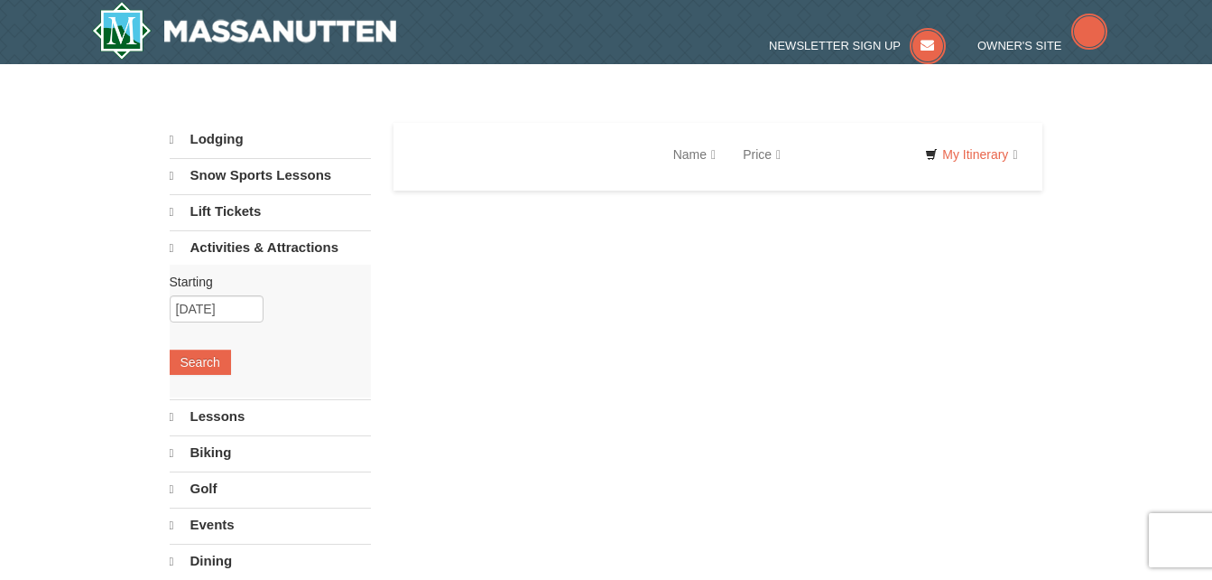
select select "9"
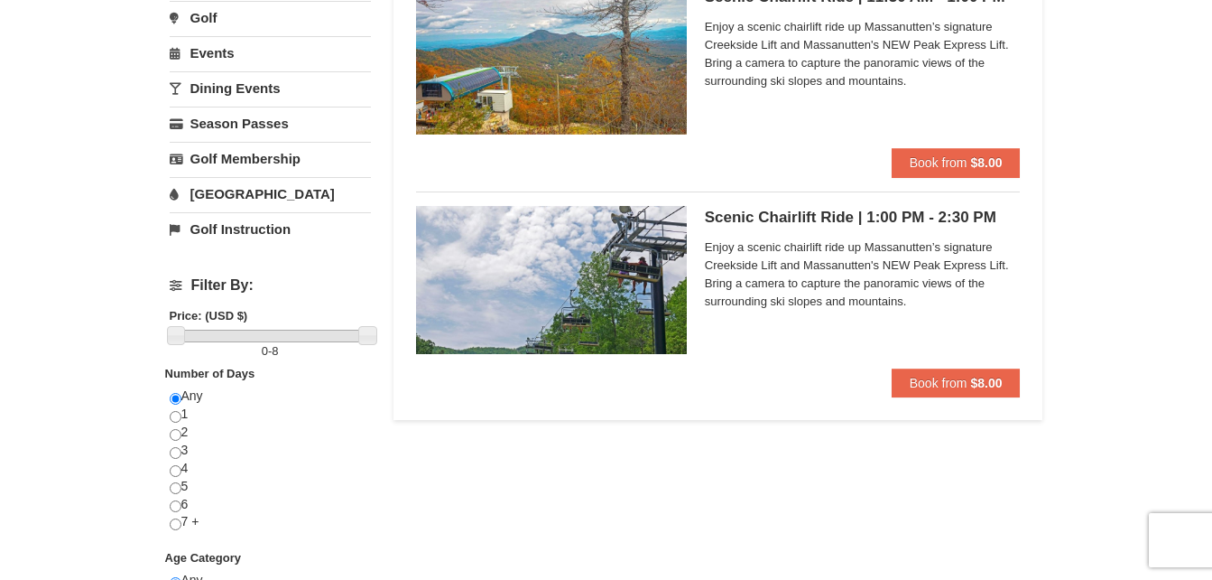
scroll to position [427, 0]
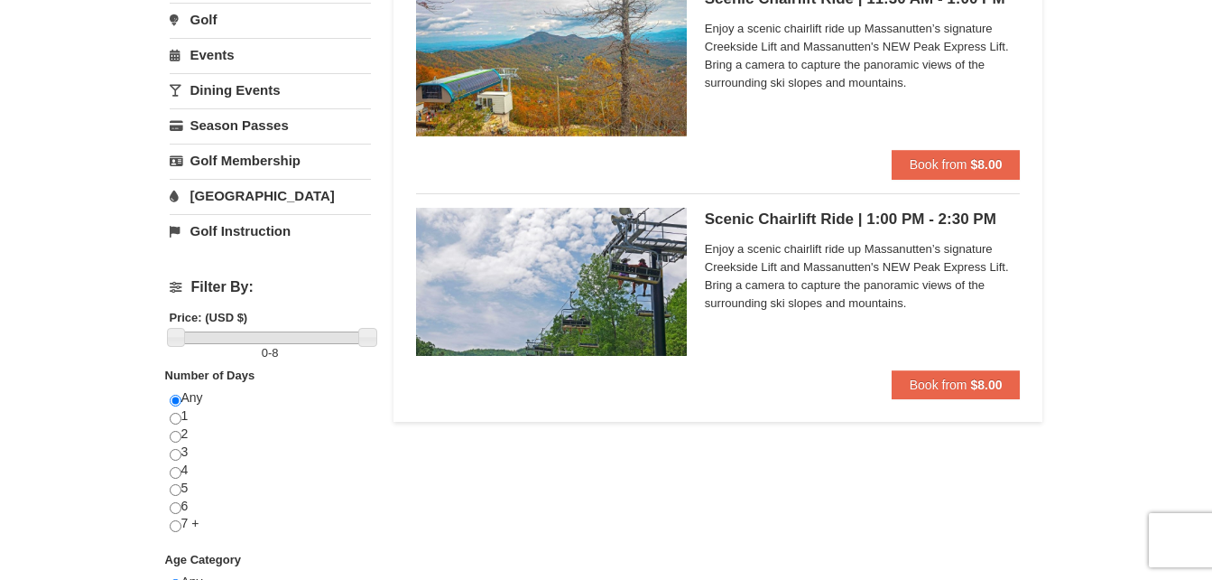
click at [822, 229] on div "Scenic Chairlift Ride | 1:00 PM - 2:30 PM Massanutten Scenic Chairlift Rides En…" at bounding box center [863, 289] width 316 height 162
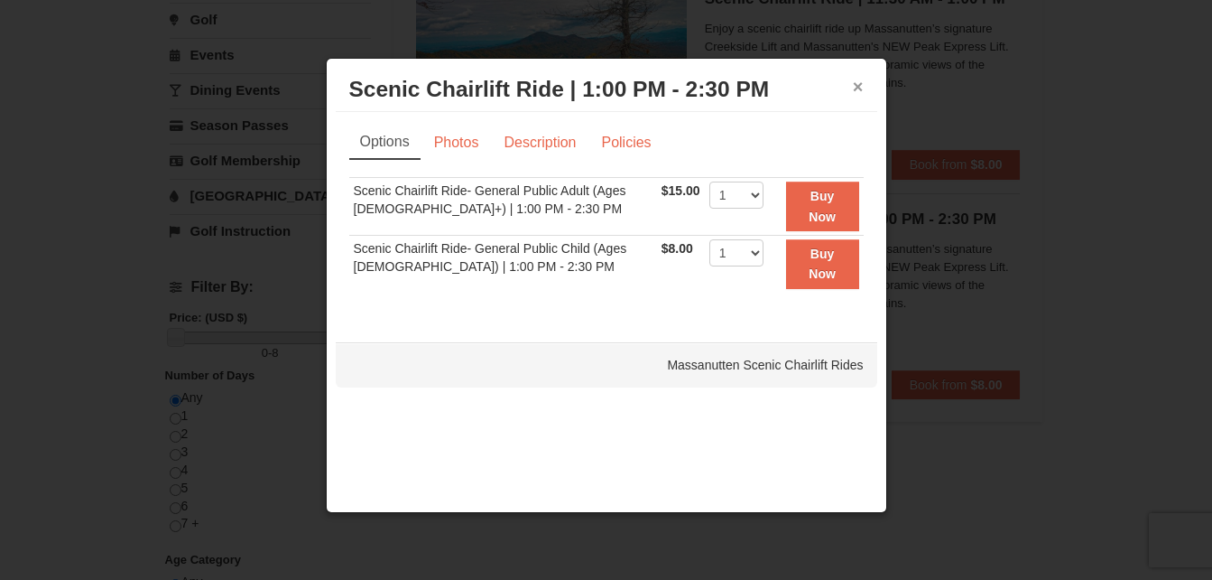
click at [861, 88] on button "×" at bounding box center [858, 87] width 11 height 18
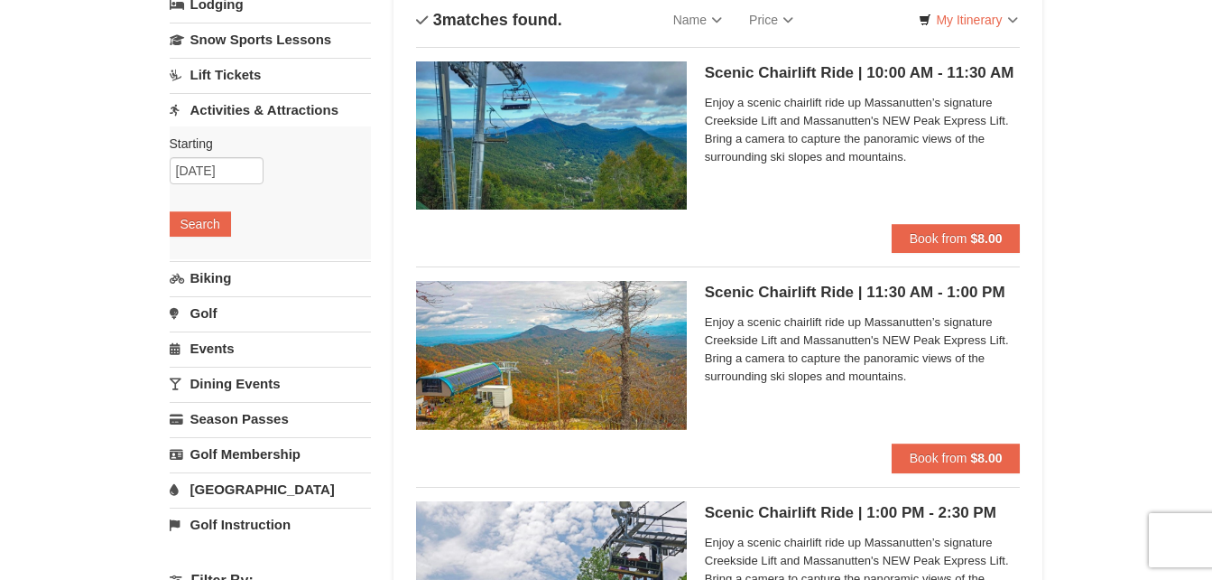
scroll to position [156, 0]
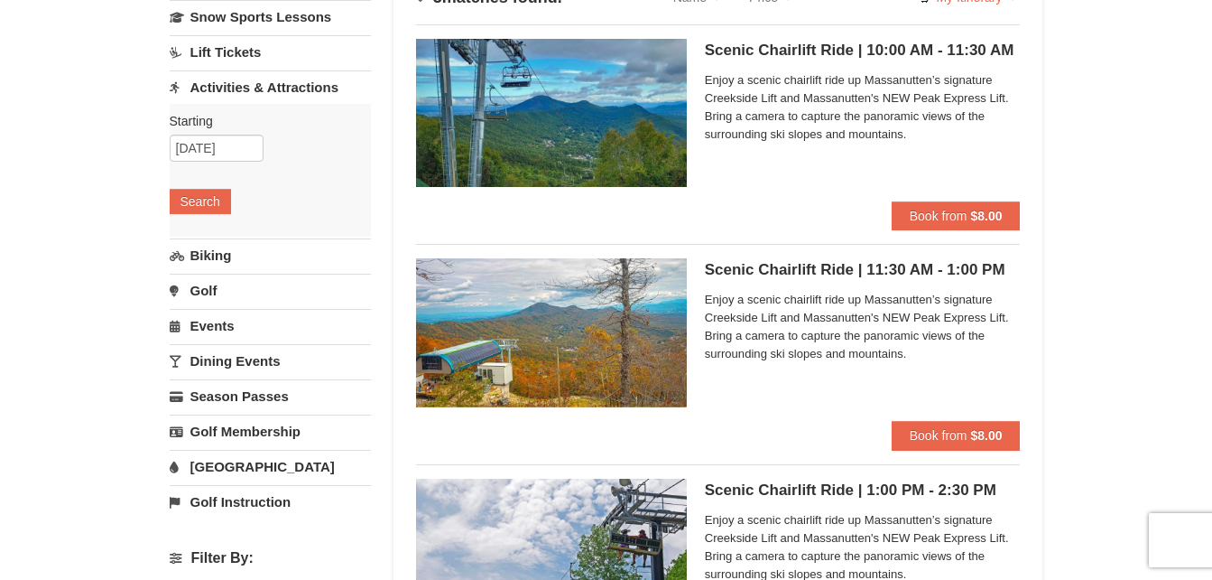
click at [837, 323] on span "Enjoy a scenic chairlift ride up Massanutten’s signature Creekside Lift and Mas…" at bounding box center [863, 327] width 316 height 72
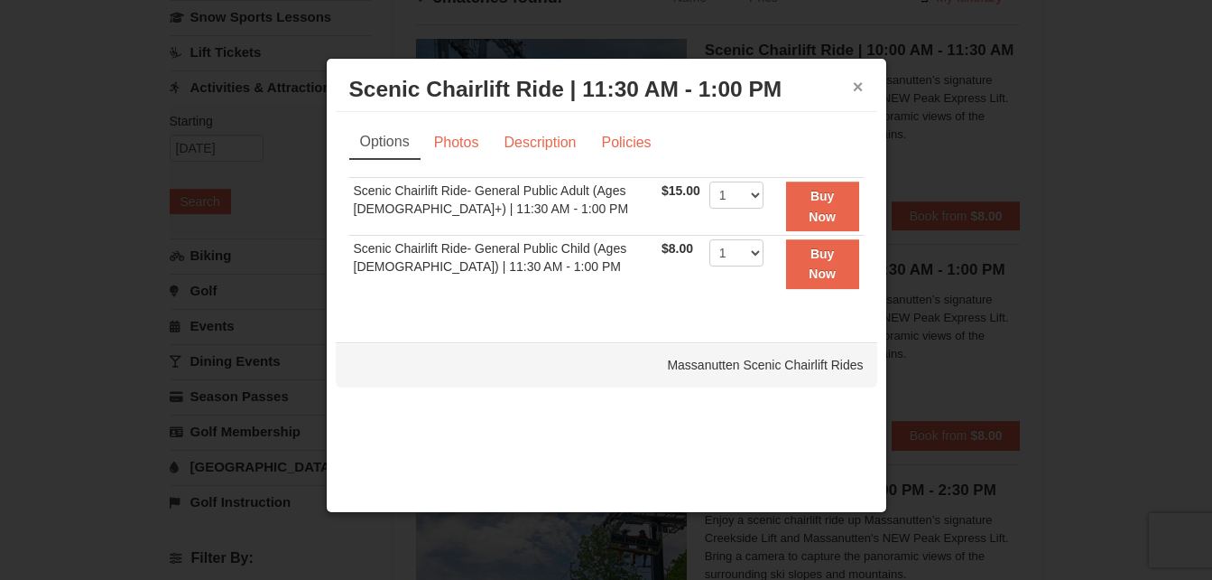
click at [862, 84] on button "×" at bounding box center [858, 87] width 11 height 18
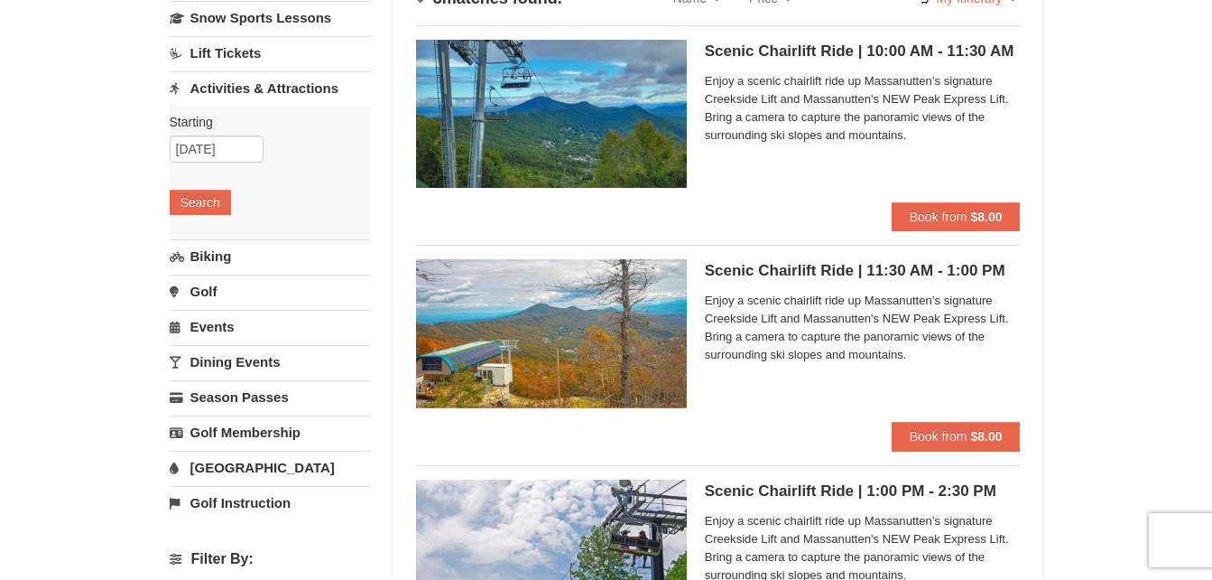
scroll to position [160, 0]
